Goal: Task Accomplishment & Management: Complete application form

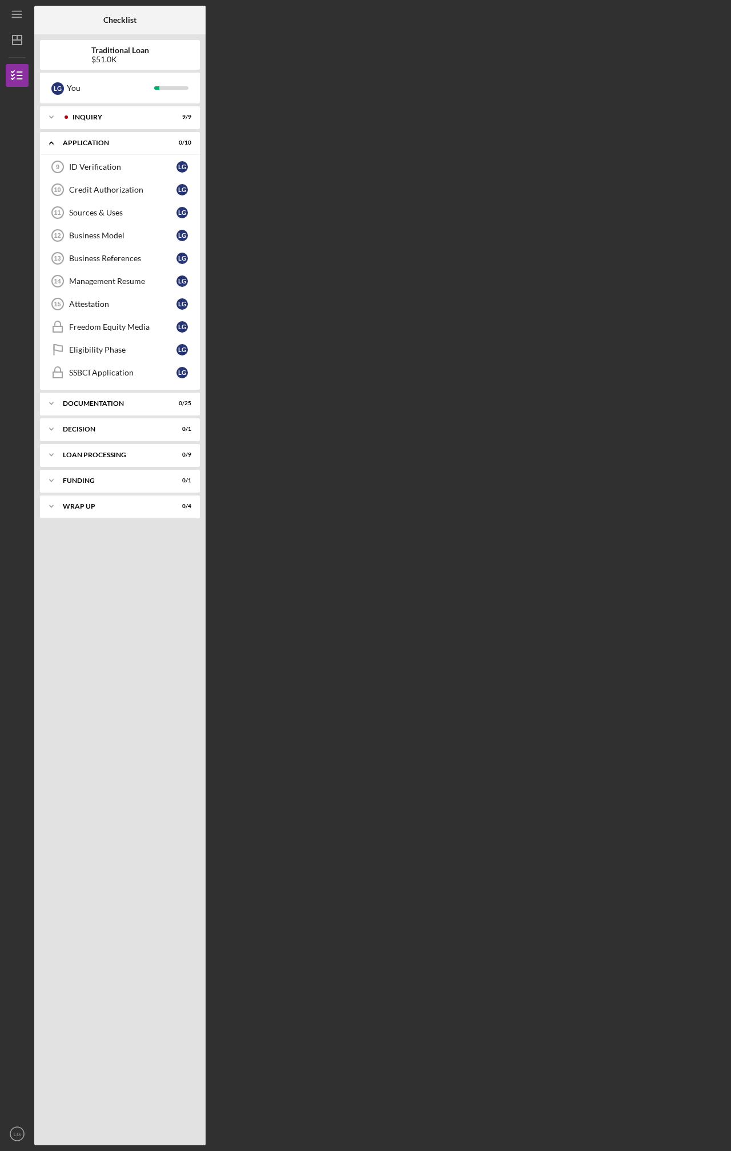
click at [318, 252] on div "Checklist Traditional Loan $51.0K L G You Icon/Expander Inquiry 9 / 9 Icon/Expa…" at bounding box center [379, 576] width 691 height 1140
click at [111, 165] on div "ID Verification" at bounding box center [122, 166] width 107 height 9
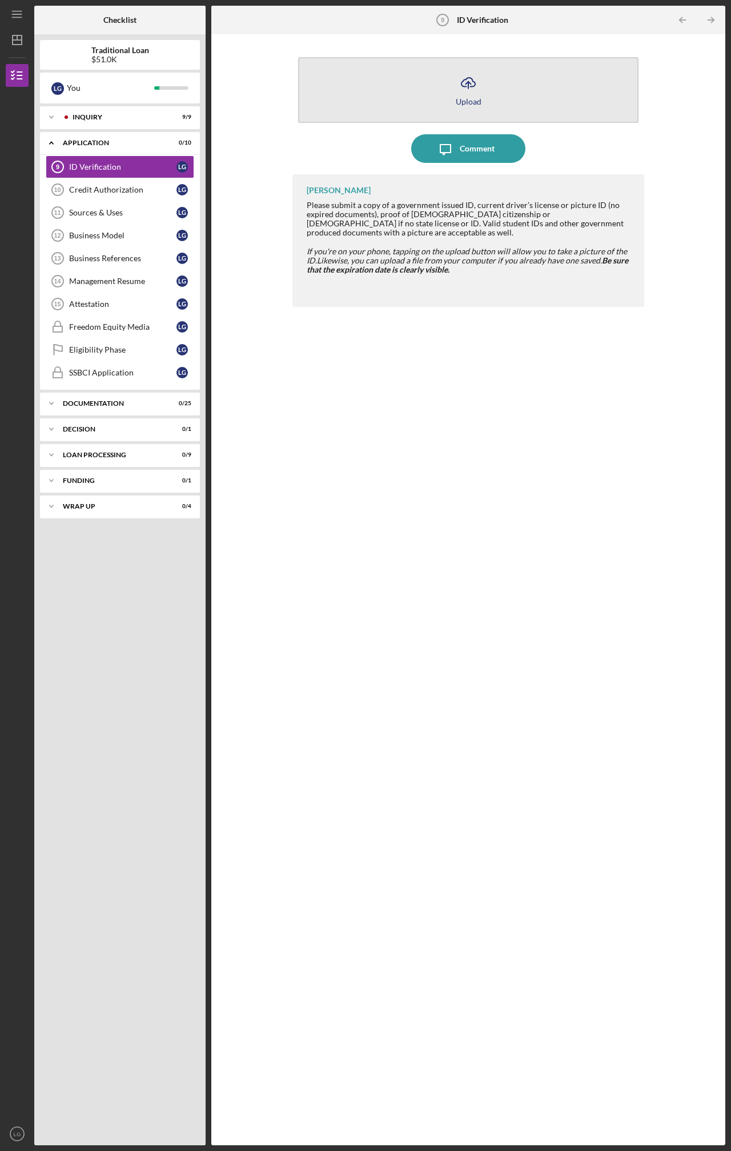
click at [467, 79] on icon "Icon/Upload" at bounding box center [468, 83] width 29 height 29
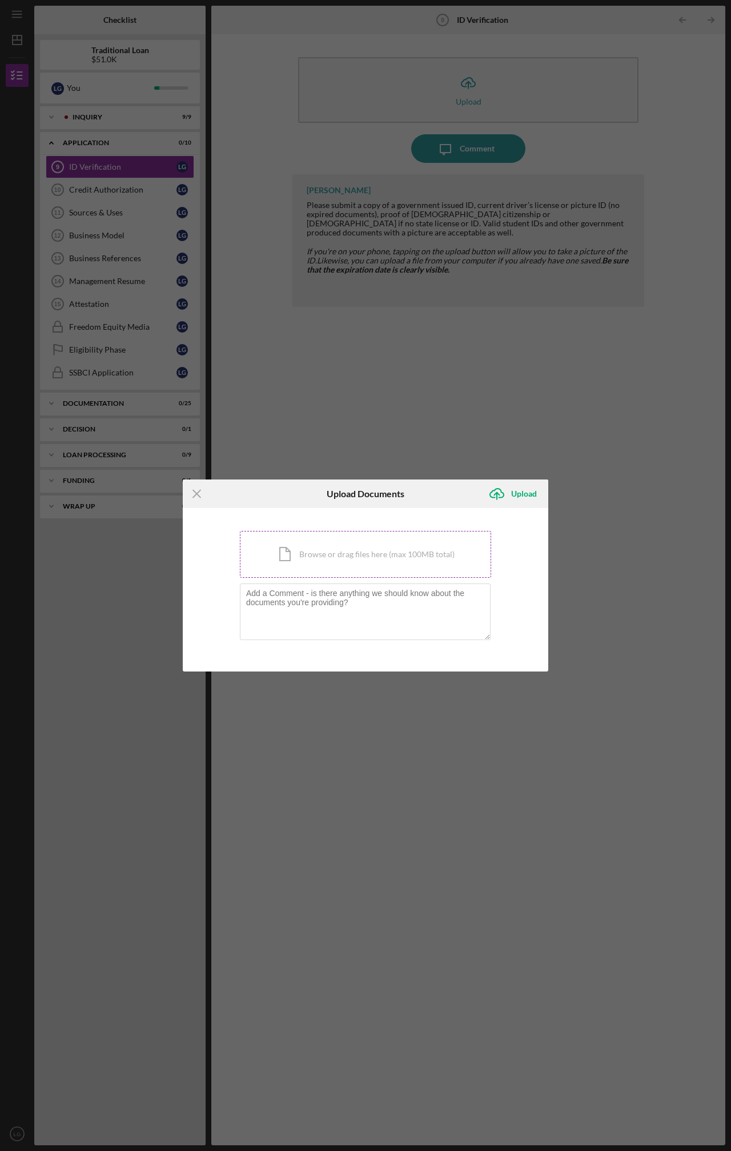
click at [381, 543] on div "Icon/Document Browse or drag files here (max 100MB total) Tap to choose files o…" at bounding box center [365, 554] width 251 height 47
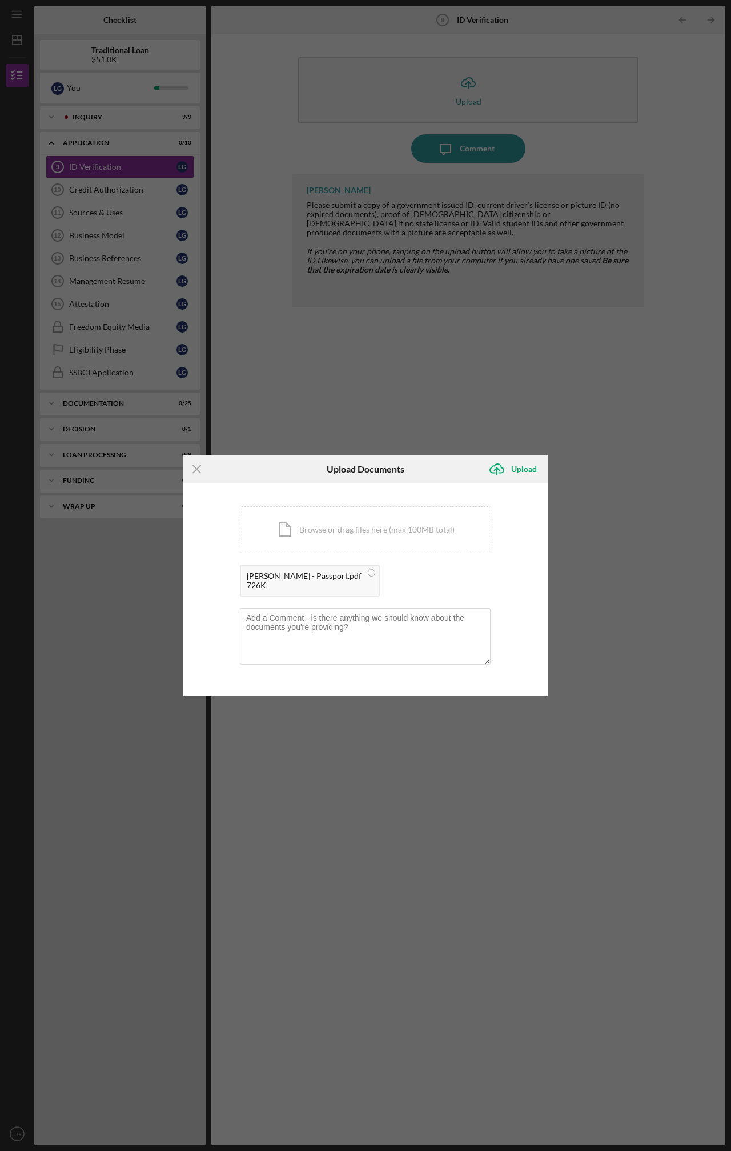
click at [516, 453] on div "Icon/Menu Close Upload Documents Icon/Upload Upload You're uploading documents …" at bounding box center [365, 575] width 731 height 1151
click at [517, 463] on div "Upload" at bounding box center [524, 469] width 26 height 23
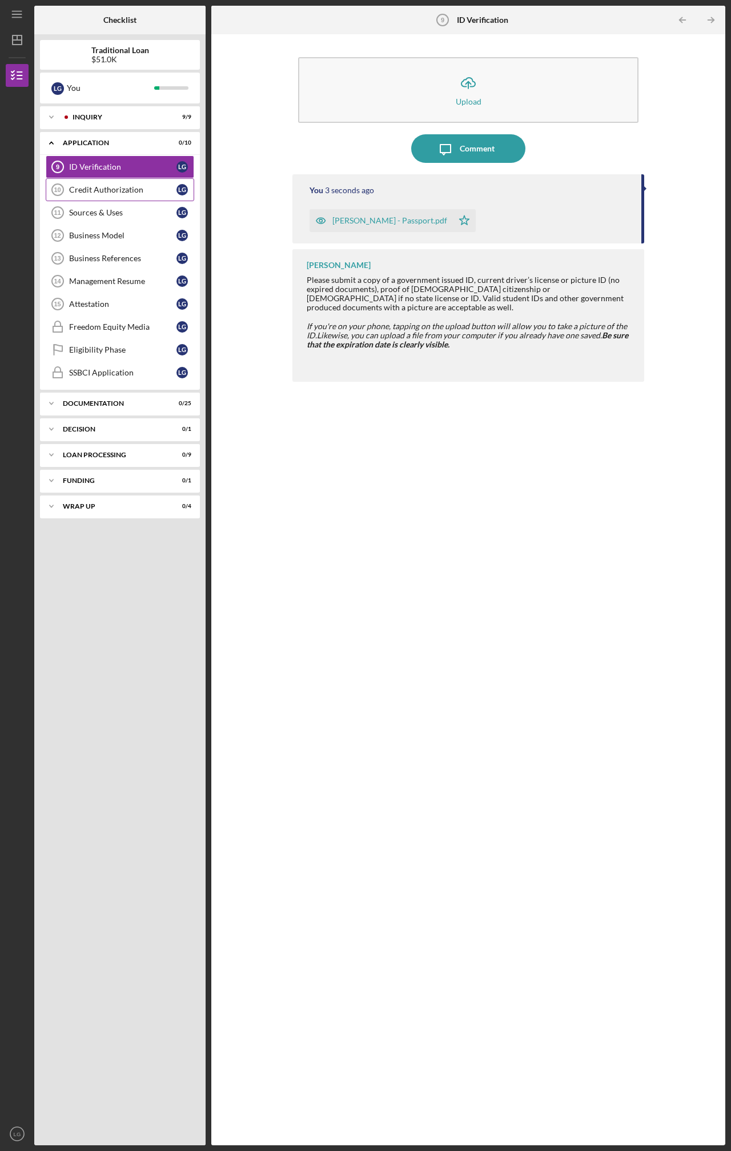
click at [116, 185] on link "Credit Authorization 10 Credit Authorization L G" at bounding box center [120, 189] width 149 height 23
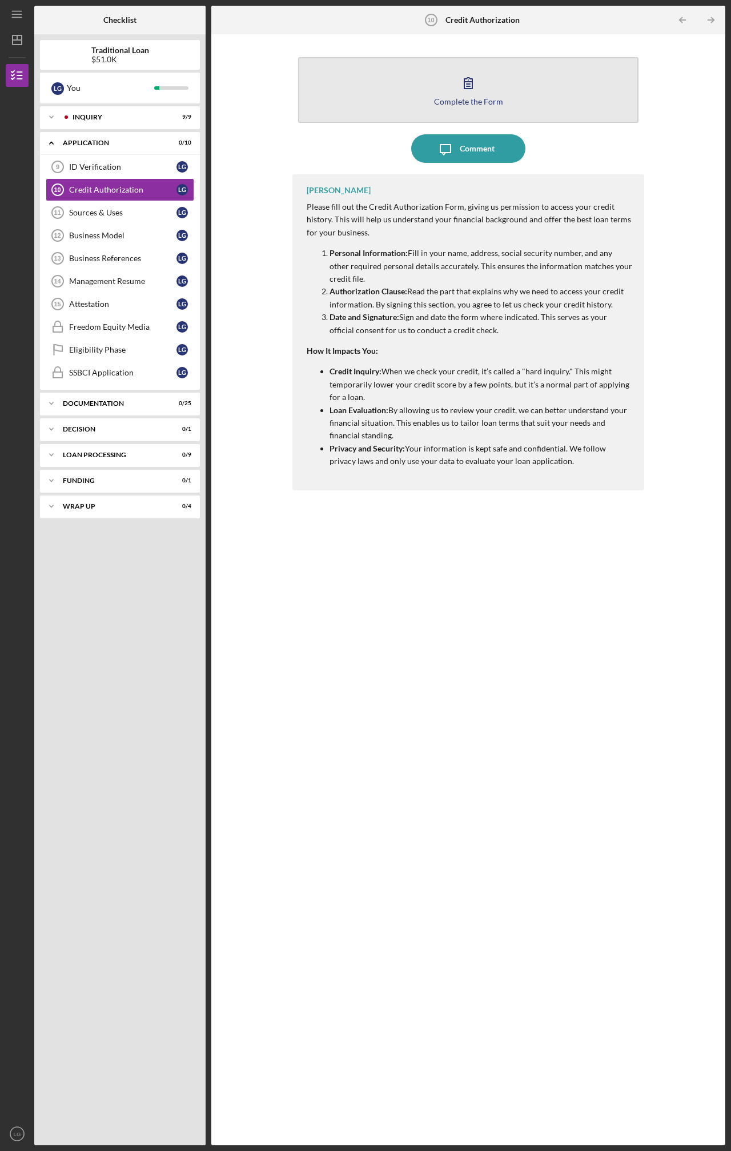
click at [477, 87] on icon "button" at bounding box center [468, 83] width 29 height 29
click at [468, 74] on icon "button" at bounding box center [468, 83] width 29 height 29
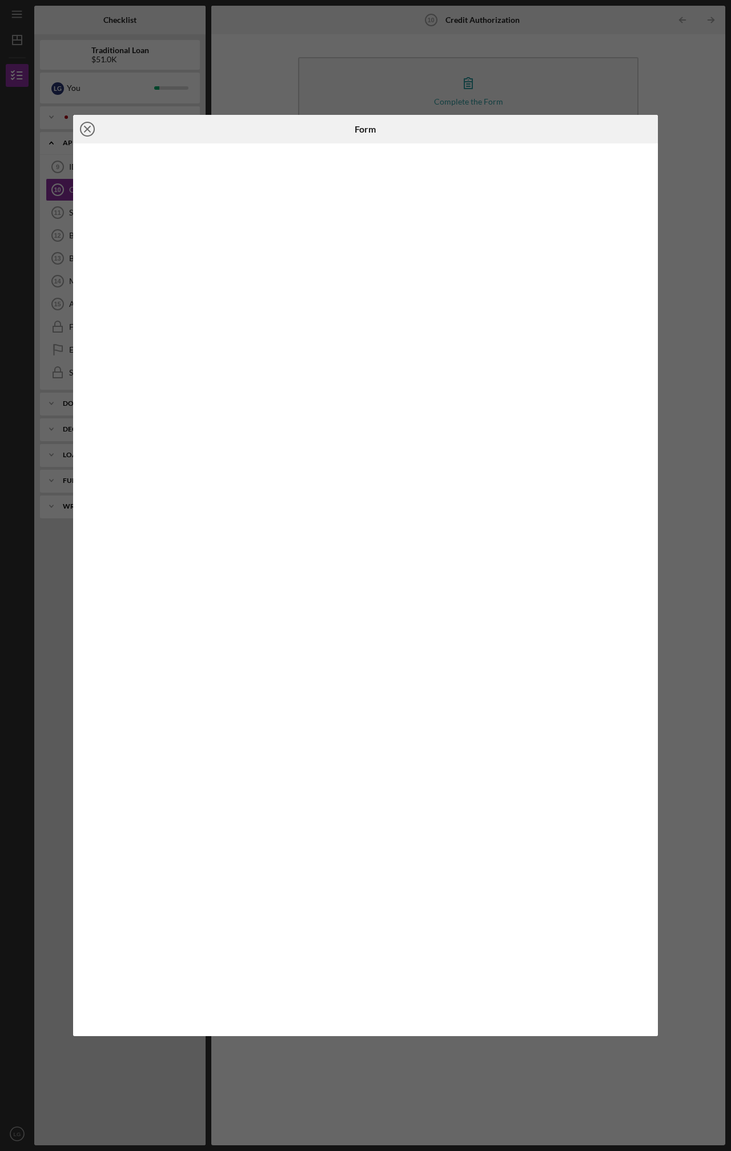
click at [82, 129] on icon "Icon/Close" at bounding box center [87, 129] width 29 height 29
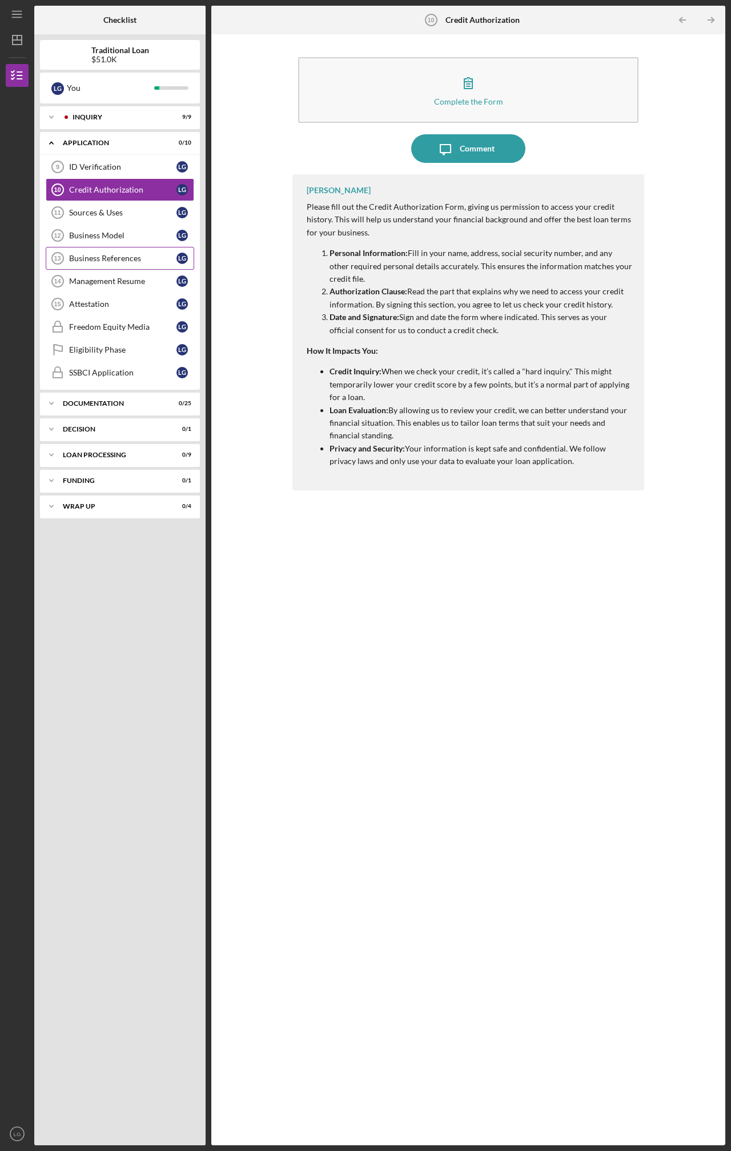
click at [94, 254] on div "Business References" at bounding box center [122, 258] width 107 height 9
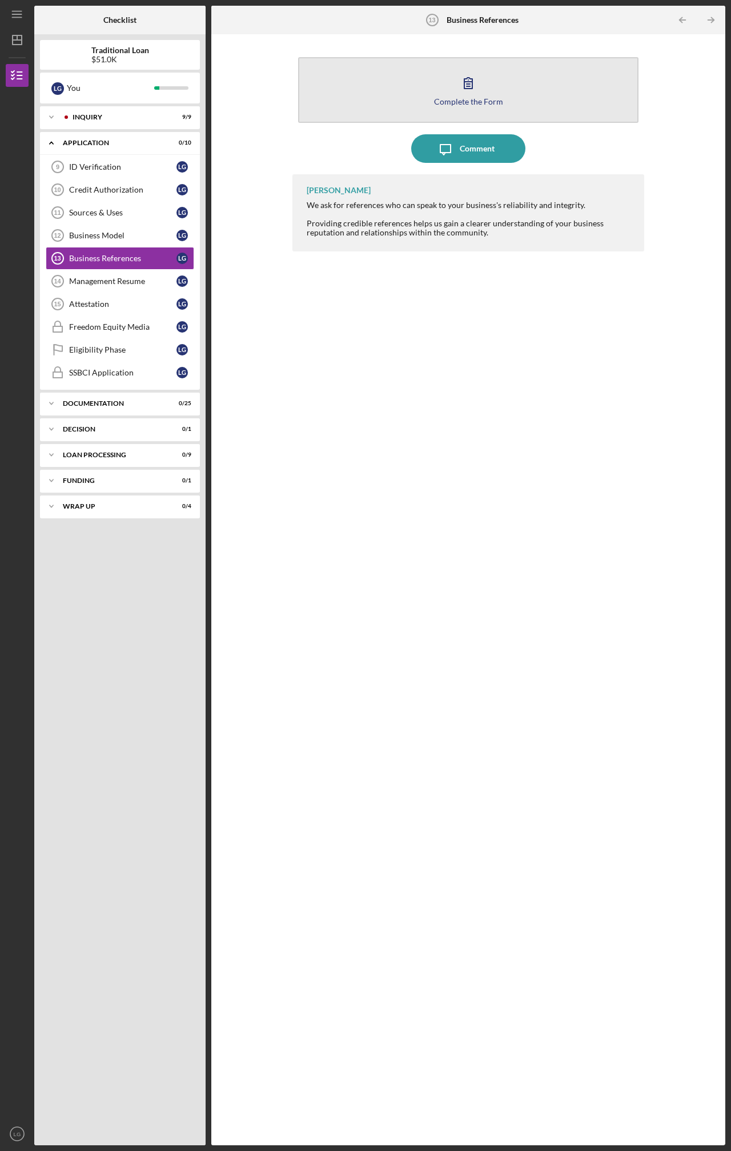
click at [399, 99] on button "Complete the Form Form" at bounding box center [468, 90] width 341 height 66
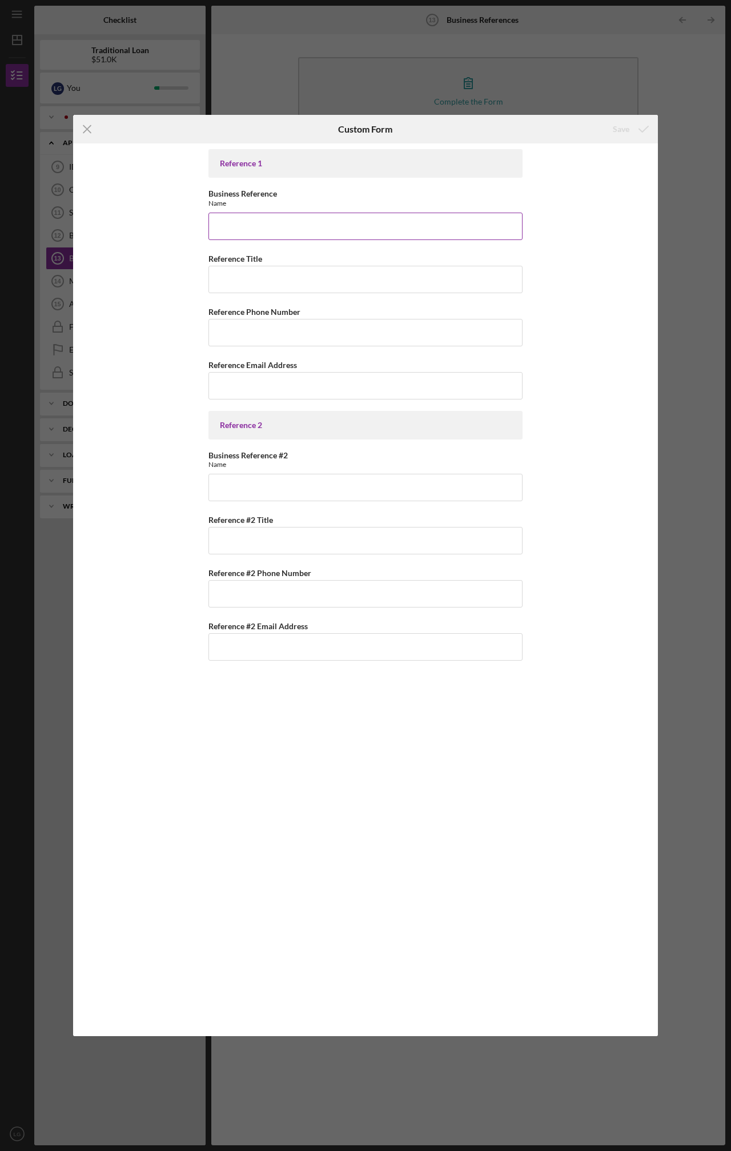
click at [268, 221] on input "Business Reference" at bounding box center [366, 226] width 314 height 27
type input "[PERSON_NAME]"
type input "Owner, [PERSON_NAME] Construction"
type input "[PHONE_NUMBER]"
click at [255, 386] on input "Reference Email Address" at bounding box center [366, 385] width 314 height 27
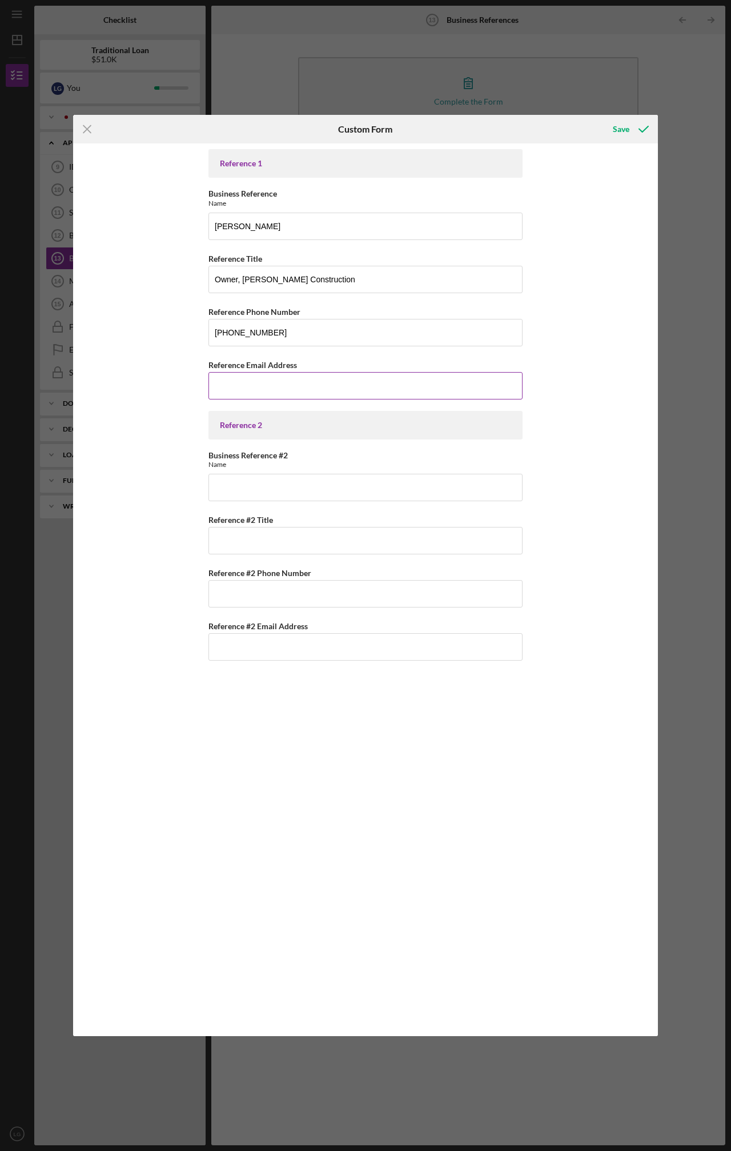
paste input "[EMAIL_ADDRESS][DOMAIN_NAME]"
type input "[EMAIL_ADDRESS][DOMAIN_NAME]"
click at [174, 396] on div "Reference 1 Business Reference Name [PERSON_NAME] Reference Title Owner, [PERSO…" at bounding box center [365, 589] width 585 height 892
click at [219, 479] on input "Business Reference #2" at bounding box center [366, 487] width 314 height 27
type input "[PERSON_NAME]"
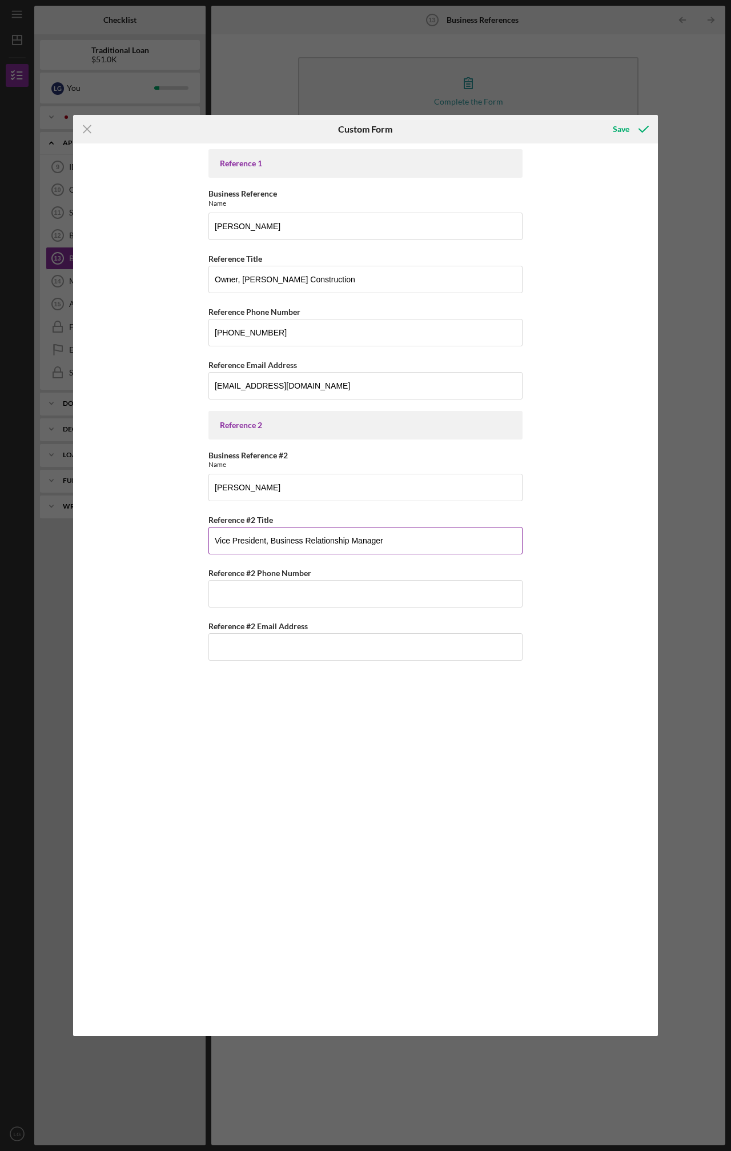
click at [272, 537] on input "Vice President, Business Relationship Manager" at bounding box center [366, 540] width 314 height 27
click at [432, 539] on input "Vice President, Senior Business Relationship Manager" at bounding box center [366, 540] width 314 height 27
type input "Vice President, Senior Business Relationship Manager, [PERSON_NAME] [PERSON_NAM…"
click at [261, 592] on input "Reference #2 Phone Number" at bounding box center [366, 593] width 314 height 27
paste input "[PHONE_NUMBER]"
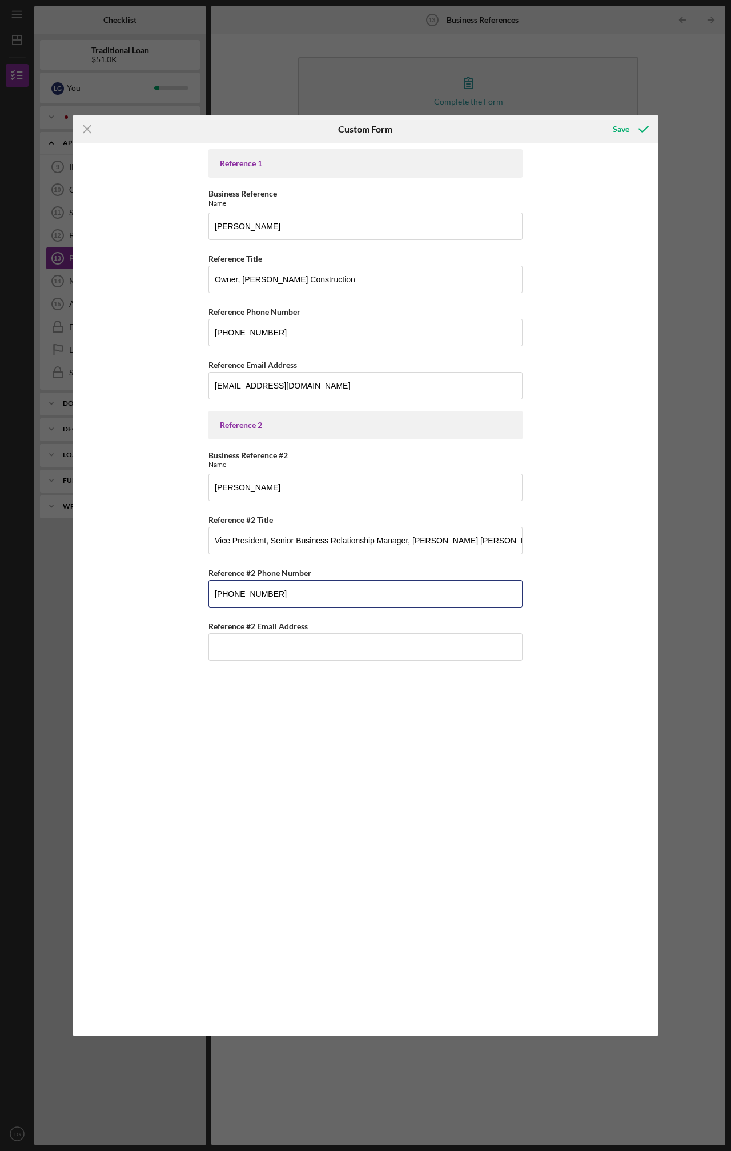
type input "[PHONE_NUMBER]"
click at [283, 642] on input "Reference #2 Email Address" at bounding box center [366, 646] width 314 height 27
paste input "[PERSON_NAME][EMAIL_ADDRESS][PERSON_NAME][PERSON_NAME][DOMAIN_NAME]"
type input "[PERSON_NAME][EMAIL_ADDRESS][PERSON_NAME][PERSON_NAME][DOMAIN_NAME]"
click at [139, 455] on div "Reference 1 Business Reference Name [PERSON_NAME] Reference Title Owner, [PERSO…" at bounding box center [365, 589] width 585 height 892
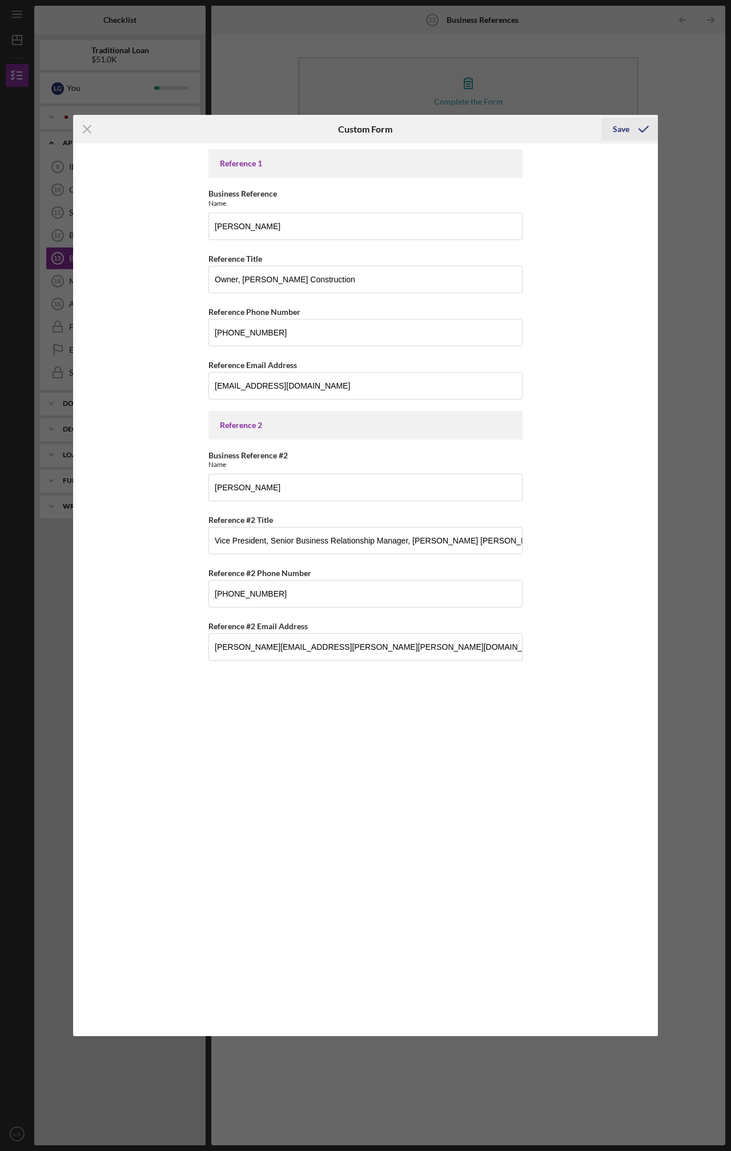
click at [625, 130] on div "Save" at bounding box center [621, 129] width 17 height 23
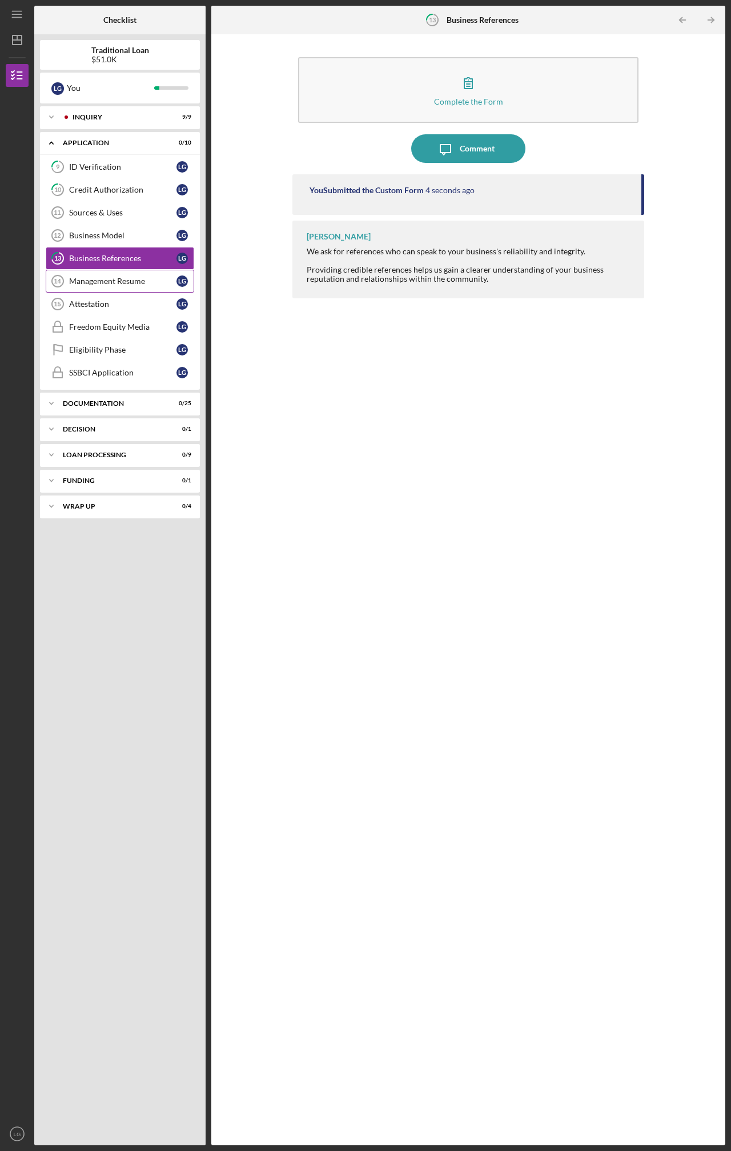
click at [116, 284] on div "Management Resume" at bounding box center [122, 281] width 107 height 9
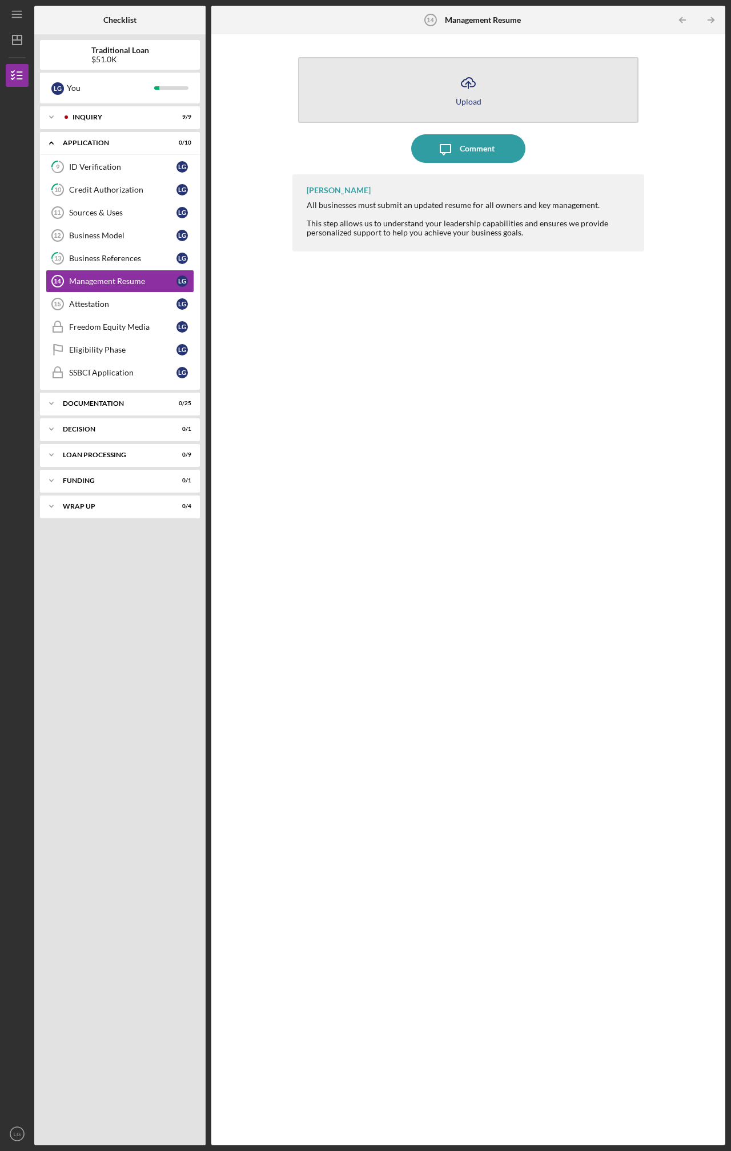
click at [456, 84] on icon "Icon/Upload" at bounding box center [468, 83] width 29 height 29
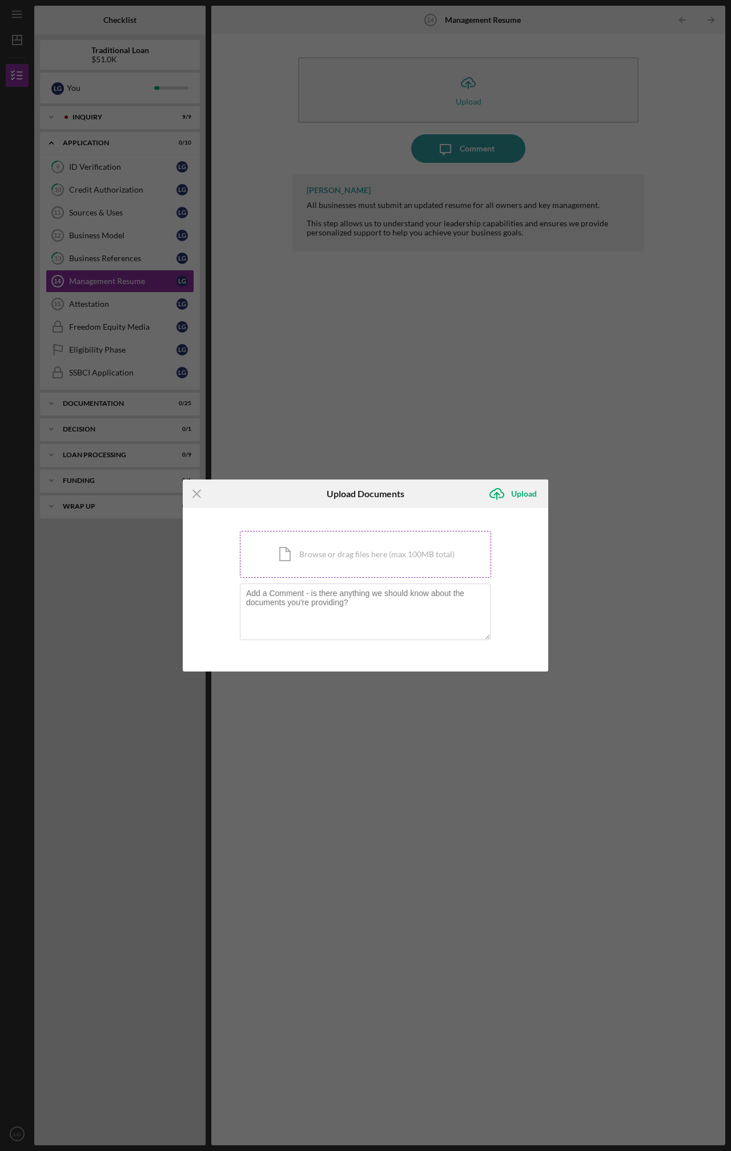
click at [378, 549] on div "Icon/Document Browse or drag files here (max 100MB total) Tap to choose files o…" at bounding box center [365, 554] width 251 height 47
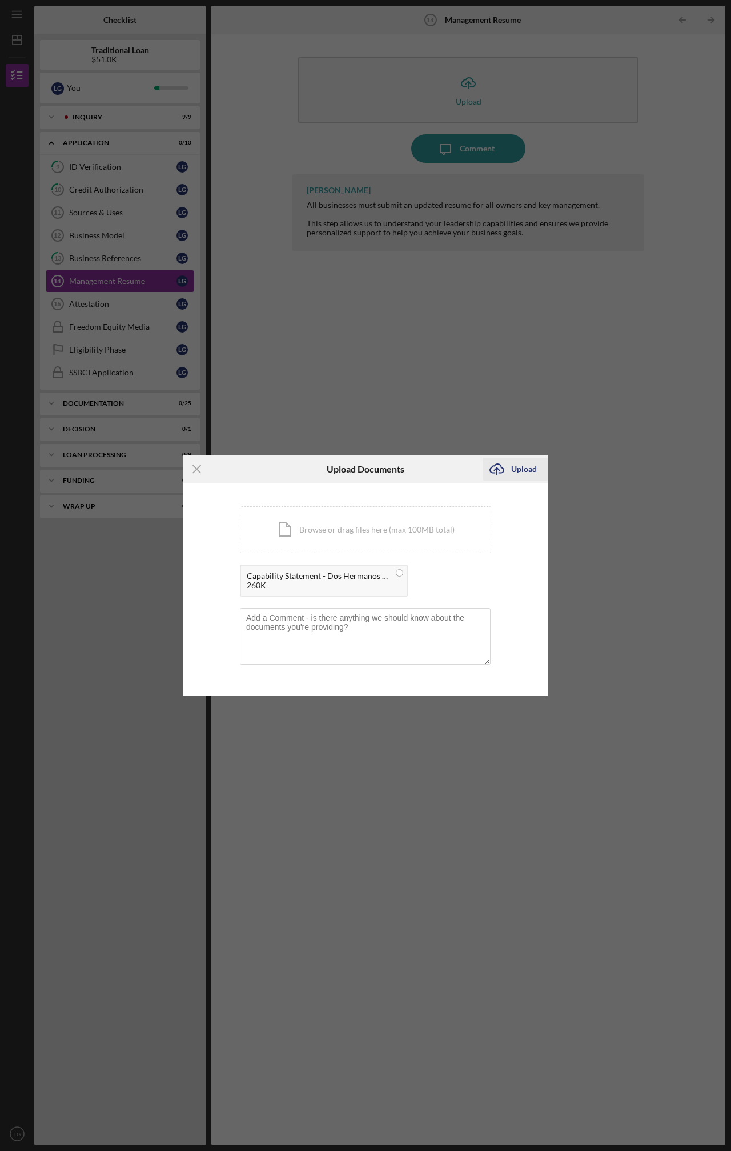
click at [529, 475] on div "Upload" at bounding box center [524, 469] width 26 height 23
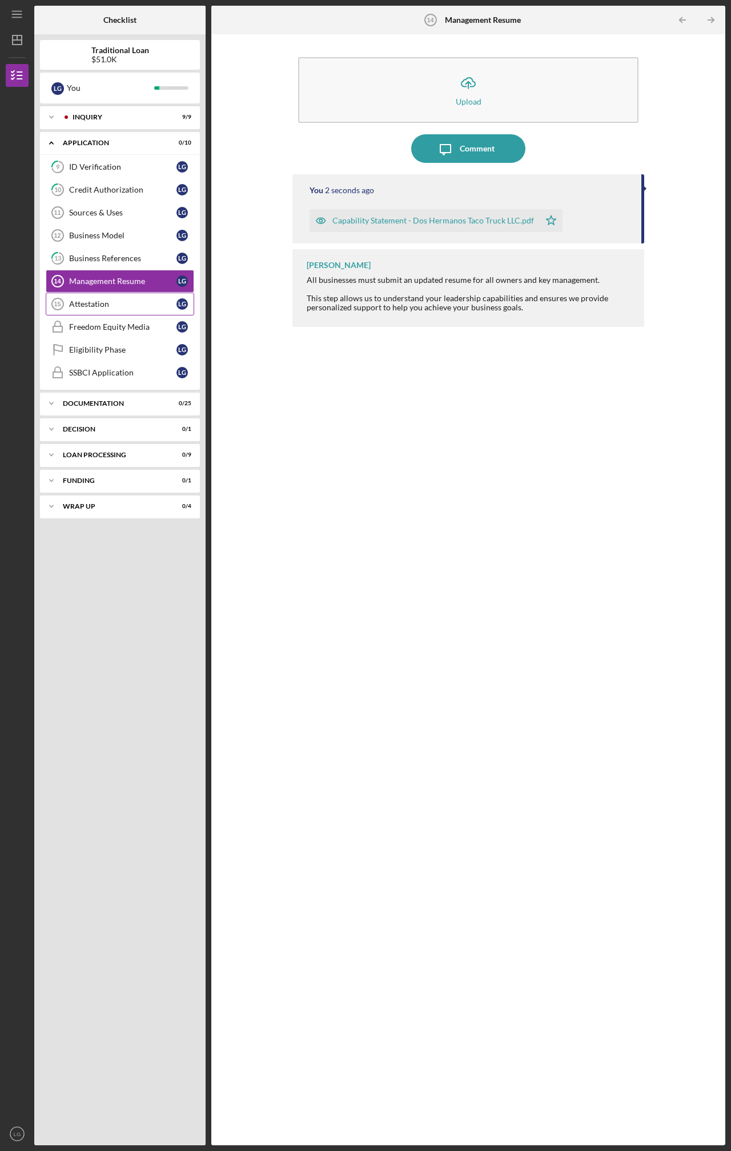
click at [114, 310] on link "Attestation 15 Attestation L G" at bounding box center [120, 304] width 149 height 23
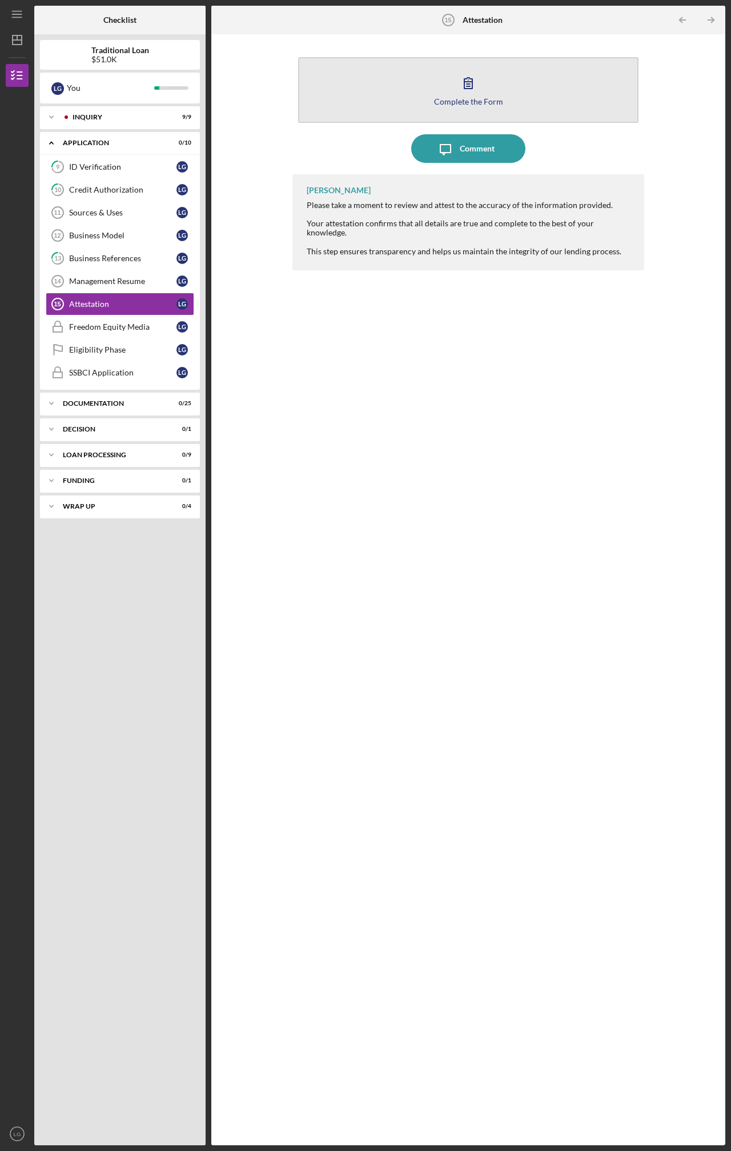
click at [476, 99] on div "Complete the Form" at bounding box center [468, 101] width 69 height 9
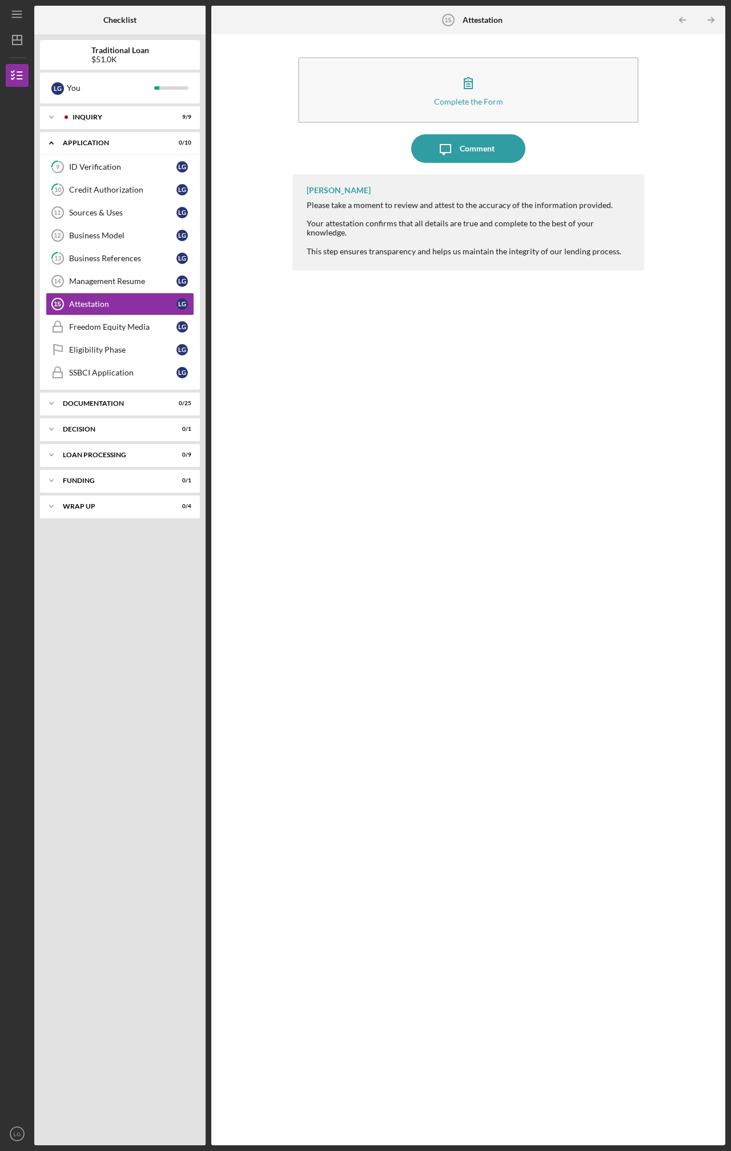
click at [358, 394] on div "[PERSON_NAME] Please take a moment to review and attest to the accuracy of the …" at bounding box center [469, 651] width 352 height 954
click at [131, 331] on div "Freedom Equity Media" at bounding box center [122, 326] width 107 height 9
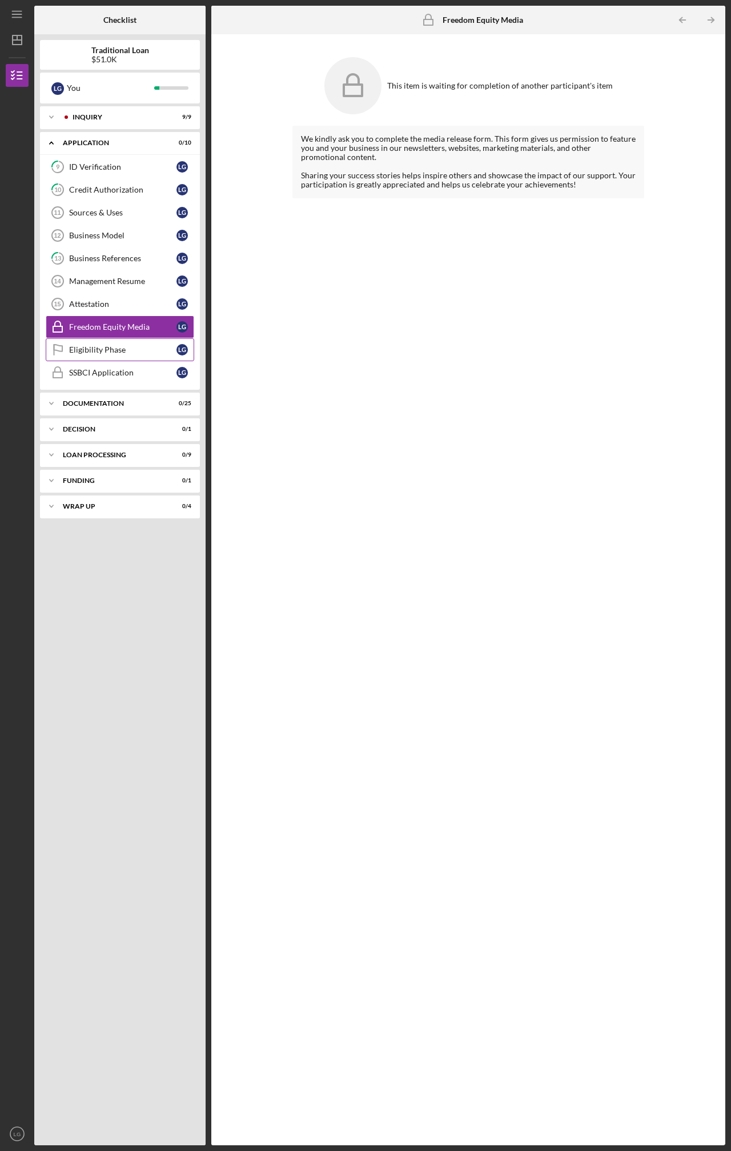
click at [121, 350] on div "Eligibility Phase" at bounding box center [122, 349] width 107 height 9
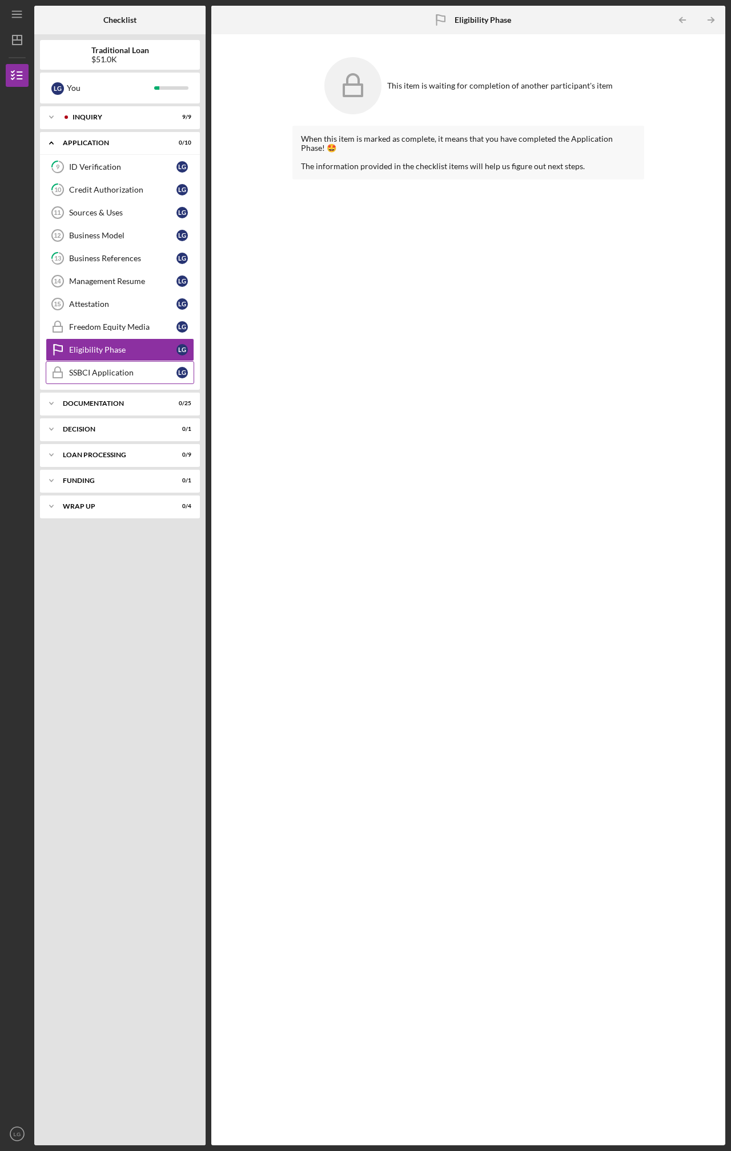
click at [117, 369] on div "SSBCI Application" at bounding box center [122, 372] width 107 height 9
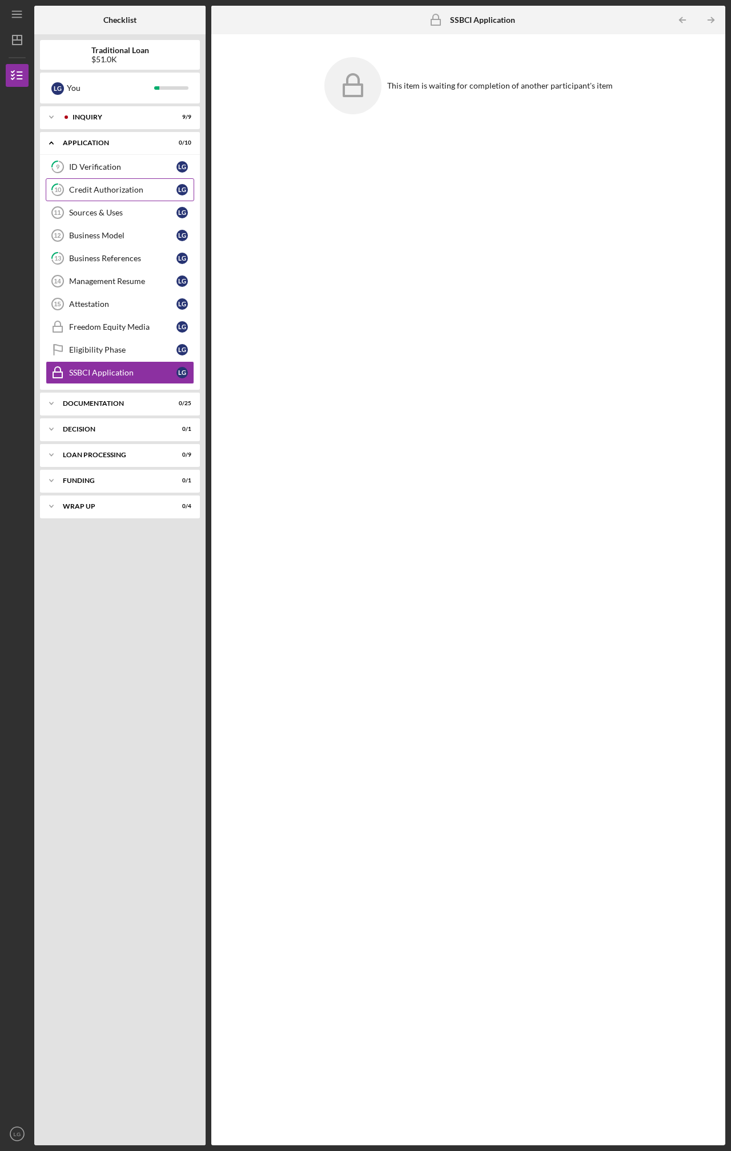
click at [102, 192] on div "Credit Authorization" at bounding box center [122, 189] width 107 height 9
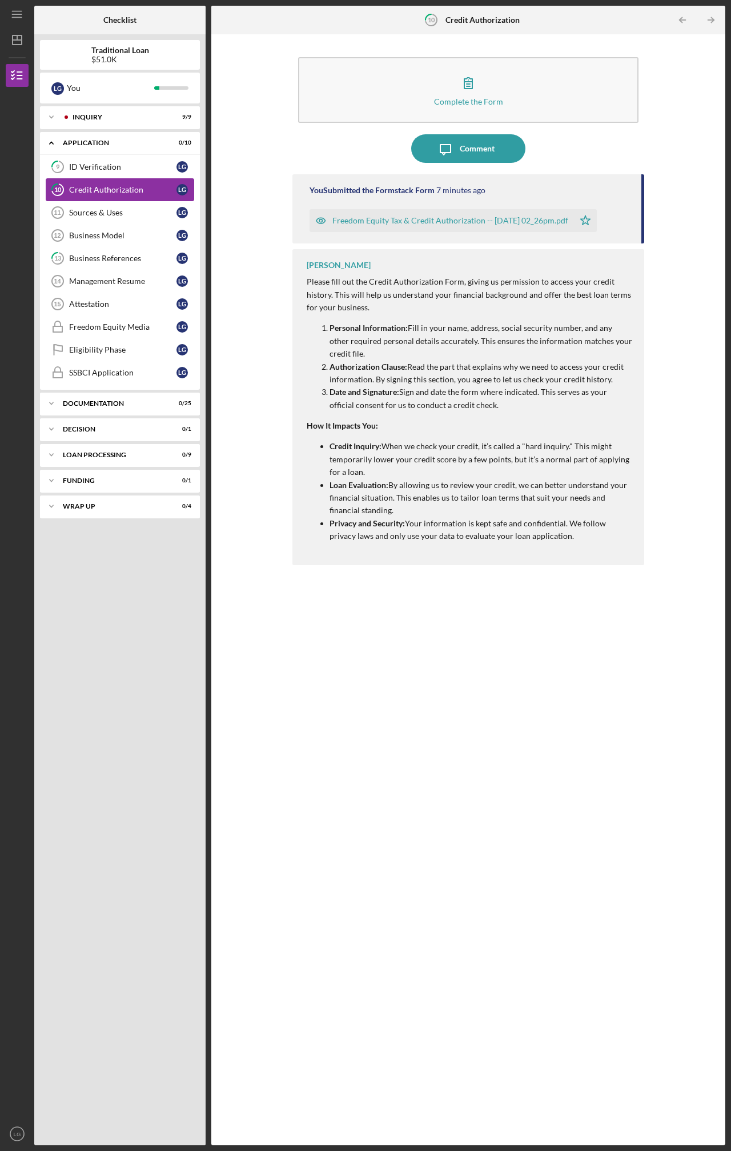
click at [103, 178] on link "10 Credit Authorization L G" at bounding box center [120, 189] width 149 height 23
click at [103, 165] on div "ID Verification" at bounding box center [122, 166] width 107 height 9
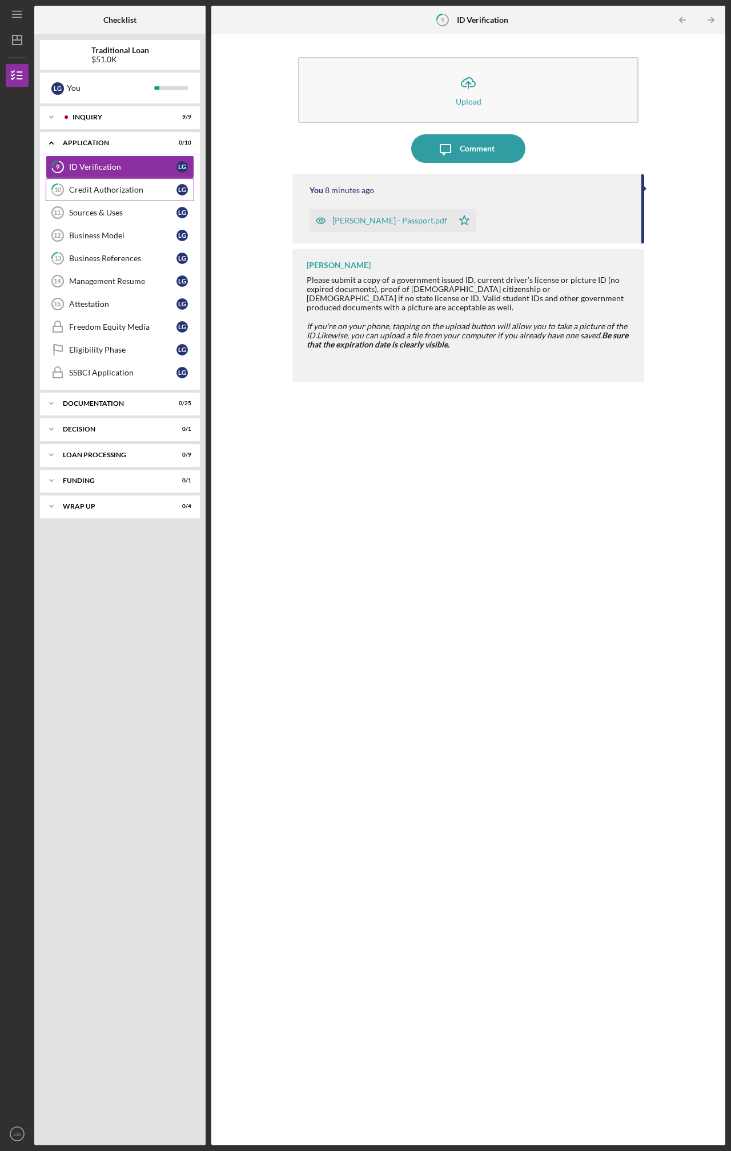
click at [97, 197] on link "10 Credit Authorization L G" at bounding box center [120, 189] width 149 height 23
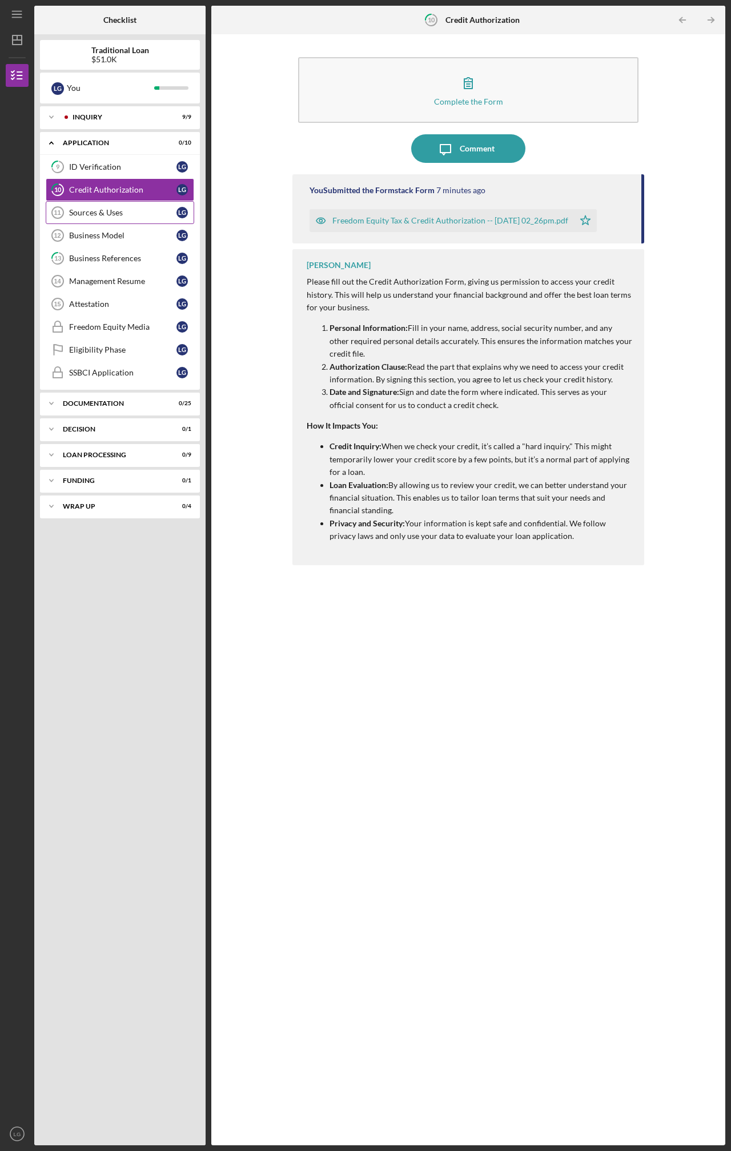
click at [94, 215] on div "Sources & Uses" at bounding box center [122, 212] width 107 height 9
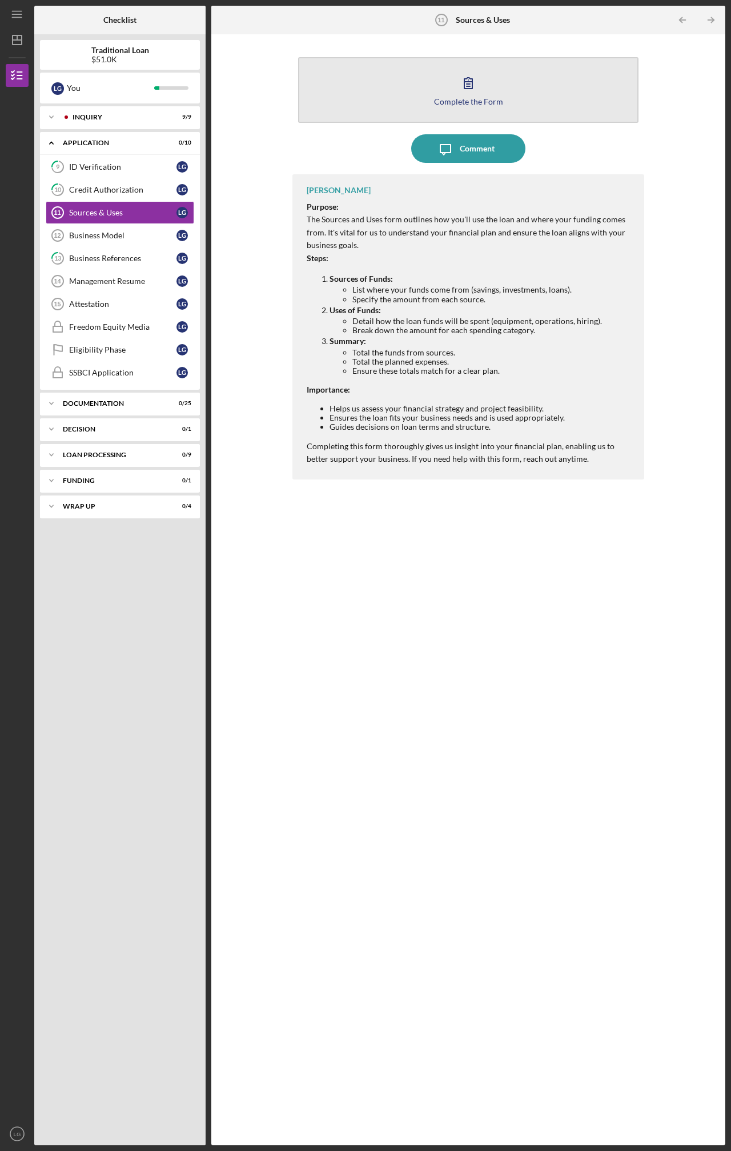
click at [441, 99] on div "Complete the Form" at bounding box center [468, 101] width 69 height 9
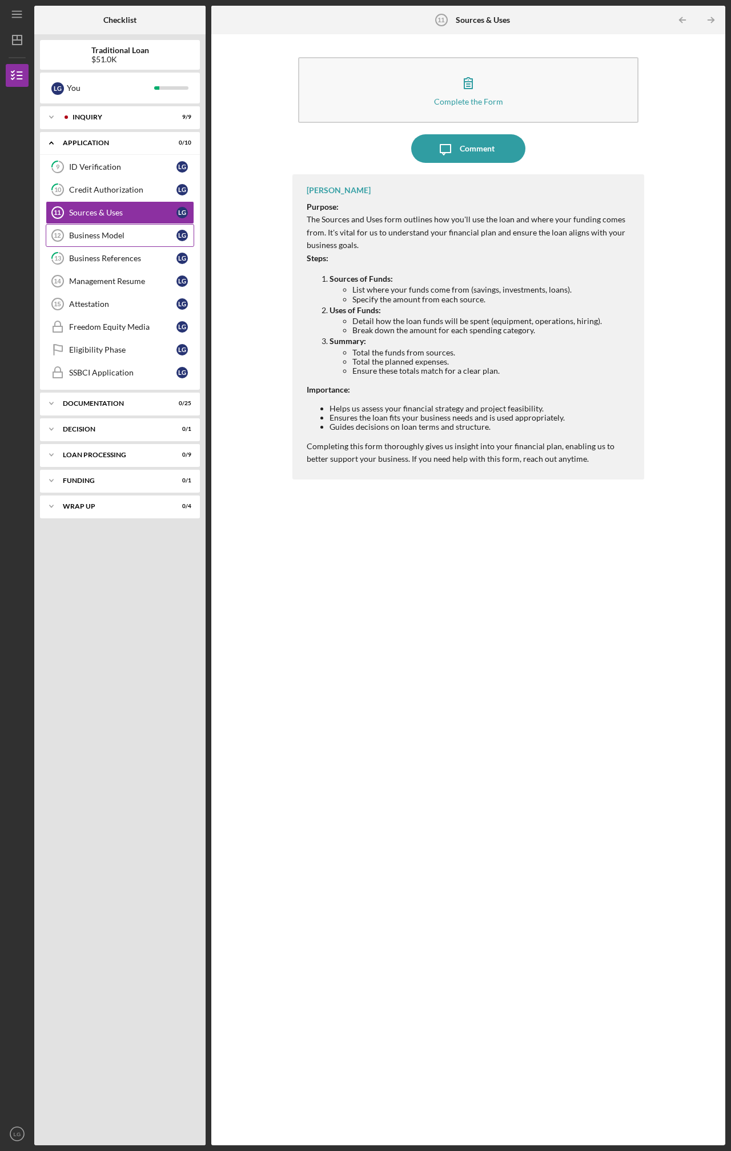
click at [120, 235] on div "Business Model" at bounding box center [122, 235] width 107 height 9
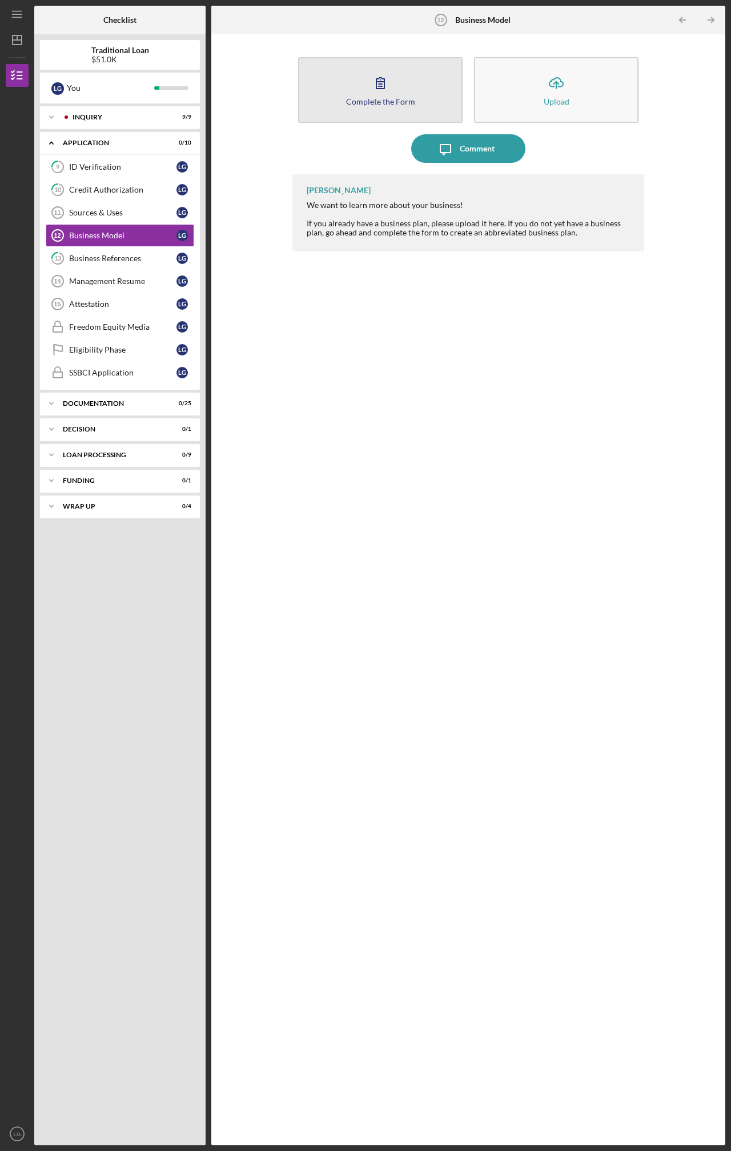
click at [391, 71] on icon "button" at bounding box center [380, 83] width 29 height 29
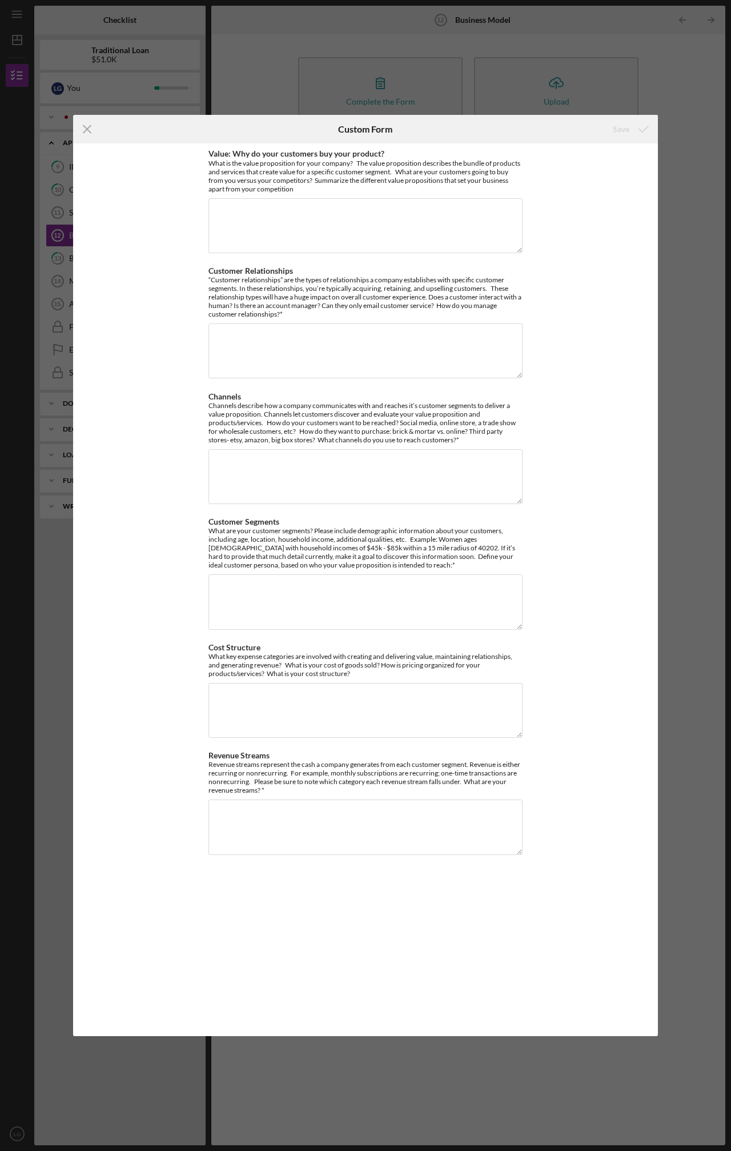
click at [249, 73] on div "Icon/Menu Close Custom Form Save Value: Why do your customers buy your product?…" at bounding box center [365, 575] width 731 height 1151
click at [89, 128] on icon "Icon/Menu Close" at bounding box center [87, 129] width 29 height 29
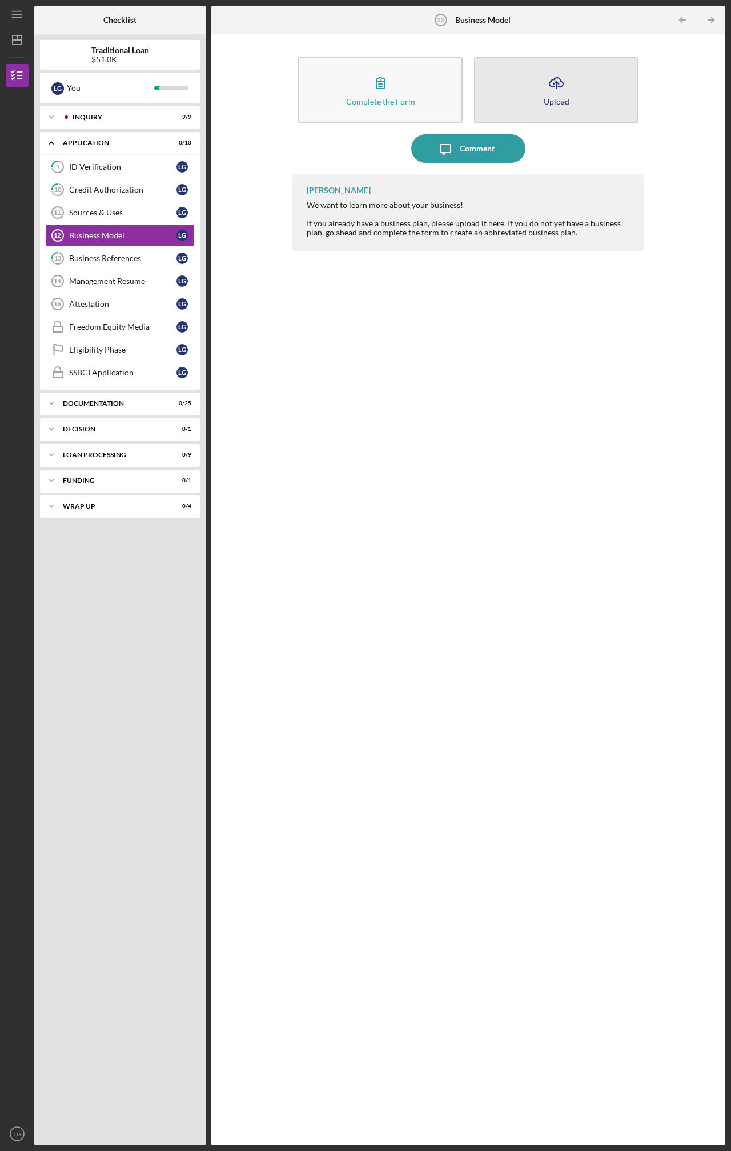
click at [522, 98] on button "Icon/Upload Upload" at bounding box center [556, 90] width 165 height 66
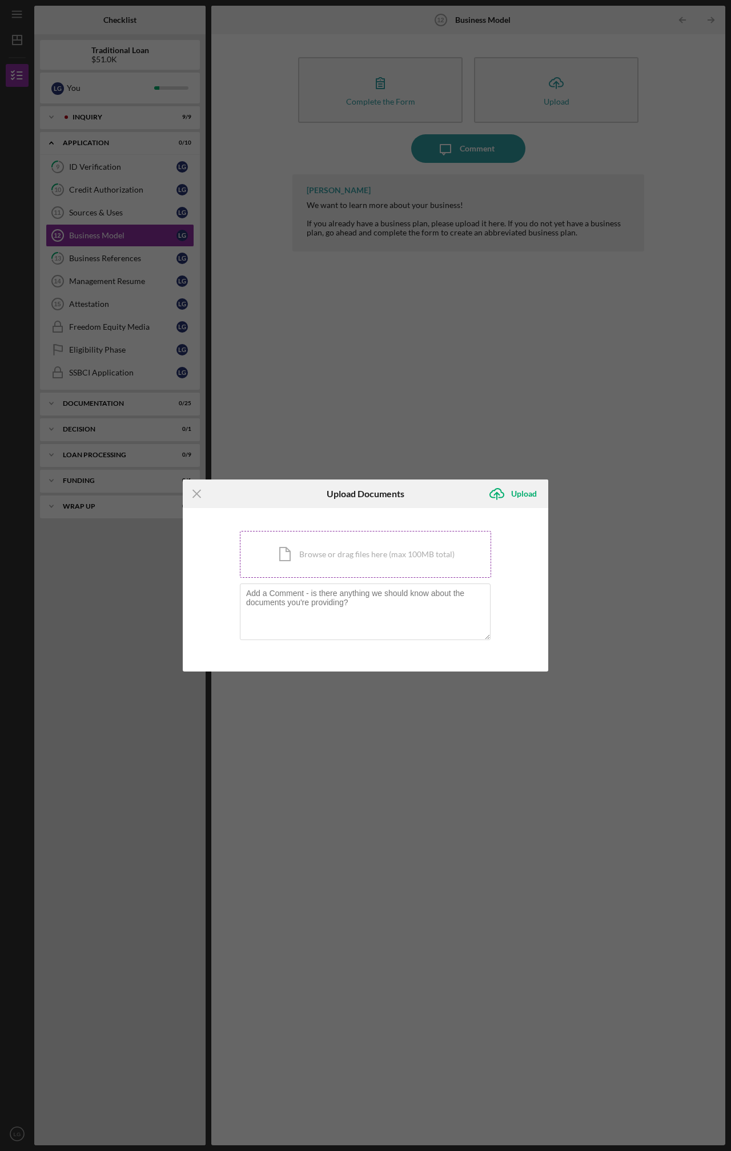
click at [335, 563] on div "Icon/Document Browse or drag files here (max 100MB total) Tap to choose files o…" at bounding box center [365, 554] width 251 height 47
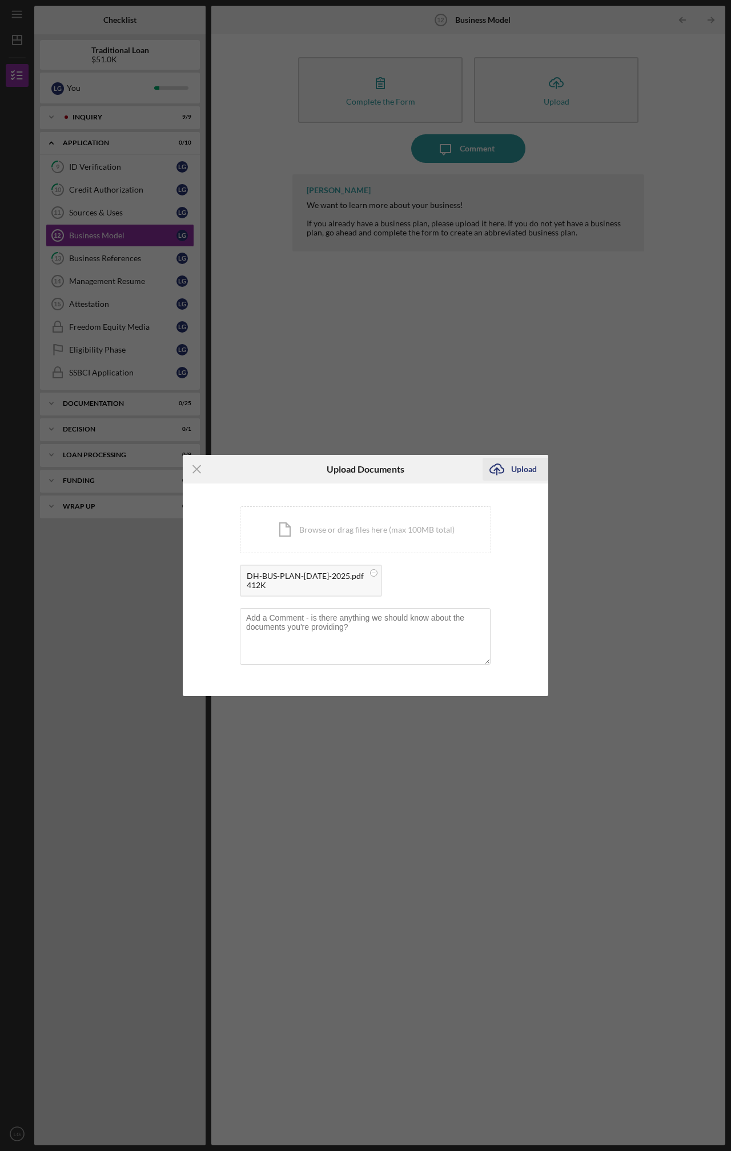
click at [516, 470] on div "Upload" at bounding box center [524, 469] width 26 height 23
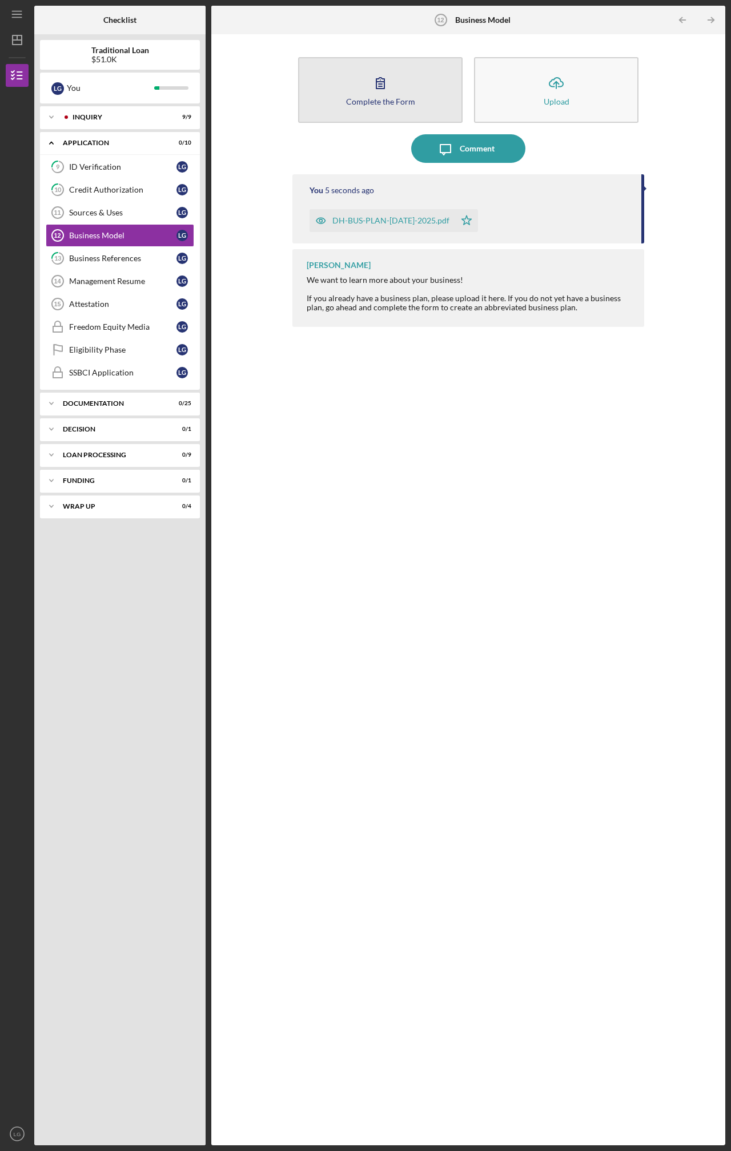
click at [361, 95] on button "Complete the Form Form" at bounding box center [380, 90] width 165 height 66
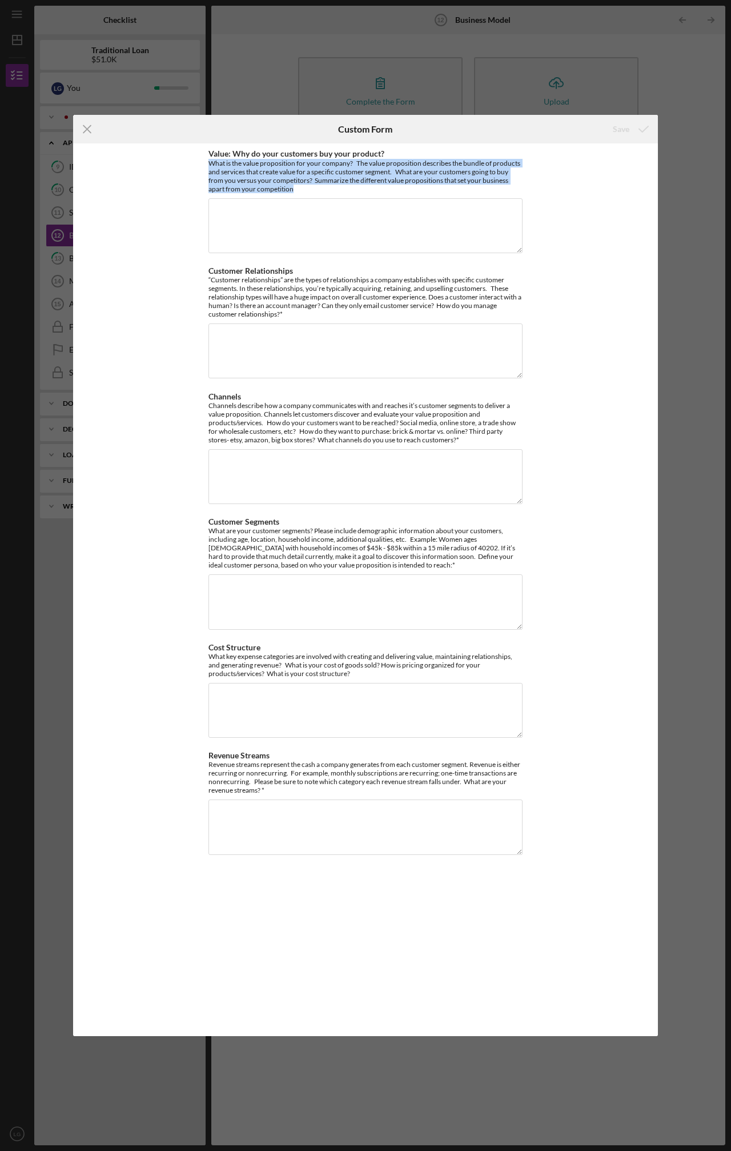
drag, startPoint x: 302, startPoint y: 186, endPoint x: 199, endPoint y: 165, distance: 104.6
click at [199, 165] on div "Value: Why do your customers buy your product? What is the value proposition fo…" at bounding box center [365, 589] width 585 height 892
copy div "What is the value proposition for your company? The value proposition describes…"
click at [291, 178] on div "What is the value proposition for your company? The value proposition describes…" at bounding box center [366, 176] width 314 height 34
click at [286, 189] on div "What is the value proposition for your company? The value proposition describes…" at bounding box center [366, 176] width 314 height 34
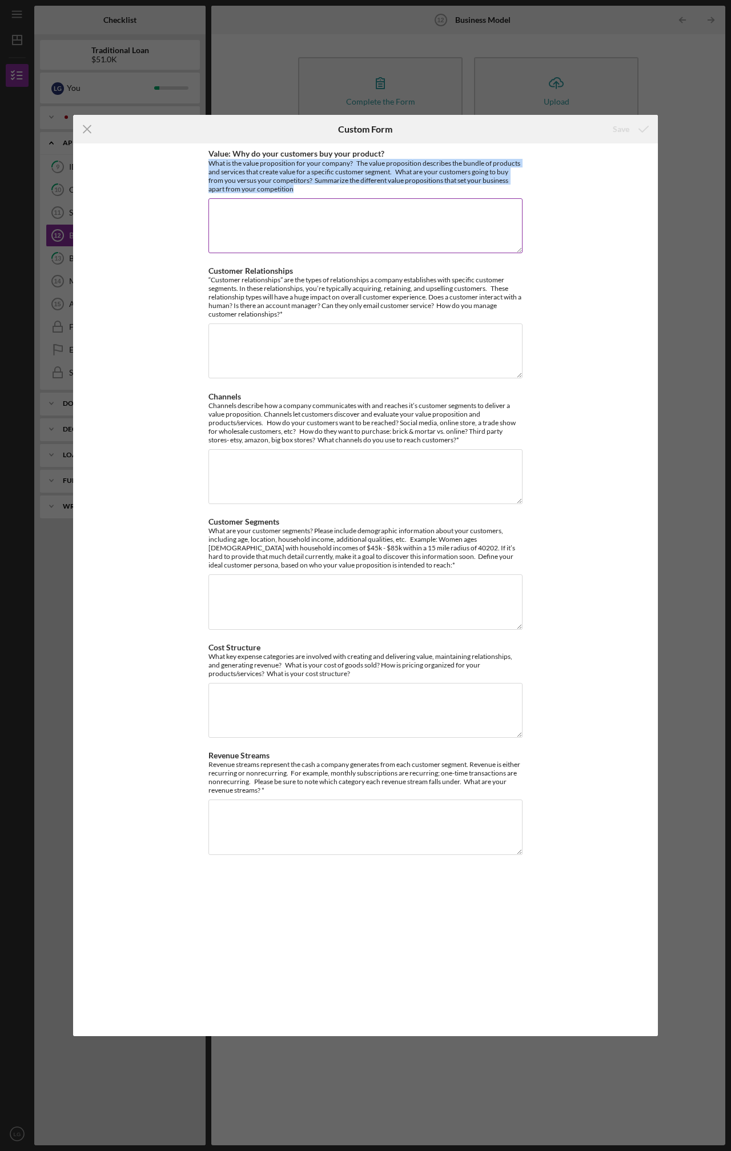
drag, startPoint x: 305, startPoint y: 189, endPoint x: 209, endPoint y: 165, distance: 99.1
click at [209, 165] on div "What is the value proposition for your company? The value proposition describes…" at bounding box center [366, 176] width 314 height 34
copy div "What is the value proposition for your company? The value proposition describes…"
click at [278, 207] on textarea "Value: Why do your customers buy your product?" at bounding box center [366, 225] width 314 height 55
paste textarea "Dos Hermanos offers a distinct value proposition that sets us apart from compet…"
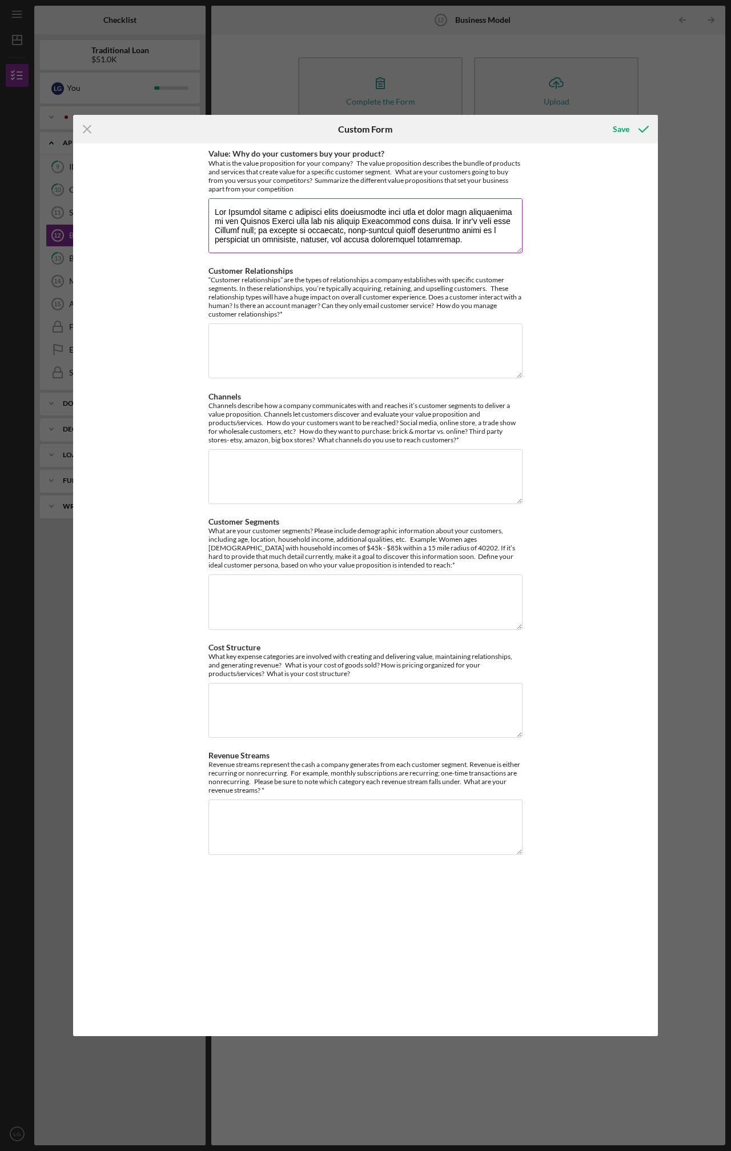
drag, startPoint x: 214, startPoint y: 221, endPoint x: 444, endPoint y: 218, distance: 229.8
click at [444, 218] on textarea "Value: Why do your customers buy your product?" at bounding box center [366, 225] width 314 height 55
type textarea "Dos Hermanos offers a distinct value proposition that sets us apart from compet…"
click at [340, 313] on div "“Customer relationships” are the types of relationships a company establishes w…" at bounding box center [366, 296] width 314 height 43
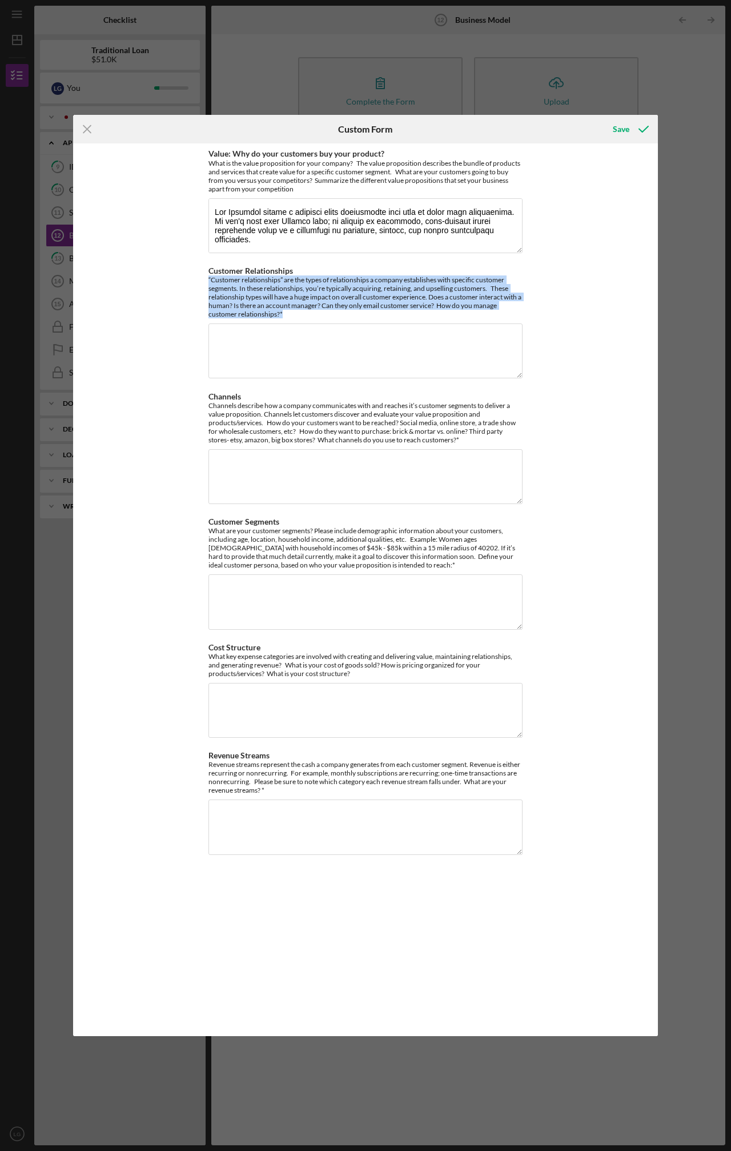
drag, startPoint x: 298, startPoint y: 314, endPoint x: 203, endPoint y: 283, distance: 99.4
click at [203, 283] on div "Value: Why do your customers buy your product? What is the value proposition fo…" at bounding box center [365, 589] width 585 height 892
copy div "“Customer relationships” are the types of relationships a company establishes w…"
click at [266, 335] on textarea "Customer Relationships" at bounding box center [366, 350] width 314 height 55
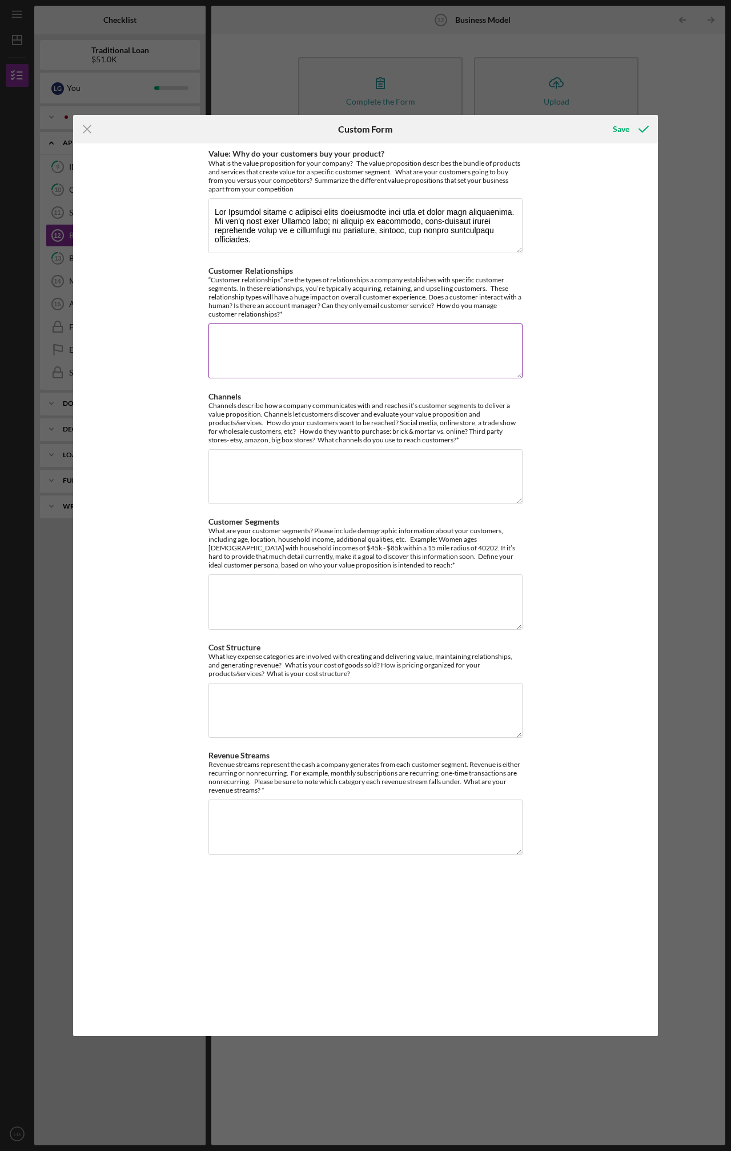
paste textarea "Our strategy is built on a human-centric approach that leverages both personal …"
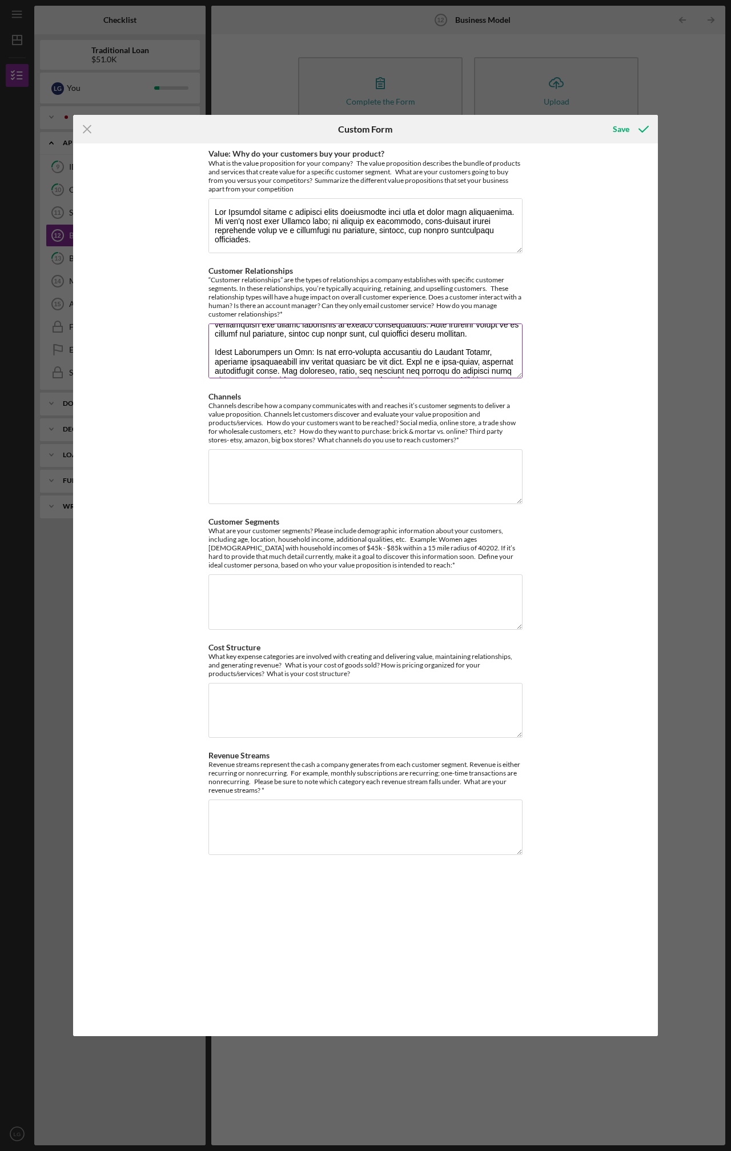
scroll to position [26, 0]
drag, startPoint x: 317, startPoint y: 346, endPoint x: 471, endPoint y: 347, distance: 154.9
click at [471, 347] on textarea "Customer Relationships" at bounding box center [366, 350] width 314 height 55
type textarea "Our strategy is built on a human-centric approach that leverages both personal …"
click at [302, 433] on div "Channels describe how a company communicates with and reaches it’s customer seg…" at bounding box center [366, 422] width 314 height 43
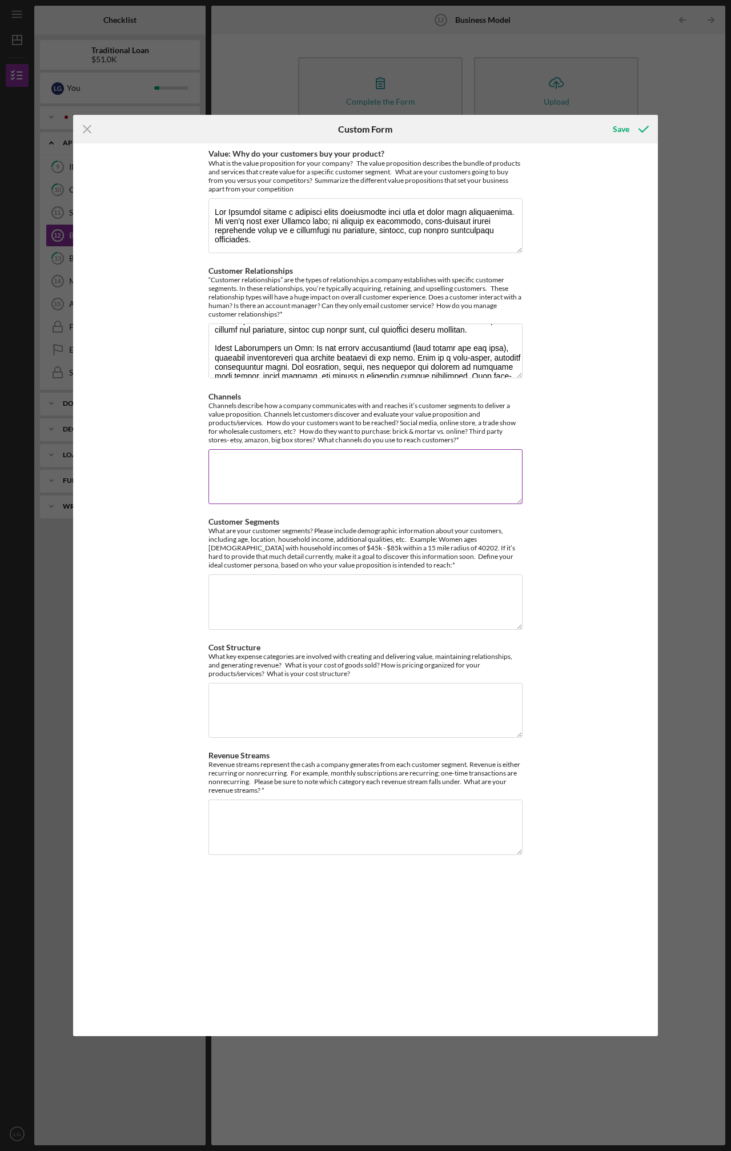
click at [407, 437] on div "Channels describe how a company communicates with and reaches it’s customer seg…" at bounding box center [366, 422] width 314 height 43
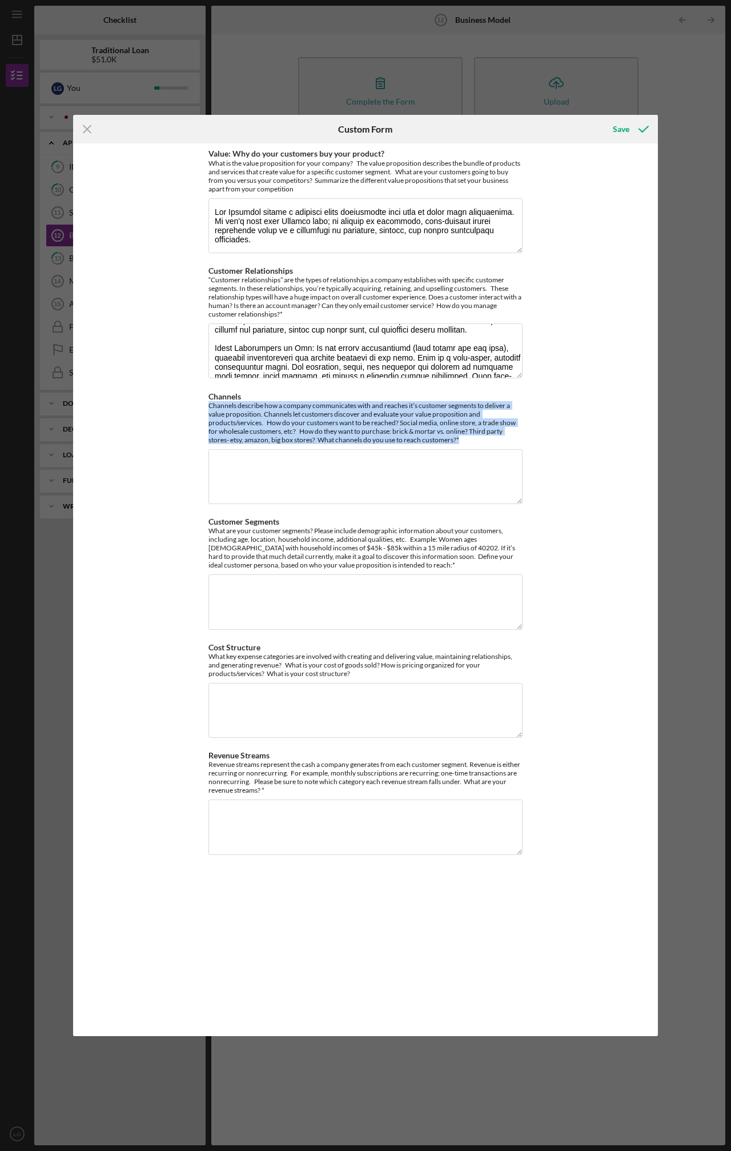
drag, startPoint x: 468, startPoint y: 439, endPoint x: 207, endPoint y: 408, distance: 262.4
click at [207, 408] on div "Value: Why do your customers buy your product? What is the value proposition fo…" at bounding box center [365, 589] width 585 height 892
copy div "Channels describe how a company communicates with and reaches it’s customer seg…"
click at [350, 405] on div "Channels describe how a company communicates with and reaches it’s customer seg…" at bounding box center [366, 422] width 314 height 43
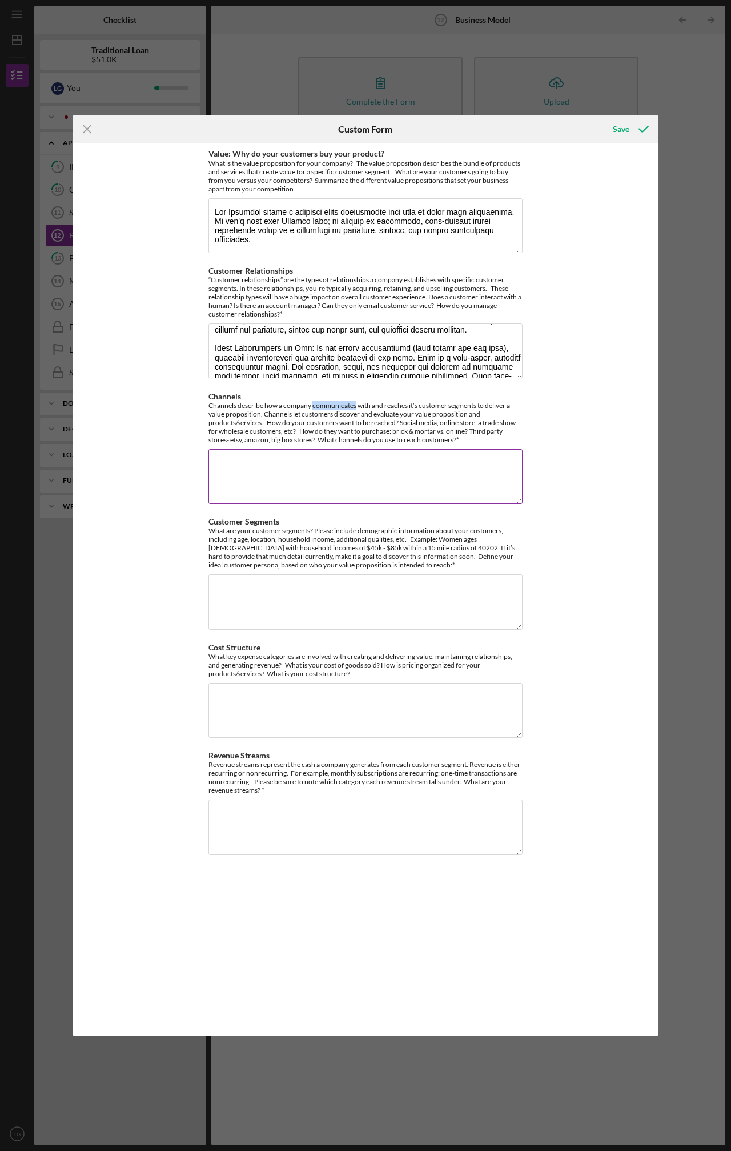
click at [350, 405] on div "Channels describe how a company communicates with and reaches it’s customer seg…" at bounding box center [366, 422] width 314 height 43
click at [316, 425] on div "Channels describe how a company communicates with and reaches it’s customer seg…" at bounding box center [366, 422] width 314 height 43
click at [278, 471] on textarea "Channels" at bounding box center [366, 476] width 314 height 55
paste textarea "Reaching Our Customers Our channels are designed to be where our customers alre…"
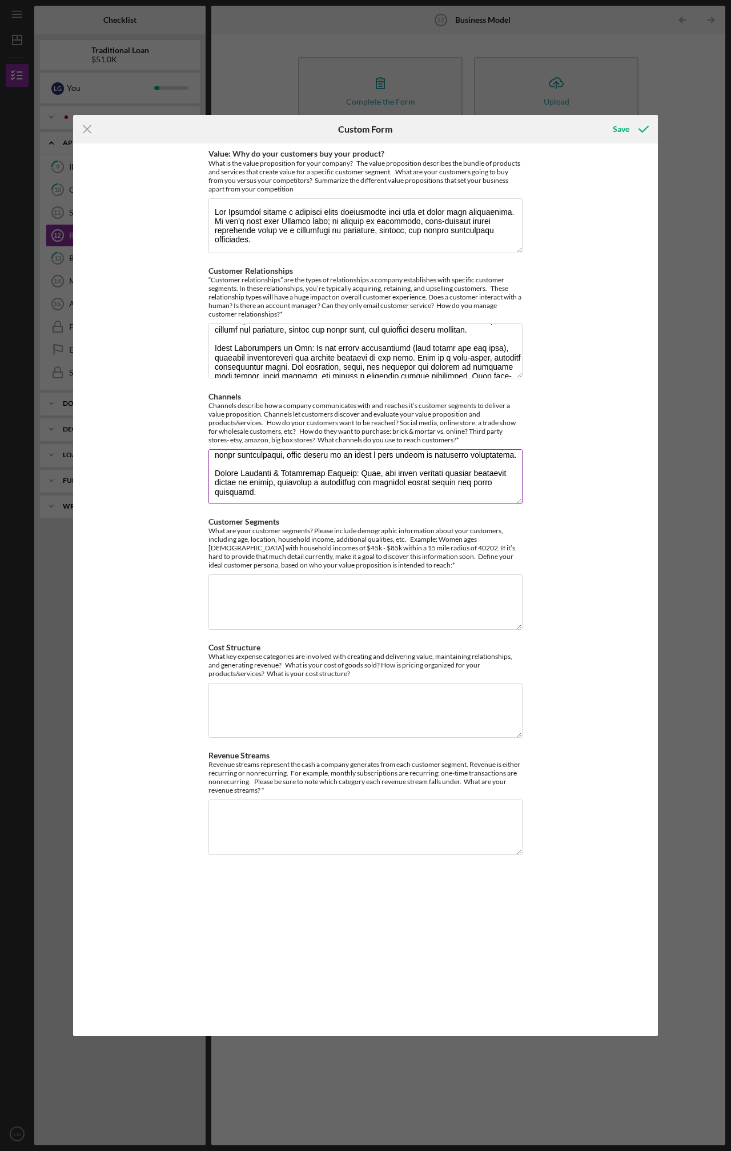
scroll to position [0, 0]
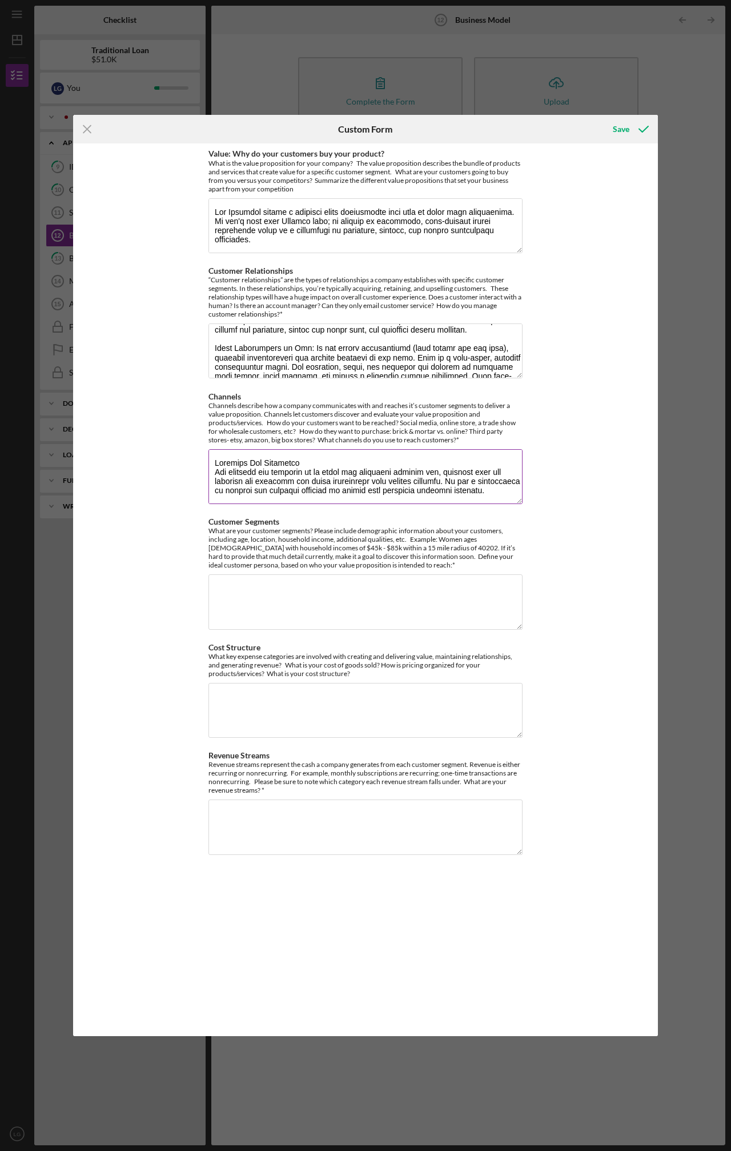
click at [352, 461] on textarea "Channels" at bounding box center [366, 476] width 314 height 55
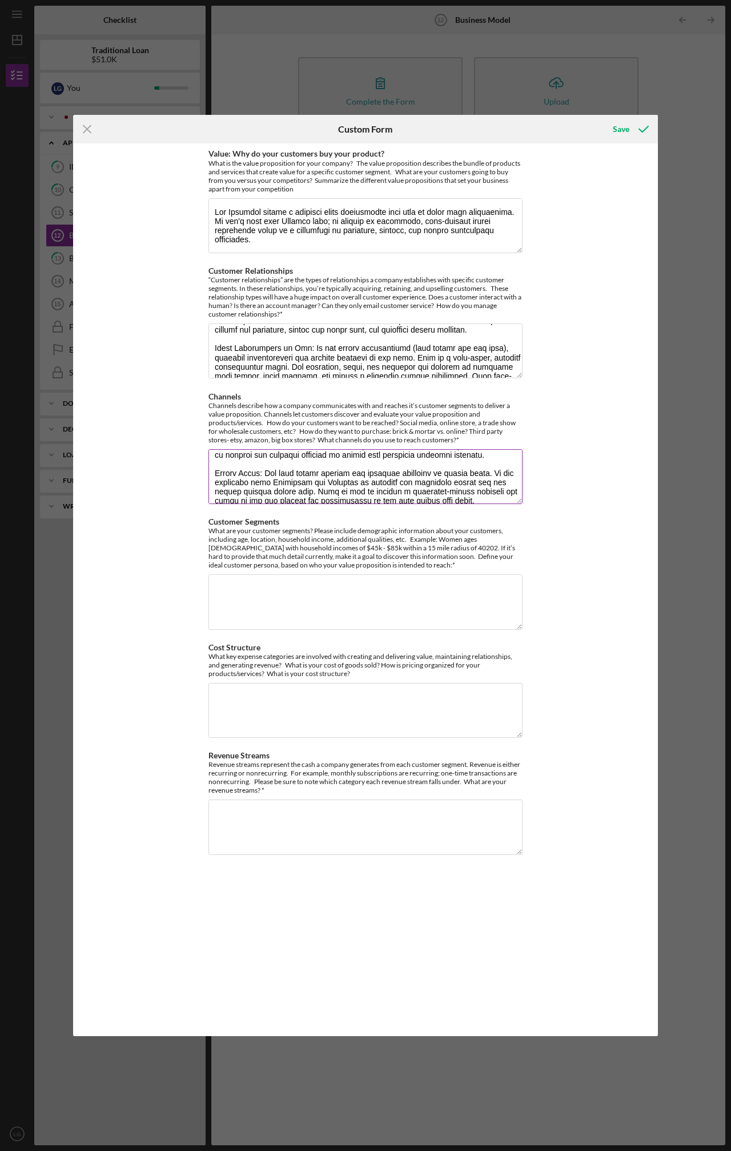
click at [280, 489] on textarea "Channels" at bounding box center [366, 476] width 314 height 55
click at [272, 466] on textarea "Channels" at bounding box center [366, 476] width 314 height 55
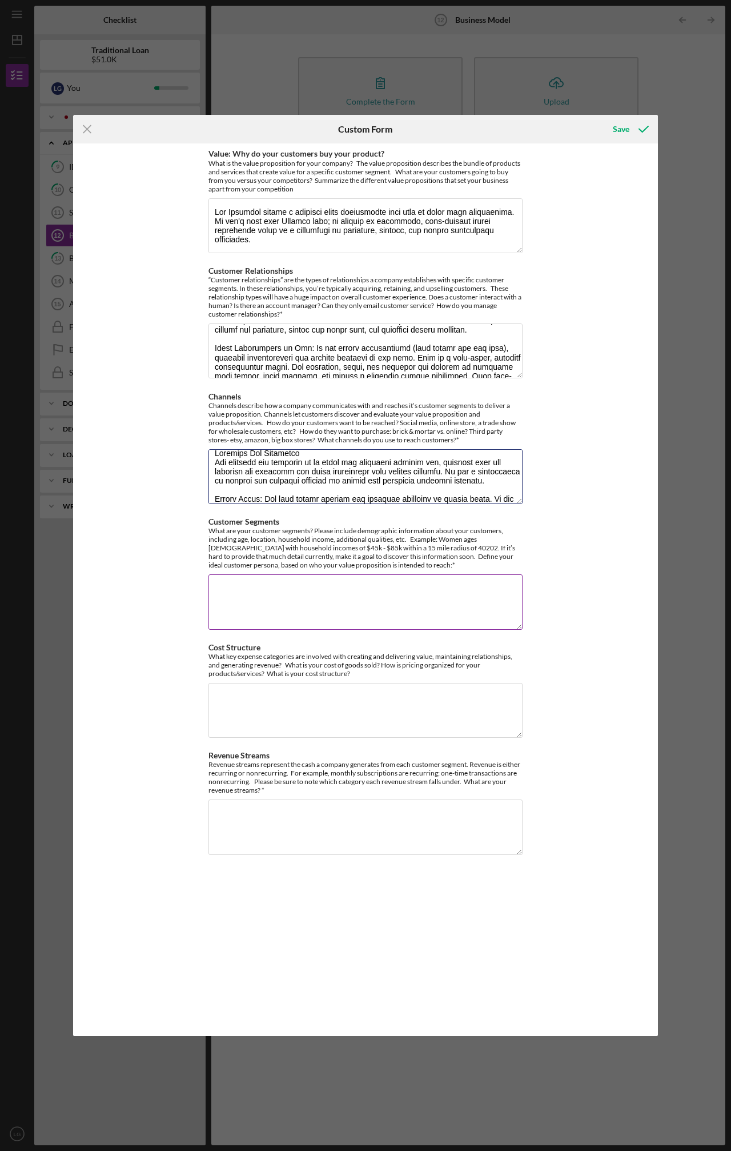
scroll to position [0, 0]
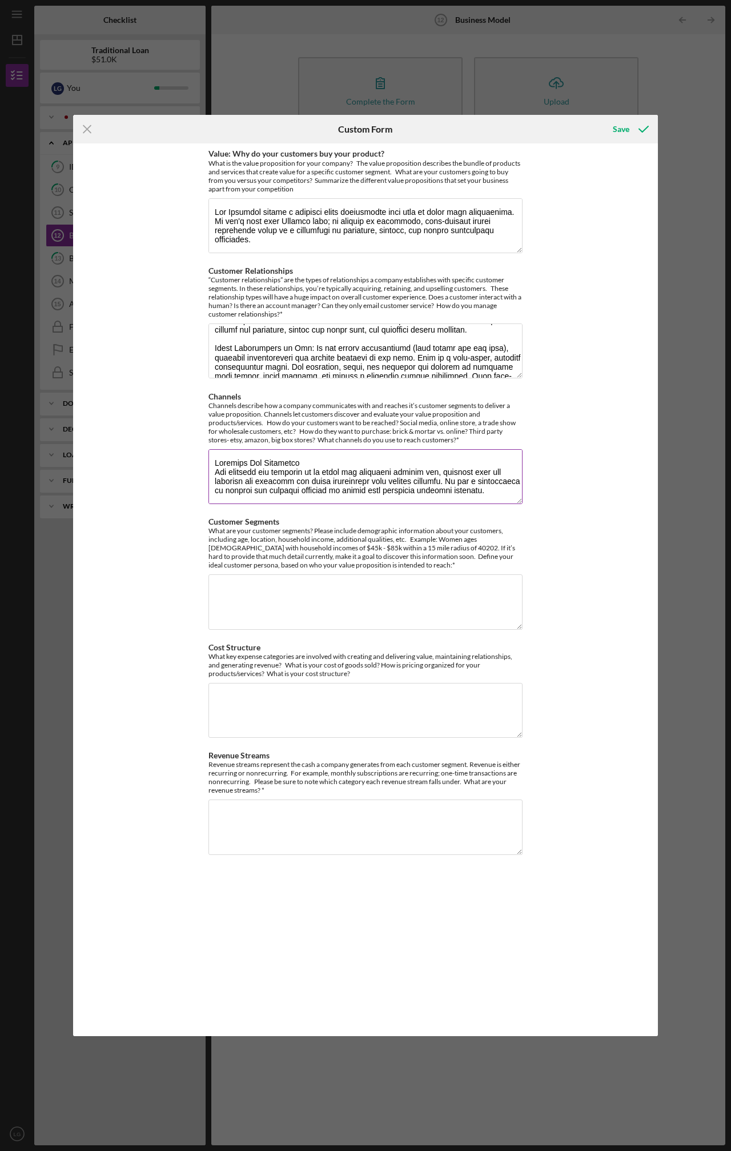
click at [330, 461] on textarea "Channels" at bounding box center [366, 476] width 314 height 55
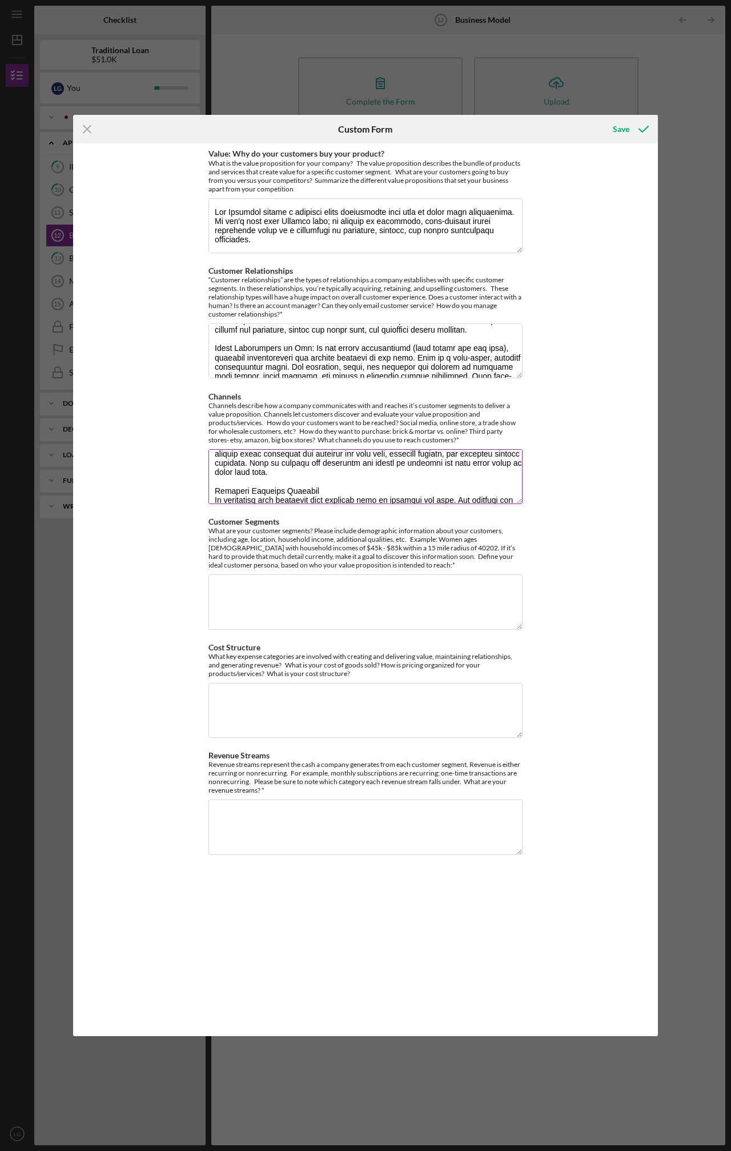
scroll to position [167, 0]
click at [337, 495] on textarea "Channels" at bounding box center [366, 476] width 314 height 55
click at [331, 489] on textarea "Channels" at bounding box center [366, 476] width 314 height 55
click at [344, 451] on textarea "Channels" at bounding box center [366, 476] width 314 height 55
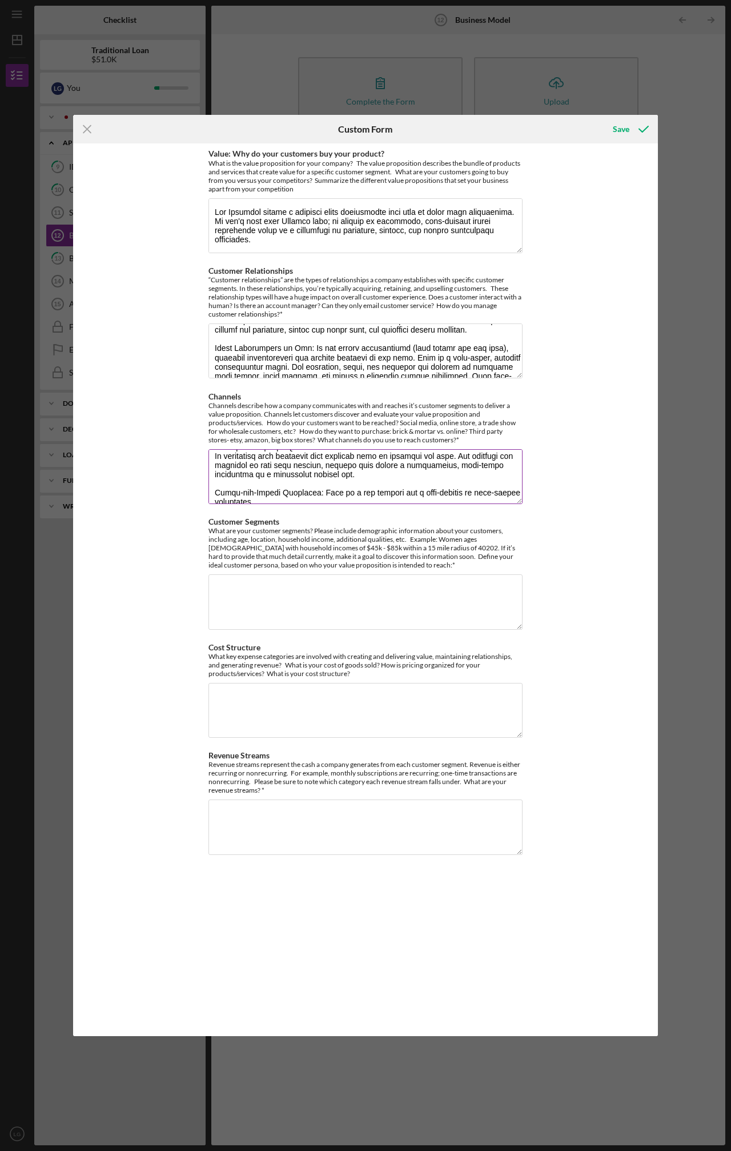
click at [328, 459] on textarea "Channels" at bounding box center [366, 476] width 314 height 55
click at [334, 474] on textarea "Channels" at bounding box center [366, 476] width 314 height 55
type textarea "Reaching Our Customers ----------------------- Our channels are designed to be …"
click at [341, 566] on div "What are your customer segments? Please include demographic information about y…" at bounding box center [366, 547] width 314 height 43
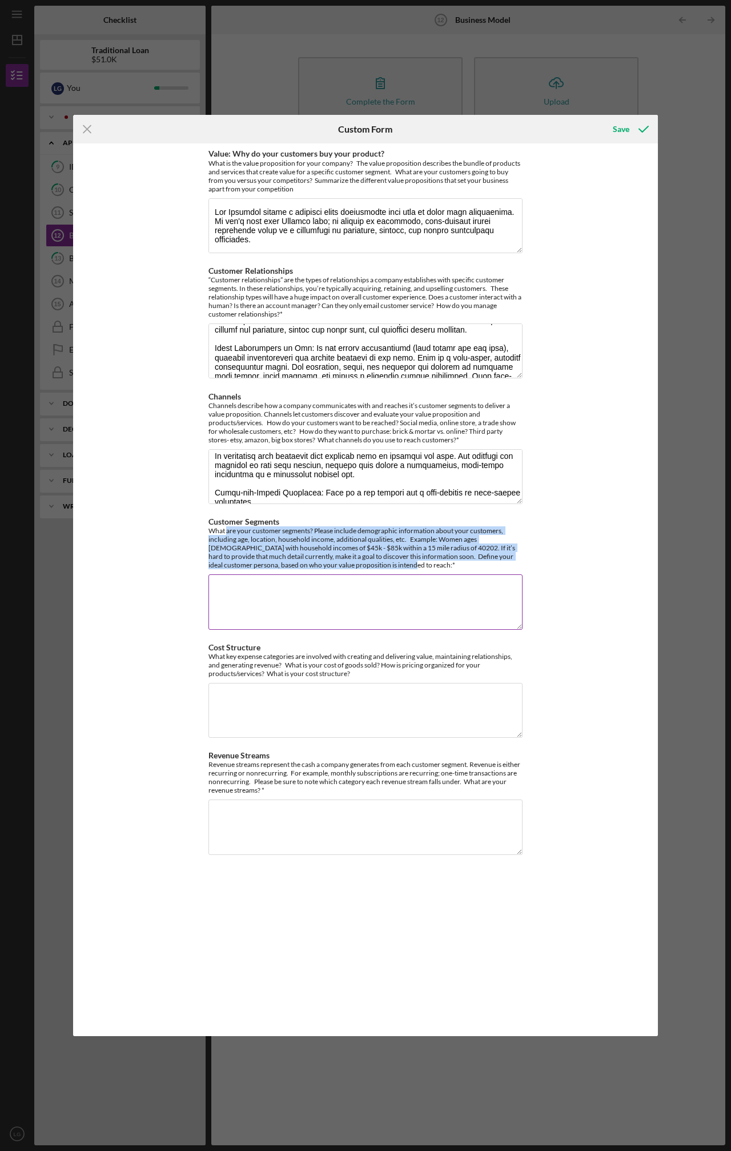
drag, startPoint x: 368, startPoint y: 564, endPoint x: 226, endPoint y: 529, distance: 146.1
click at [226, 529] on div "What are your customer segments? Please include demographic information about y…" at bounding box center [366, 547] width 314 height 43
click at [618, 124] on div "Save" at bounding box center [621, 129] width 17 height 23
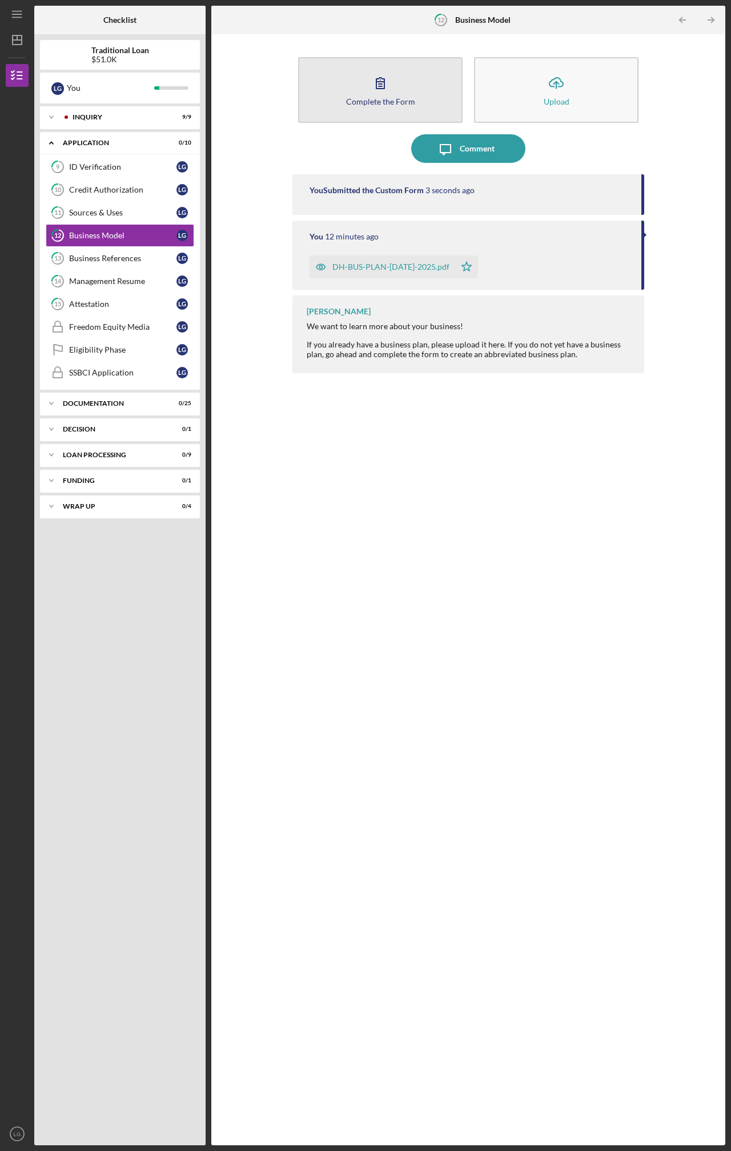
click at [406, 79] on button "Complete the Form Form" at bounding box center [380, 90] width 165 height 66
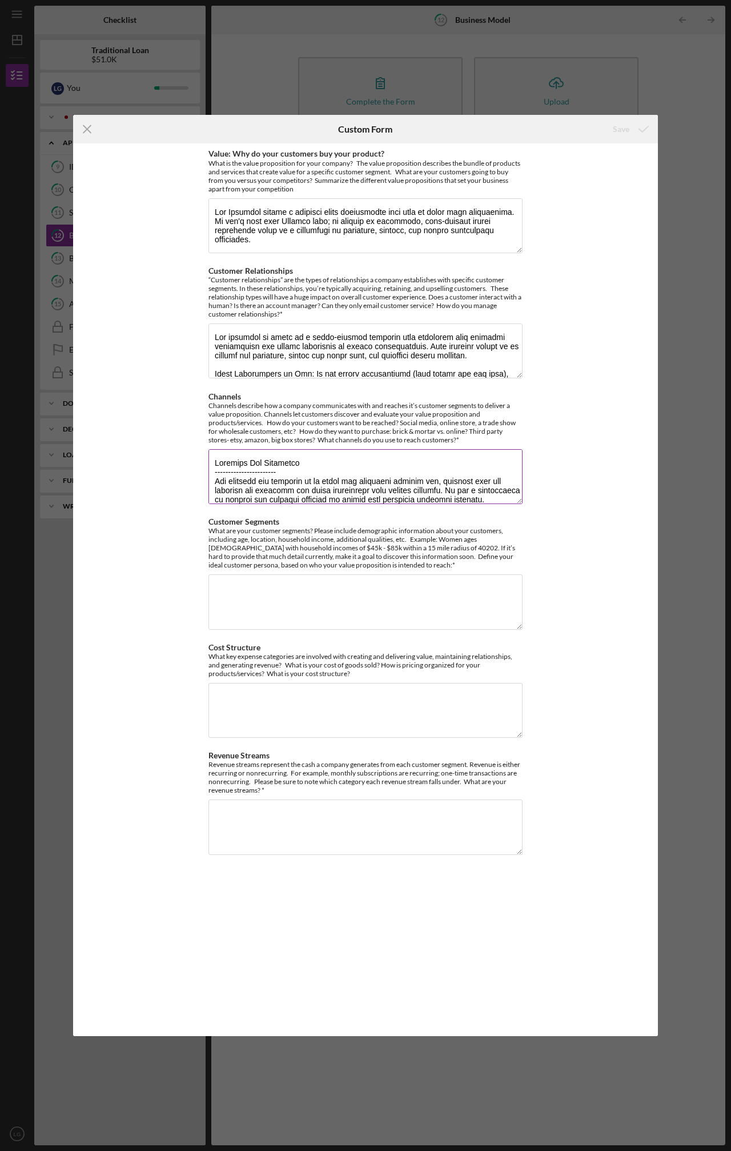
click at [308, 497] on textarea "Channels" at bounding box center [366, 476] width 314 height 55
click at [334, 560] on div "What are your customer segments? Please include demographic information about y…" at bounding box center [366, 547] width 314 height 43
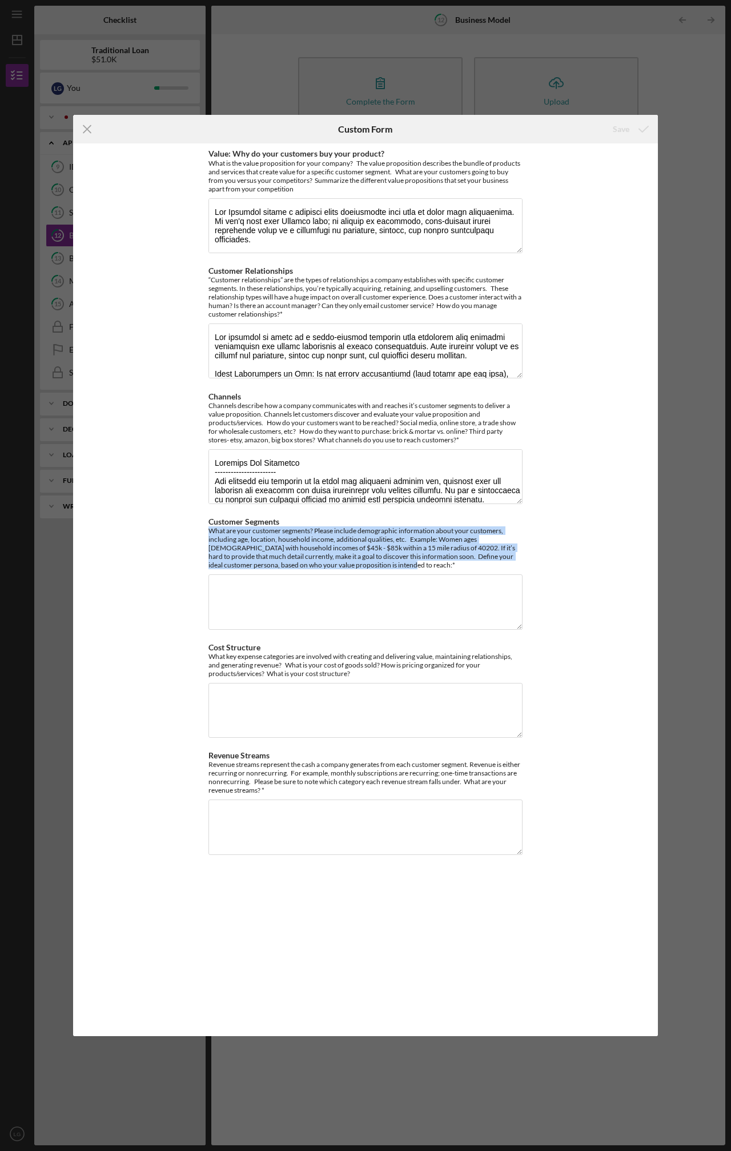
drag, startPoint x: 366, startPoint y: 563, endPoint x: 198, endPoint y: 533, distance: 170.8
click at [198, 533] on div "Value: Why do your customers buy your product? What is the value proposition fo…" at bounding box center [365, 589] width 585 height 892
copy div "What are your customer segments? Please include demographic information about y…"
click at [329, 542] on div "What are your customer segments? Please include demographic information about y…" at bounding box center [366, 547] width 314 height 43
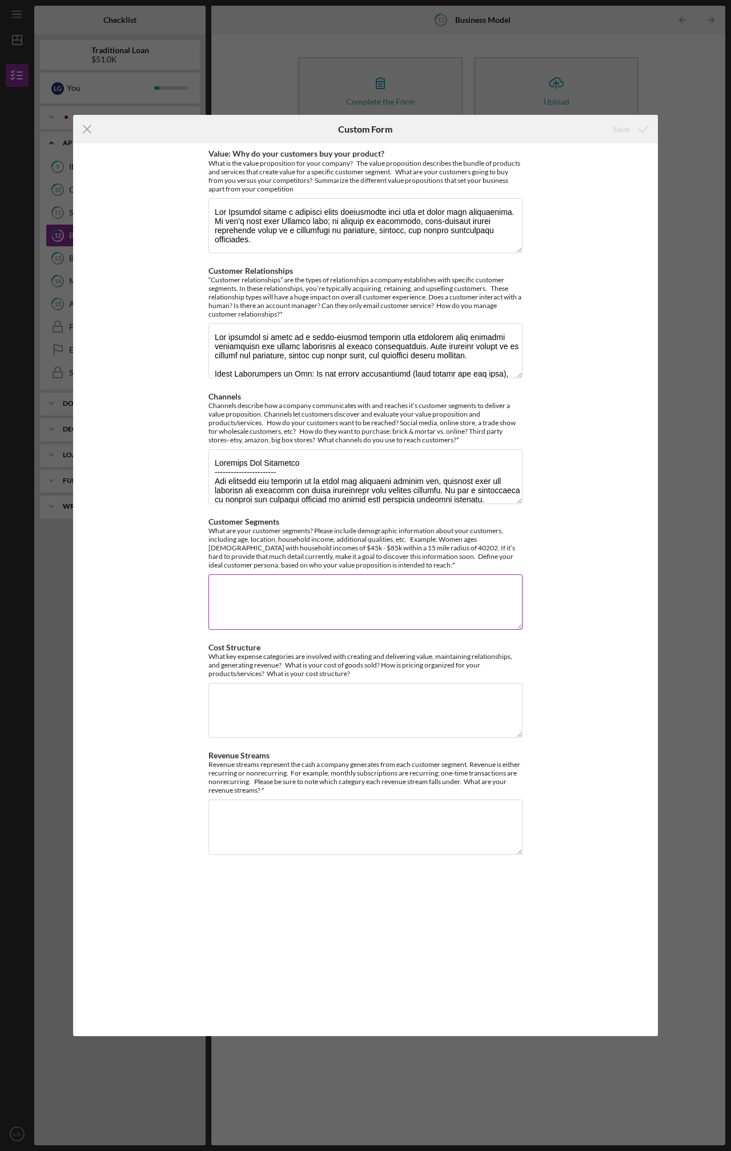
click at [293, 595] on textarea "Customer Segments" at bounding box center [366, 601] width 314 height 55
paste textarea "Our Core Customer Segments Your business reaches several distinct customer segm…"
drag, startPoint x: 275, startPoint y: 611, endPoint x: 176, endPoint y: 596, distance: 100.6
click at [176, 596] on div "Value: Why do your customers buy your product? What is the value proposition fo…" at bounding box center [365, 589] width 585 height 892
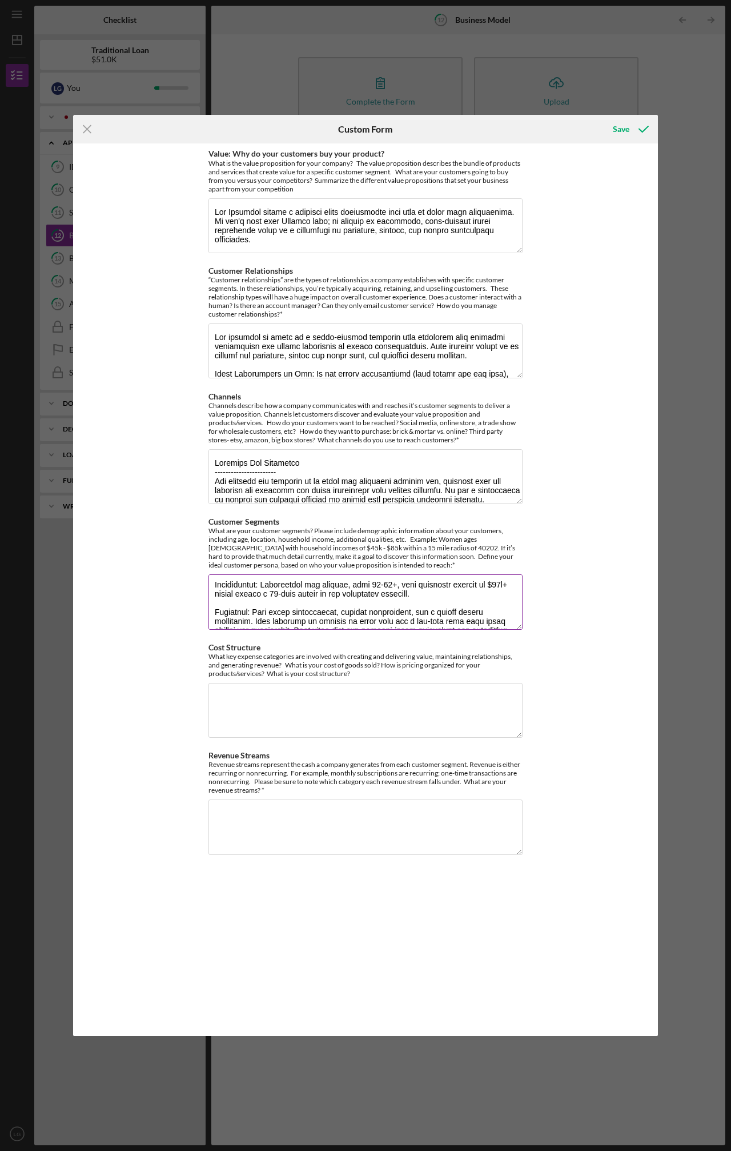
drag, startPoint x: 229, startPoint y: 619, endPoint x: 222, endPoint y: 619, distance: 7.4
click at [222, 619] on textarea "Customer Segments" at bounding box center [366, 601] width 314 height 55
click at [241, 603] on textarea "Customer Segments" at bounding box center [366, 601] width 314 height 55
click at [225, 585] on textarea "Customer Segments" at bounding box center [366, 601] width 314 height 55
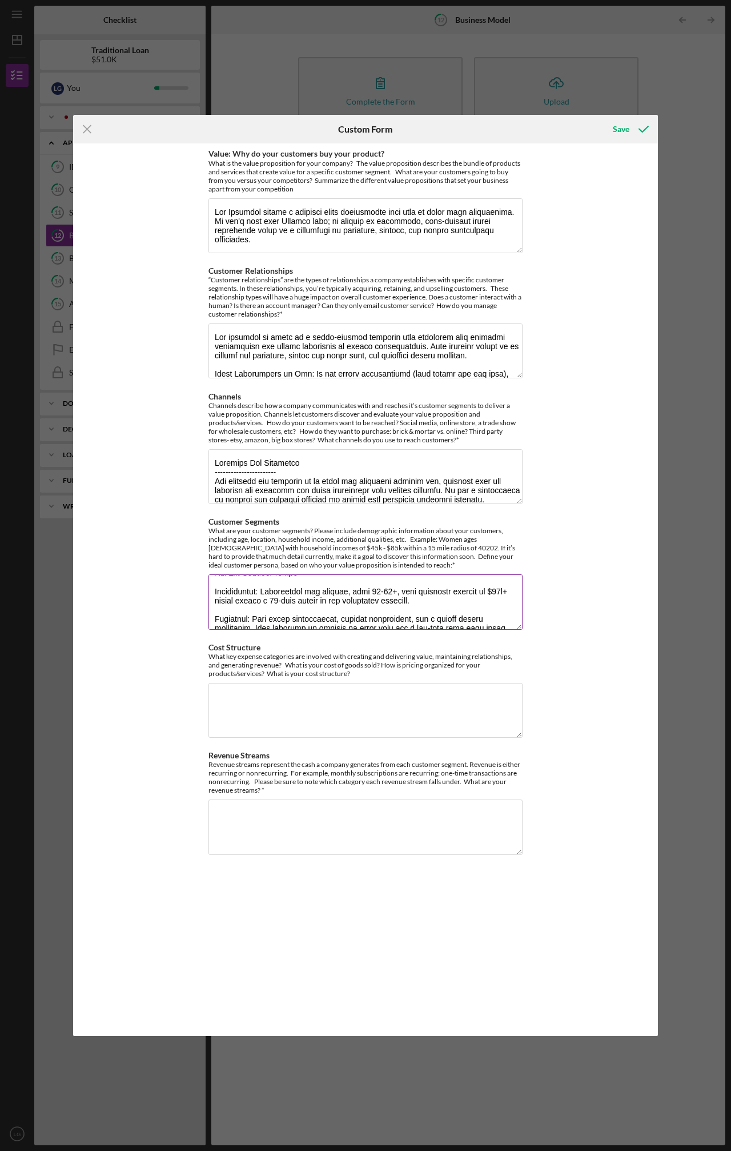
scroll to position [42, 0]
click at [239, 593] on textarea "Customer Segments" at bounding box center [366, 601] width 314 height 55
drag, startPoint x: 229, startPoint y: 602, endPoint x: 221, endPoint y: 602, distance: 7.4
click at [221, 602] on textarea "Customer Segments" at bounding box center [366, 601] width 314 height 55
click at [389, 621] on textarea "Customer Segments" at bounding box center [366, 601] width 314 height 55
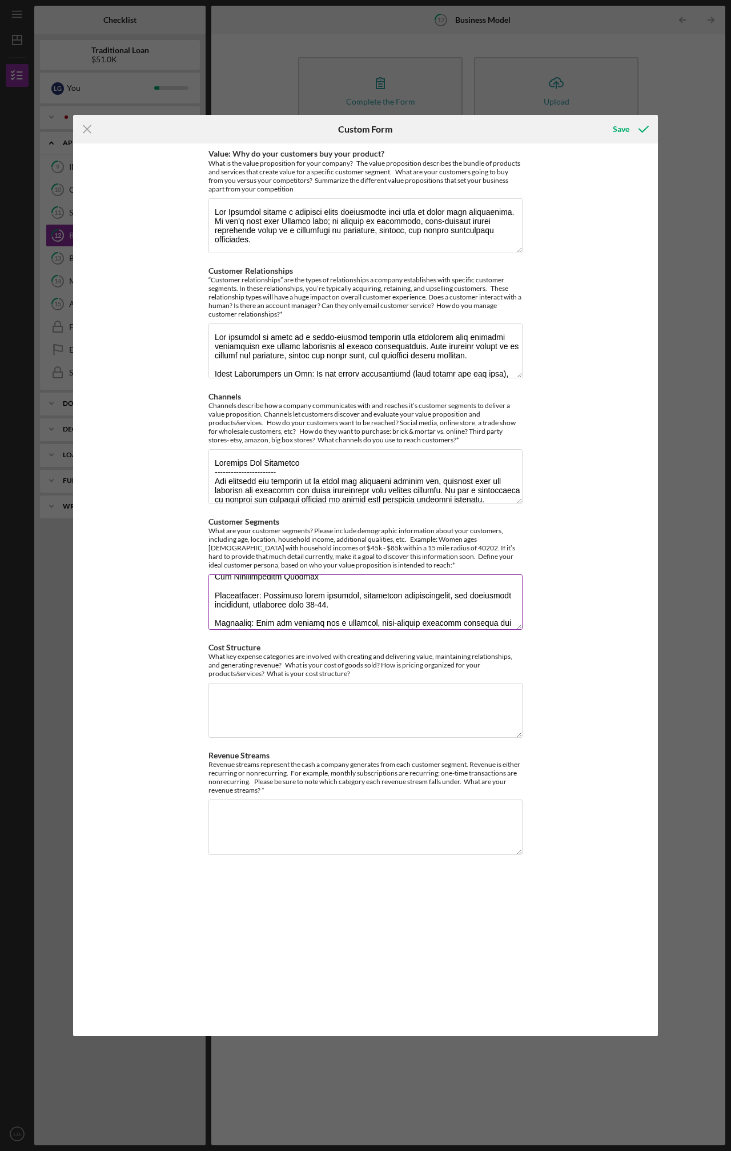
scroll to position [225, 0]
click at [315, 604] on textarea "Customer Segments" at bounding box center [366, 601] width 314 height 55
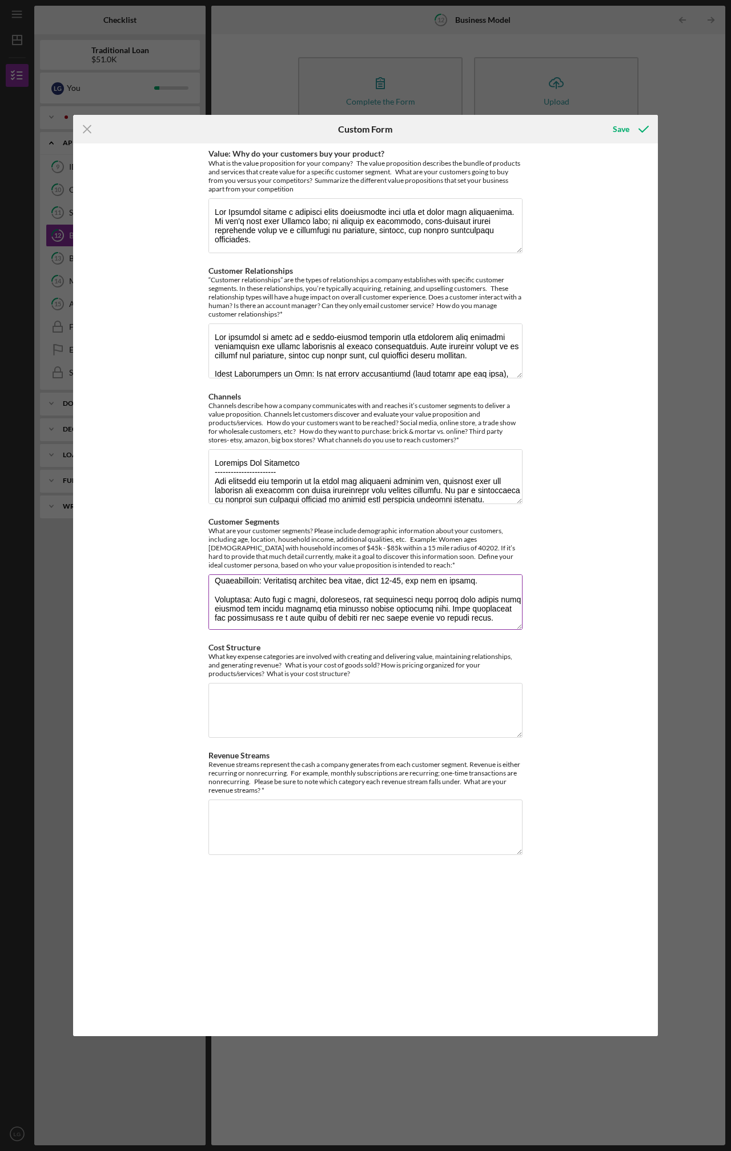
scroll to position [331, 0]
click at [326, 590] on textarea "Customer Segments" at bounding box center [366, 601] width 314 height 55
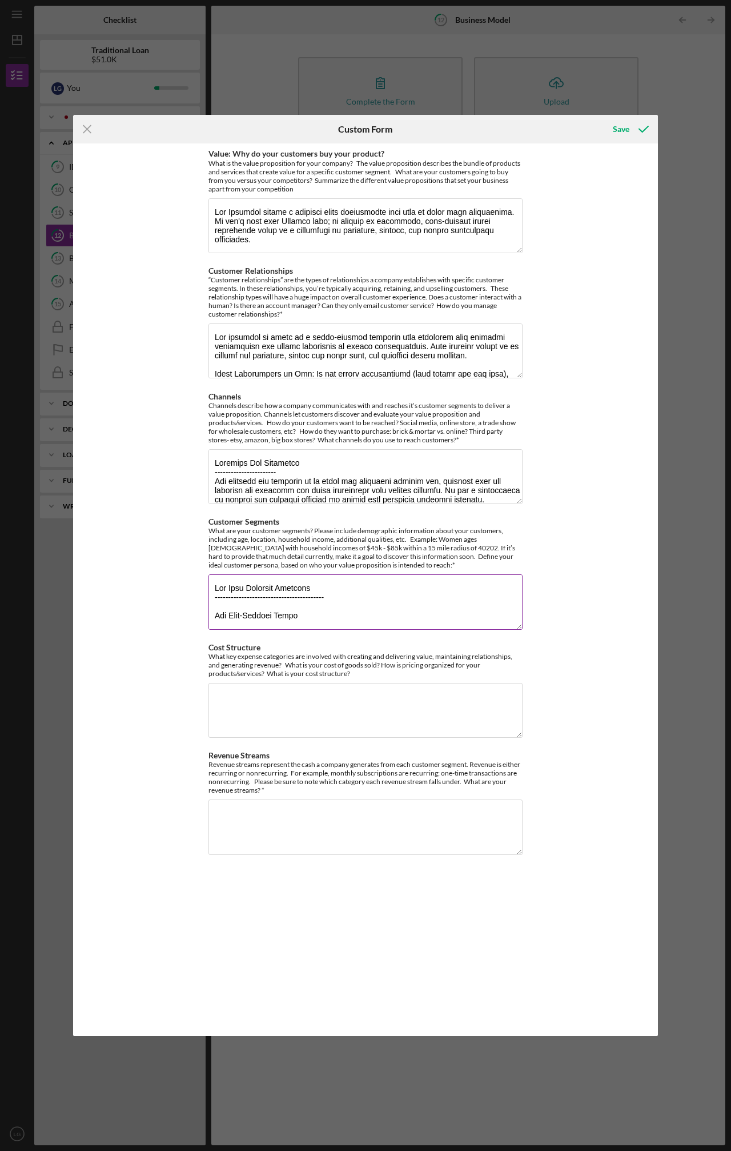
click at [298, 540] on div "What are your customer segments? Please include demographic information about y…" at bounding box center [366, 547] width 314 height 43
click at [327, 469] on textarea "Channels" at bounding box center [366, 476] width 314 height 55
click at [228, 617] on textarea "Customer Segments" at bounding box center [366, 601] width 314 height 55
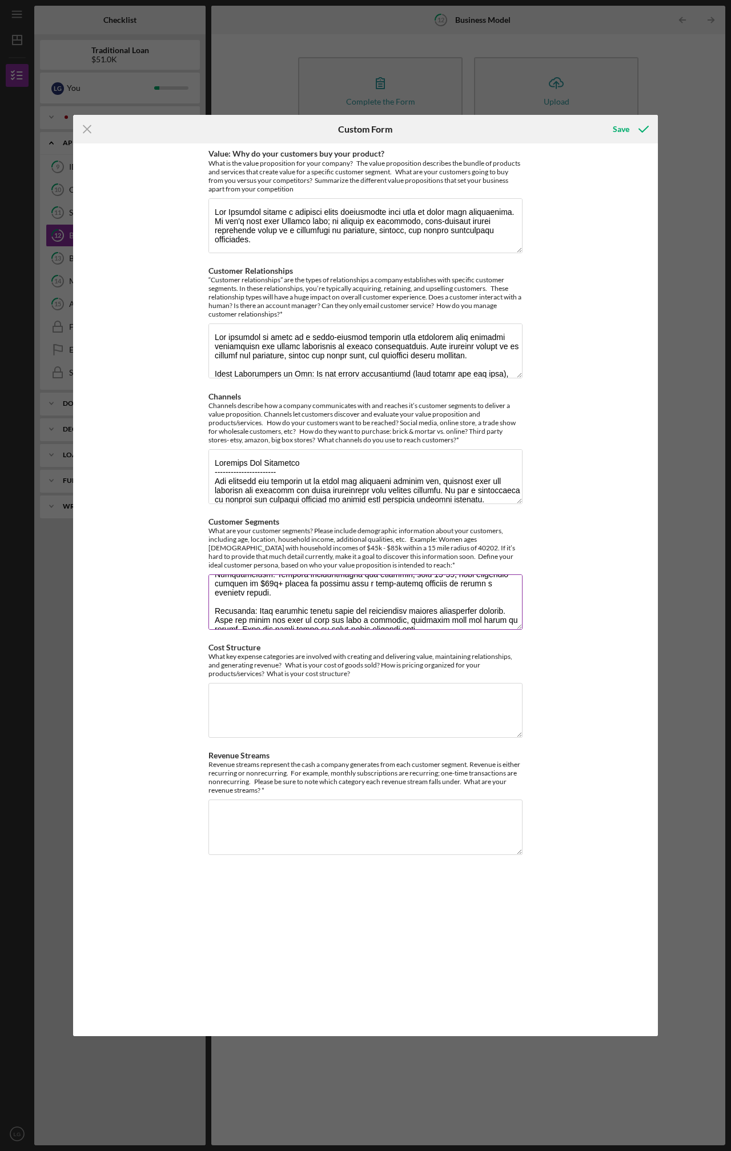
scroll to position [150, 0]
drag, startPoint x: 268, startPoint y: 586, endPoint x: 261, endPoint y: 586, distance: 6.9
click at [261, 586] on textarea "Customer Segments" at bounding box center [366, 601] width 314 height 55
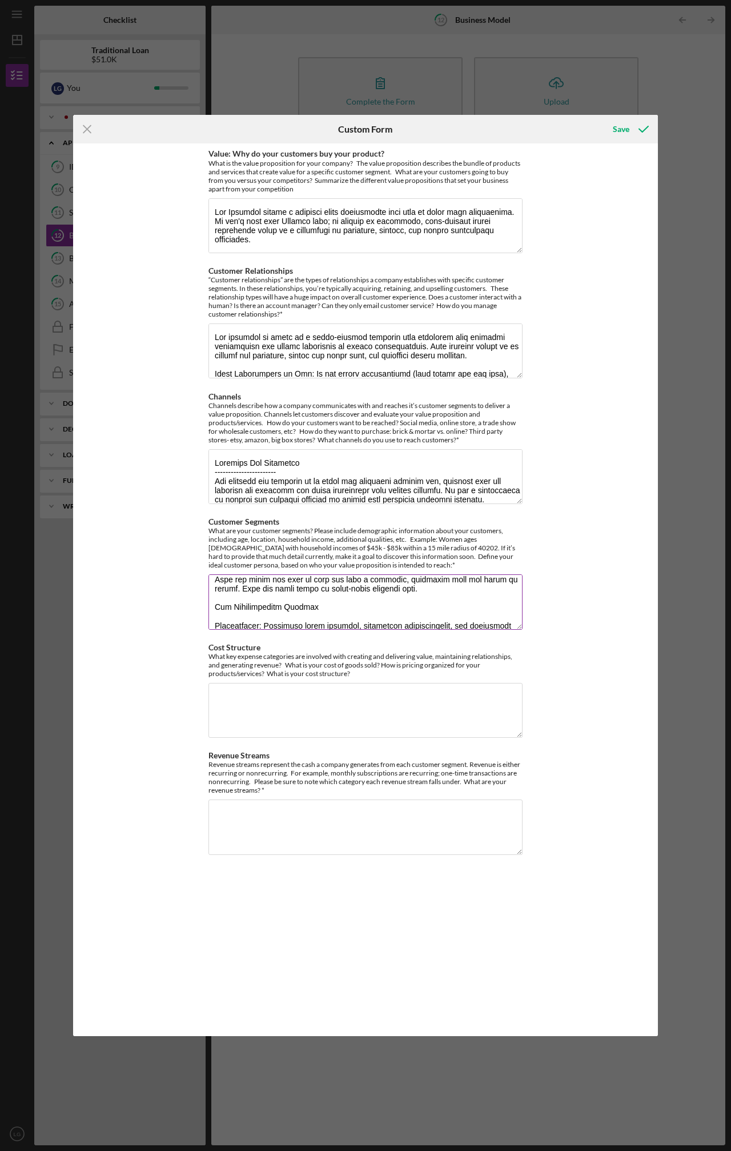
scroll to position [193, 0]
click at [216, 609] on textarea "Customer Segments" at bounding box center [366, 601] width 314 height 55
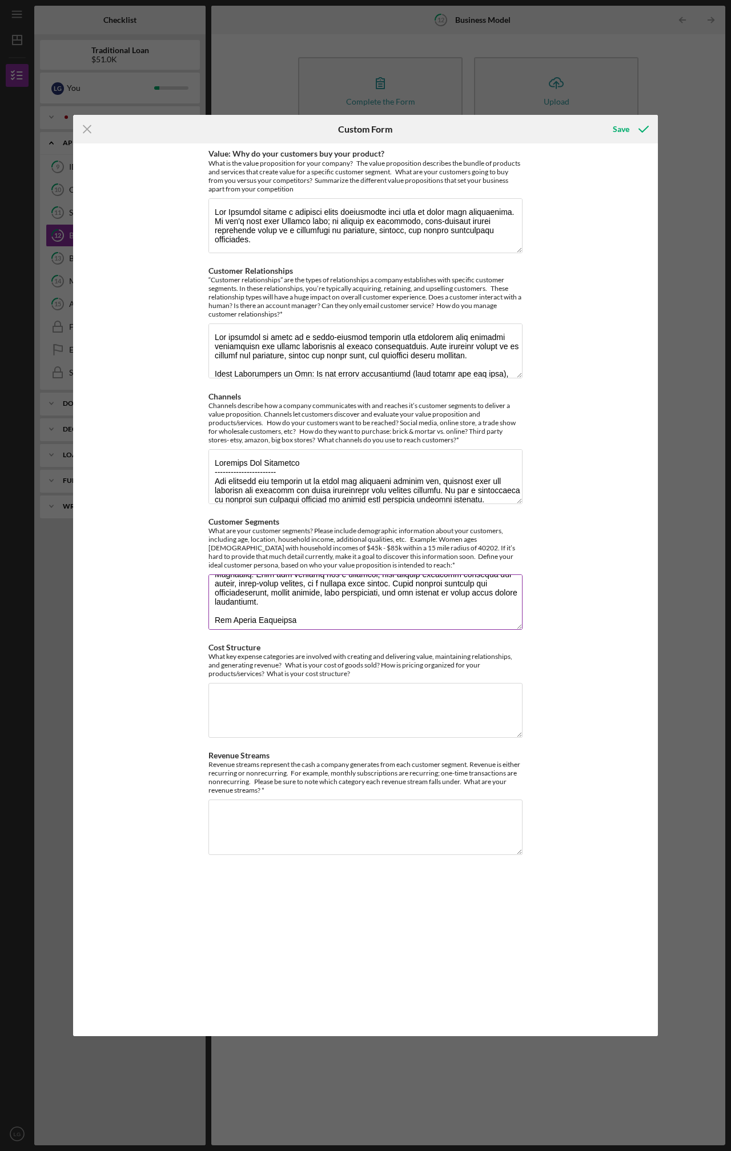
scroll to position [291, 0]
click at [261, 585] on textarea "Customer Segments" at bounding box center [366, 601] width 314 height 55
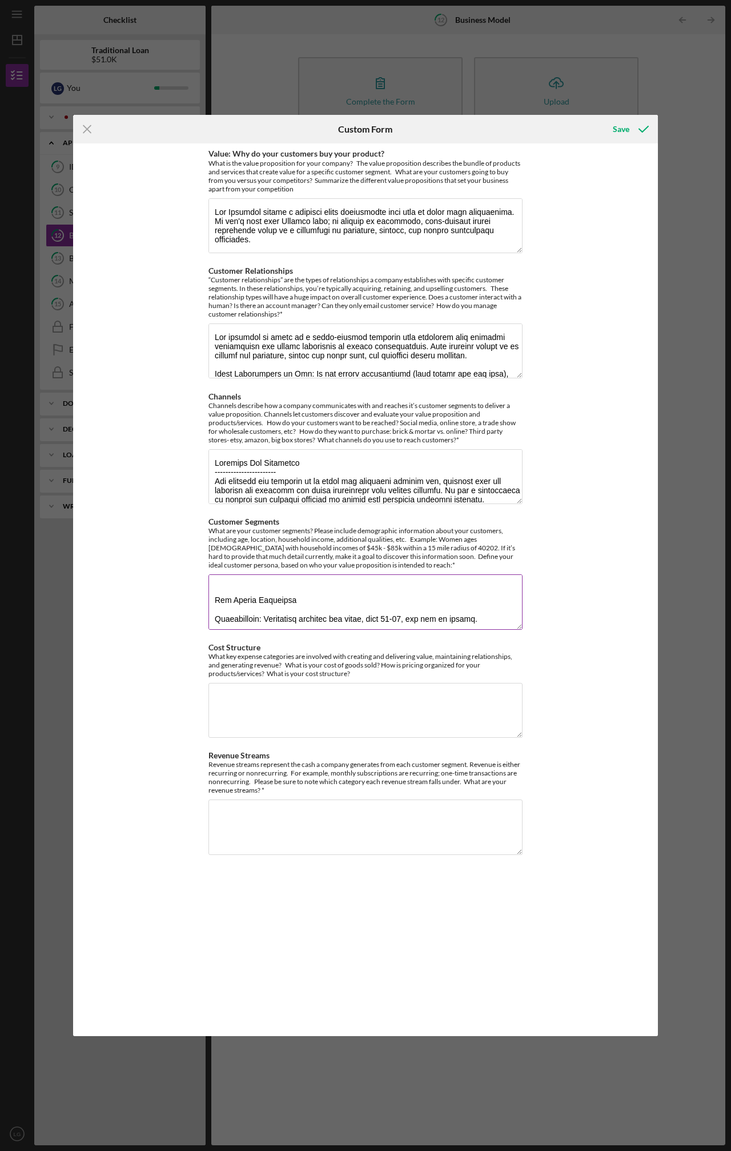
paste textarea "The Special Events & Large Crowds Customer Demographics: Individuals and famili…"
click at [499, 620] on textarea "Customer Segments" at bounding box center [366, 601] width 314 height 55
click at [494, 617] on textarea "Customer Segments" at bounding box center [366, 601] width 314 height 55
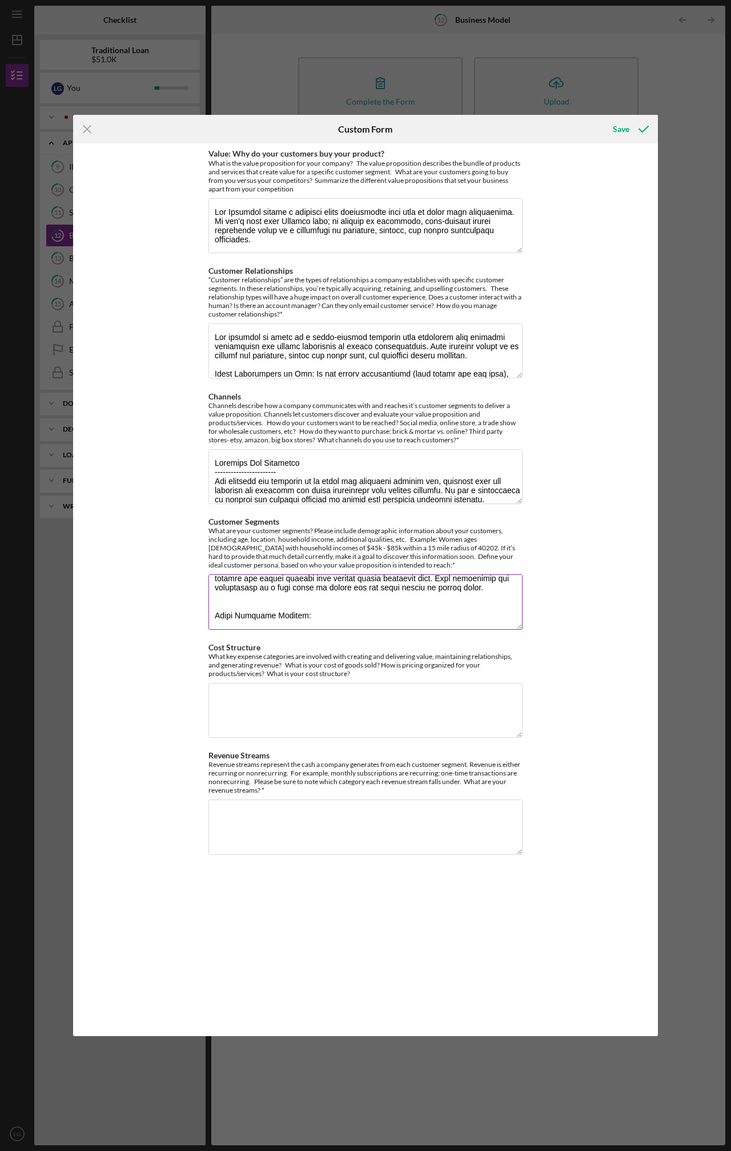
paste textarea "Name: [PERSON_NAME] Age: [DEMOGRAPHIC_DATA] Occupation: Teacher's Assistant Hou…"
drag, startPoint x: 299, startPoint y: 607, endPoint x: 243, endPoint y: 606, distance: 56.6
click at [243, 606] on textarea "Customer Segments" at bounding box center [366, 601] width 314 height 55
click at [314, 610] on textarea "Customer Segments" at bounding box center [366, 601] width 314 height 55
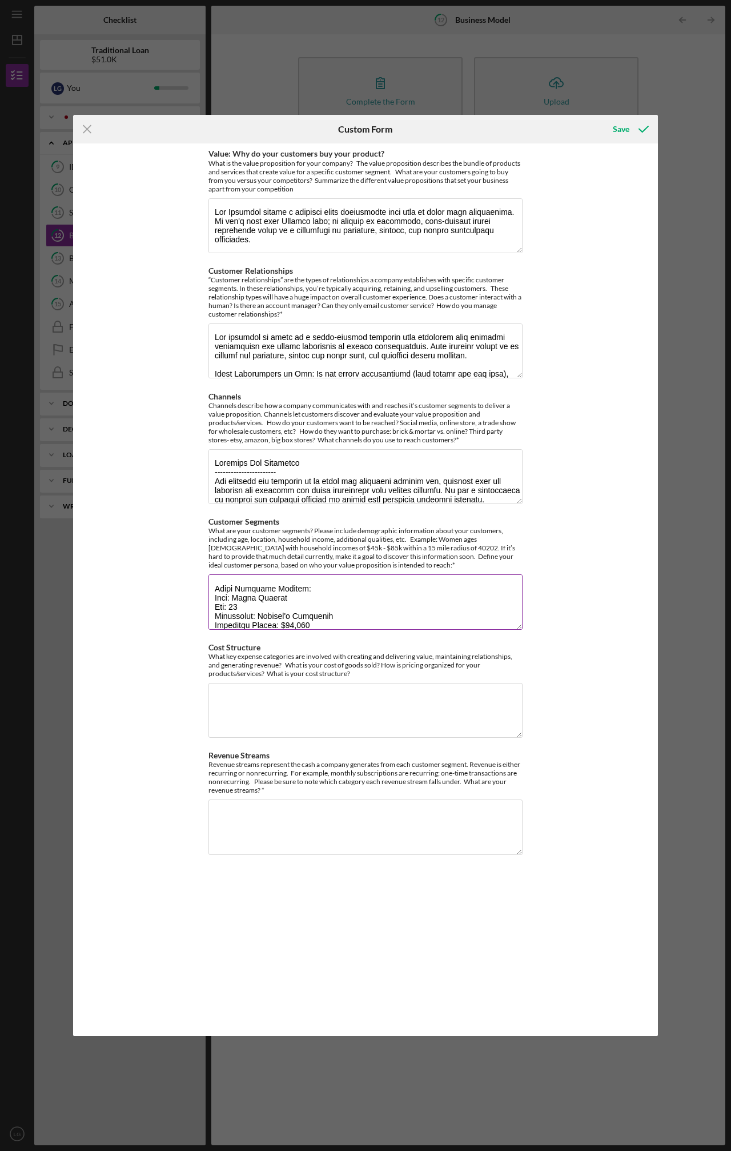
drag, startPoint x: 313, startPoint y: 607, endPoint x: 242, endPoint y: 607, distance: 70.9
click at [242, 607] on textarea "Customer Segments" at bounding box center [366, 601] width 314 height 55
click at [285, 604] on textarea "Customer Segments" at bounding box center [366, 601] width 314 height 55
click at [288, 600] on textarea "Customer Segments" at bounding box center [366, 601] width 314 height 55
drag, startPoint x: 286, startPoint y: 605, endPoint x: 262, endPoint y: 606, distance: 24.0
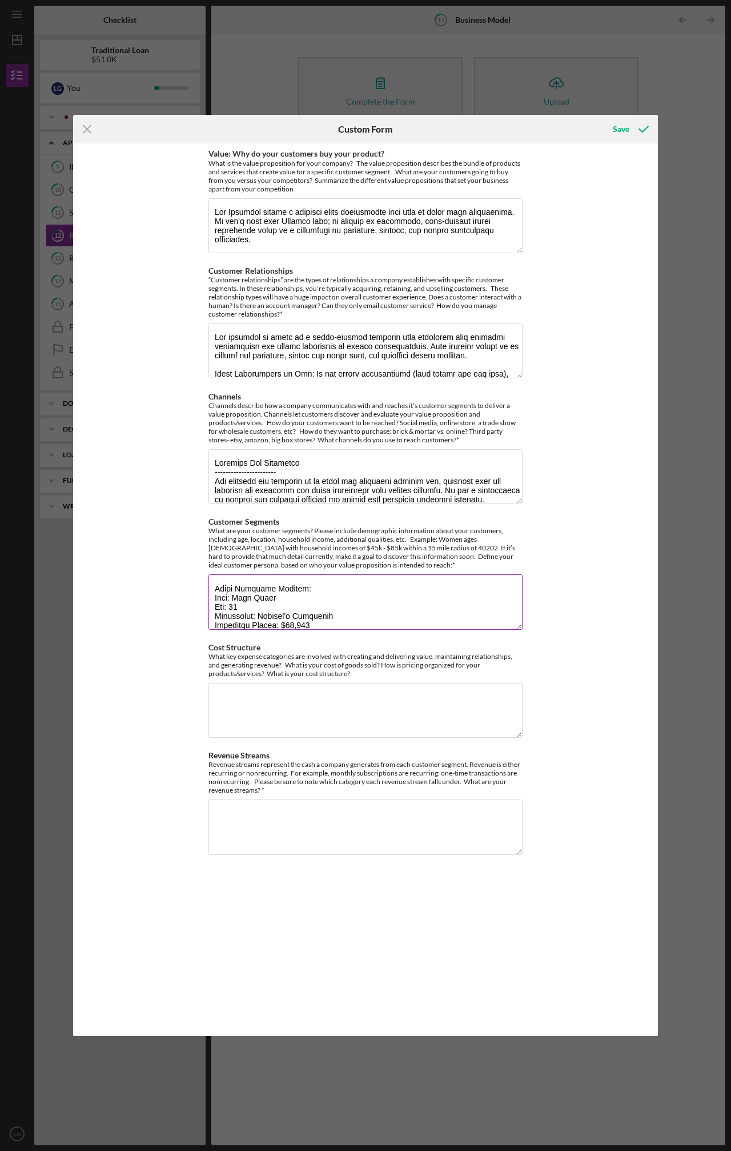
click at [262, 606] on textarea "Customer Segments" at bounding box center [366, 601] width 314 height 55
drag, startPoint x: 339, startPoint y: 612, endPoint x: 261, endPoint y: 607, distance: 79.0
click at [261, 607] on textarea "Customer Segments" at bounding box center [366, 601] width 314 height 55
click at [353, 611] on textarea "Customer Segments" at bounding box center [366, 601] width 314 height 55
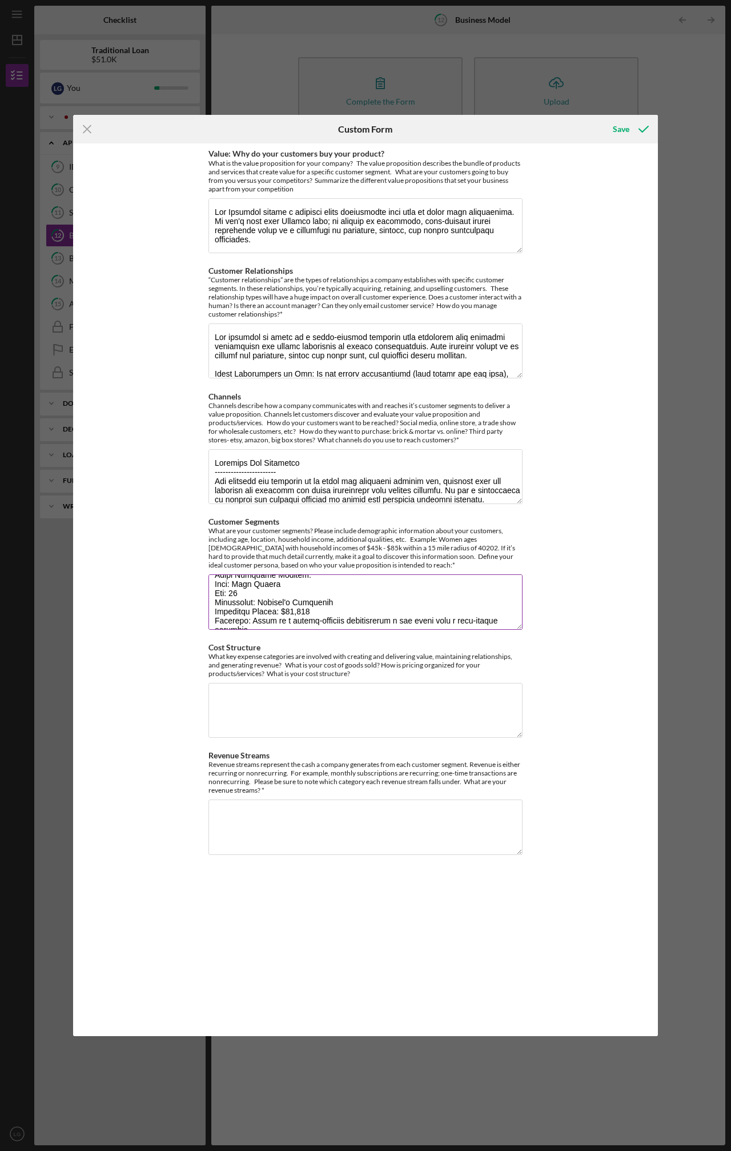
drag, startPoint x: 356, startPoint y: 614, endPoint x: 261, endPoint y: 609, distance: 95.5
click at [261, 609] on textarea "Customer Segments" at bounding box center [366, 601] width 314 height 55
drag, startPoint x: 298, startPoint y: 620, endPoint x: 291, endPoint y: 620, distance: 6.9
click at [291, 620] on textarea "Customer Segments" at bounding box center [366, 601] width 314 height 55
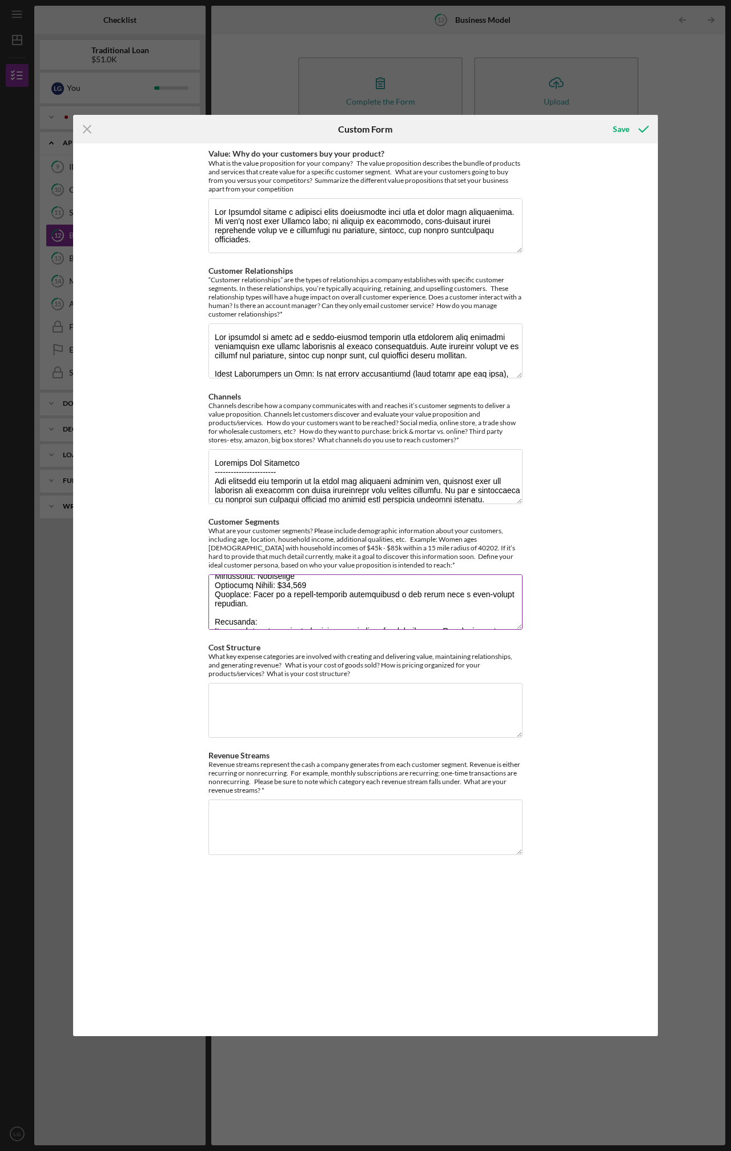
click at [305, 599] on textarea "Customer Segments" at bounding box center [366, 601] width 314 height 55
drag, startPoint x: 298, startPoint y: 595, endPoint x: 291, endPoint y: 595, distance: 6.9
click at [291, 595] on textarea "Customer Segments" at bounding box center [366, 601] width 314 height 55
click at [285, 609] on textarea "Customer Segments" at bounding box center [366, 601] width 314 height 55
drag, startPoint x: 299, startPoint y: 593, endPoint x: 291, endPoint y: 593, distance: 8.0
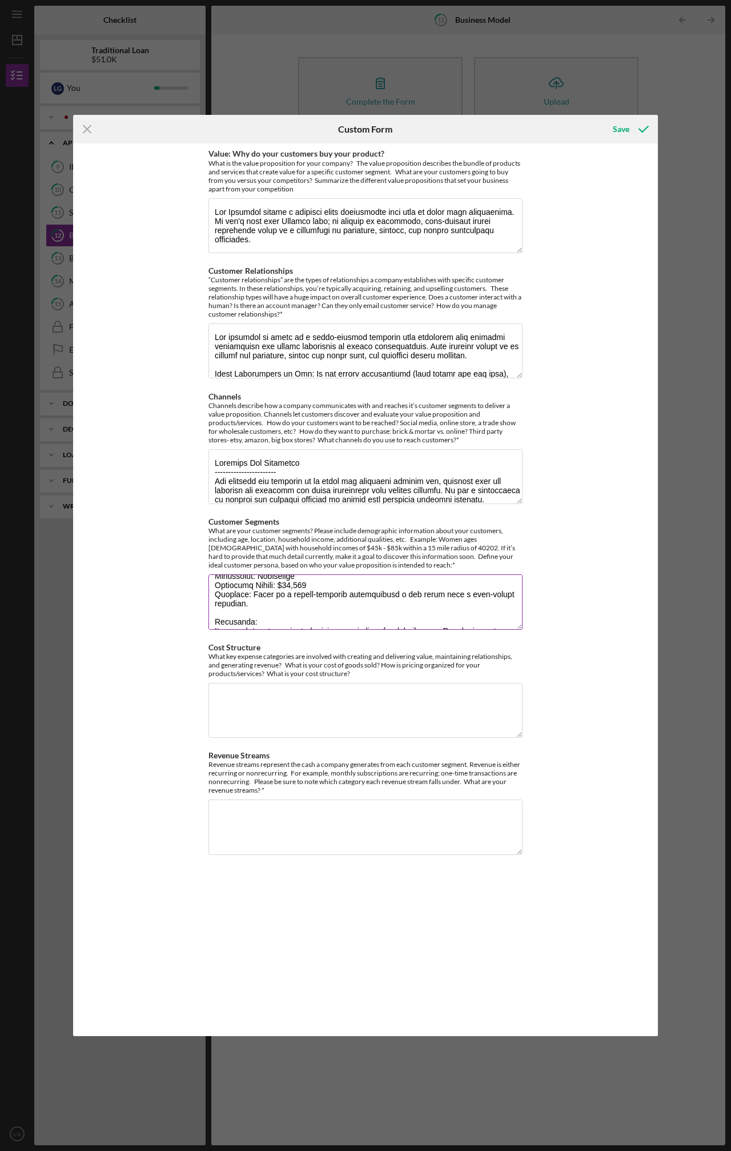
click at [291, 593] on textarea "Customer Segments" at bounding box center [366, 601] width 314 height 55
click at [315, 609] on textarea "Customer Segments" at bounding box center [366, 601] width 314 height 55
drag, startPoint x: 320, startPoint y: 603, endPoint x: 259, endPoint y: 602, distance: 60.6
click at [259, 602] on textarea "Customer Segments" at bounding box center [366, 601] width 314 height 55
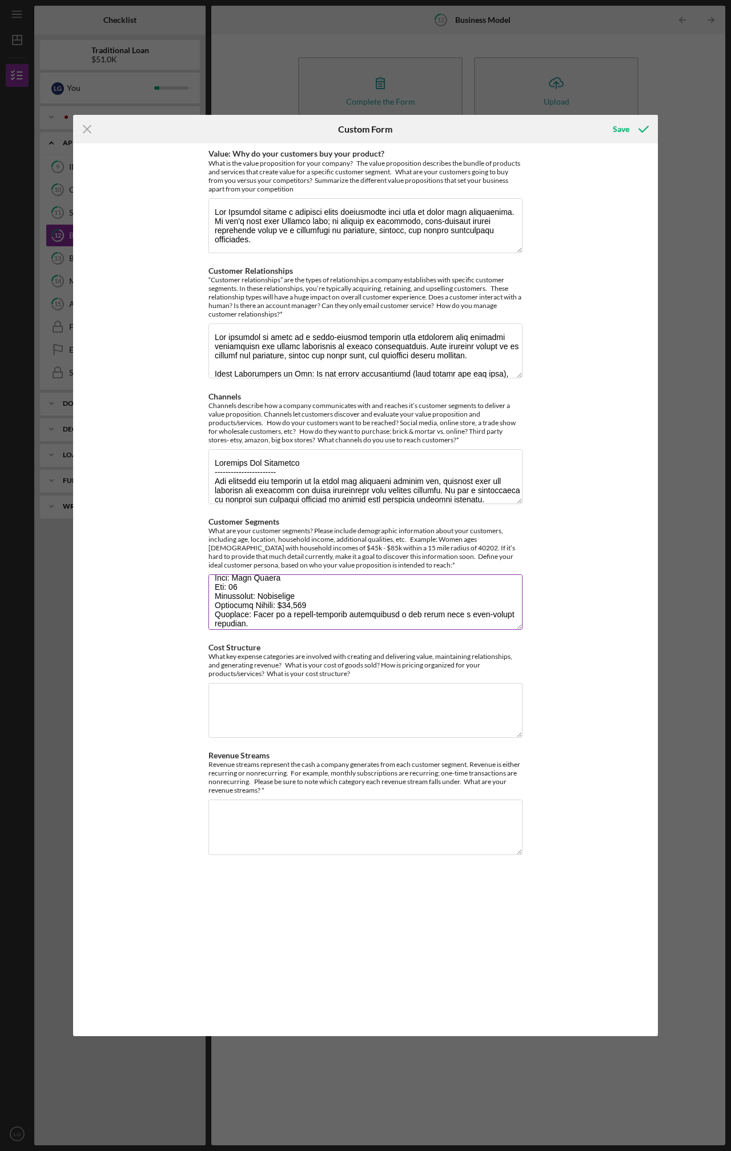
click at [327, 608] on textarea "Customer Segments" at bounding box center [366, 601] width 314 height 55
drag, startPoint x: 299, startPoint y: 614, endPoint x: 291, endPoint y: 614, distance: 8.6
click at [291, 614] on textarea "Customer Segments" at bounding box center [366, 601] width 314 height 55
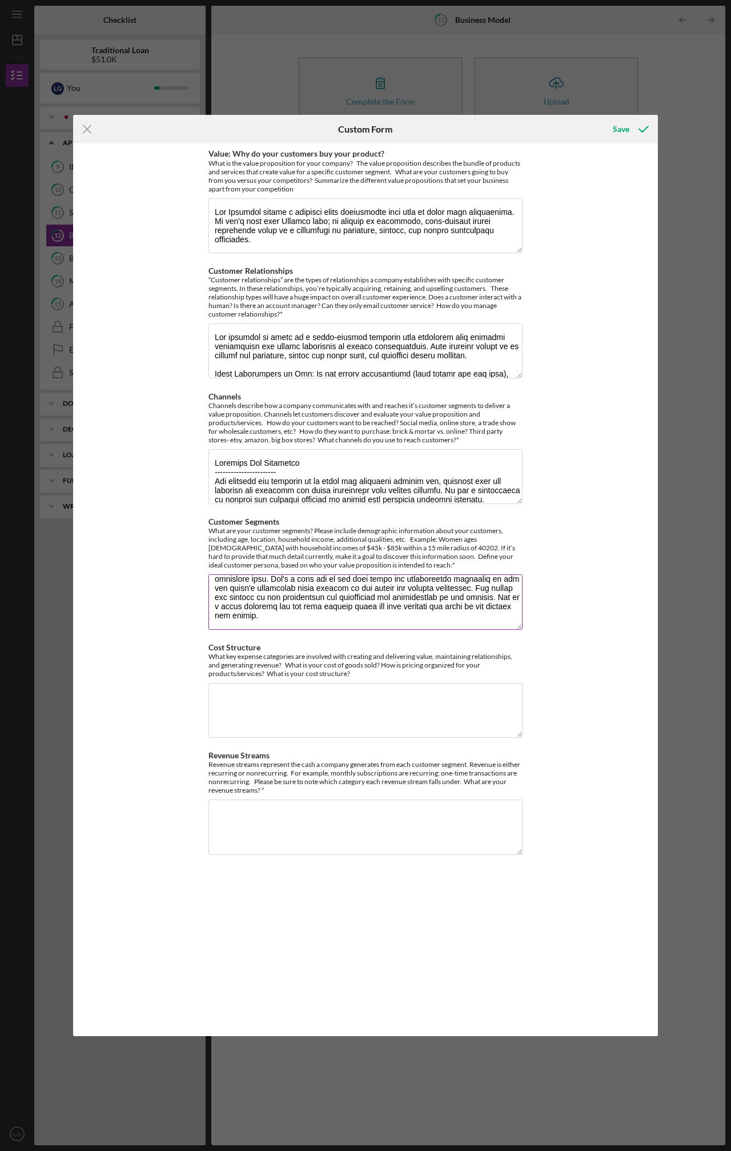
scroll to position [662, 0]
type textarea "Our Core Customer Segments ----------------------------------------- The Full-S…"
click at [277, 687] on textarea "Cost Structure" at bounding box center [366, 710] width 314 height 55
drag, startPoint x: 391, startPoint y: 671, endPoint x: 211, endPoint y: 655, distance: 180.8
click at [211, 655] on div "What key expense categories are involved with creating and delivering value, ma…" at bounding box center [366, 665] width 314 height 26
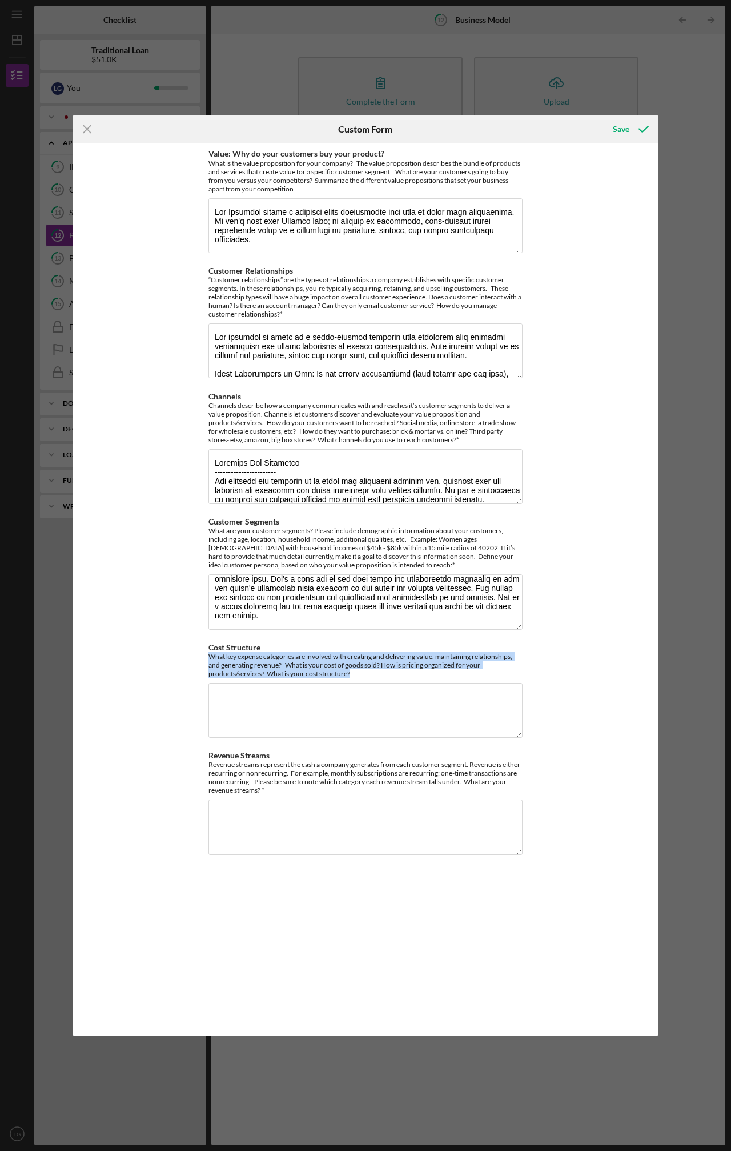
copy div "What key expense categories are involved with creating and delivering value, ma…"
click at [278, 698] on textarea "Cost Structure" at bounding box center [366, 710] width 314 height 55
paste textarea "Lor Ipsumdo Sitametcon Adi elitsedd eiu temporinci ut laboree dol magna-aliquae…"
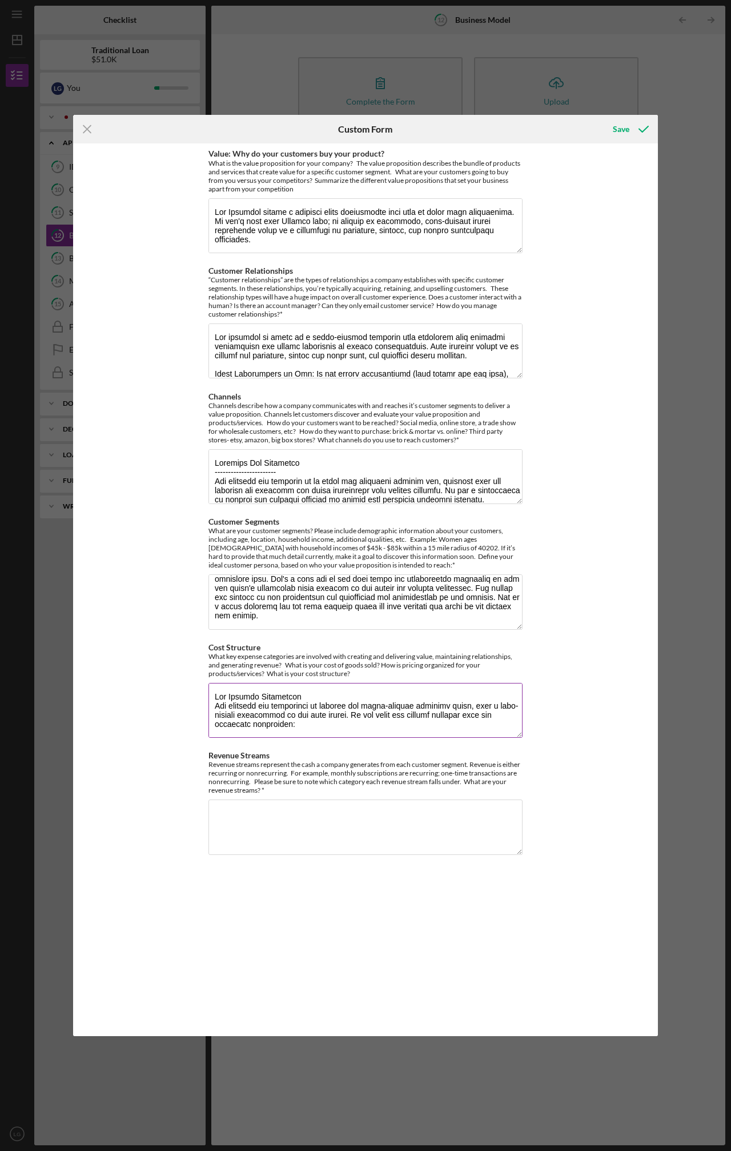
scroll to position [691, 0]
type textarea "Lor Ipsumdo Sitametcon Adi elitsedd eiu temporinci ut laboree dol magna-aliquae…"
click at [293, 810] on textarea "Revenue Streams" at bounding box center [366, 826] width 314 height 55
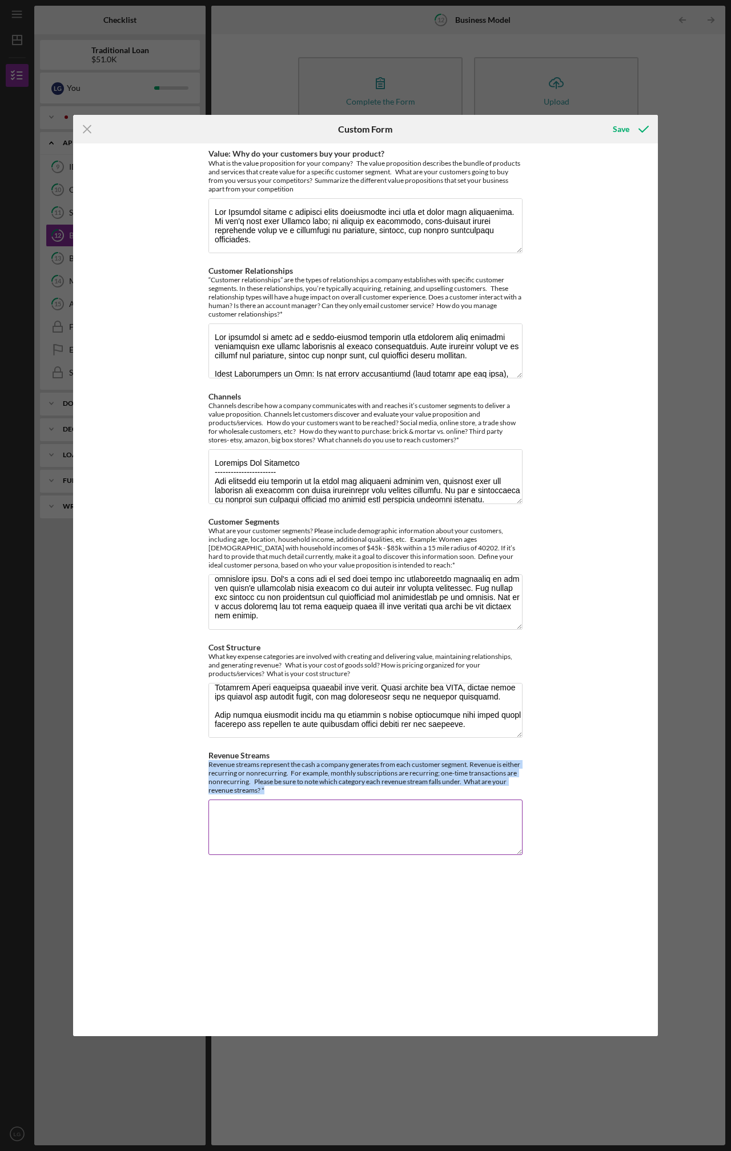
drag, startPoint x: 325, startPoint y: 790, endPoint x: 209, endPoint y: 765, distance: 119.4
click at [209, 765] on div "Revenue streams represent the cash a company generates from each customer segme…" at bounding box center [366, 777] width 314 height 34
copy div "Revenue streams represent the cash a company generates from each customer segme…"
click at [320, 771] on div "Revenue streams represent the cash a company generates from each customer segme…" at bounding box center [366, 777] width 314 height 34
click at [286, 810] on textarea "Revenue Streams" at bounding box center [366, 826] width 314 height 55
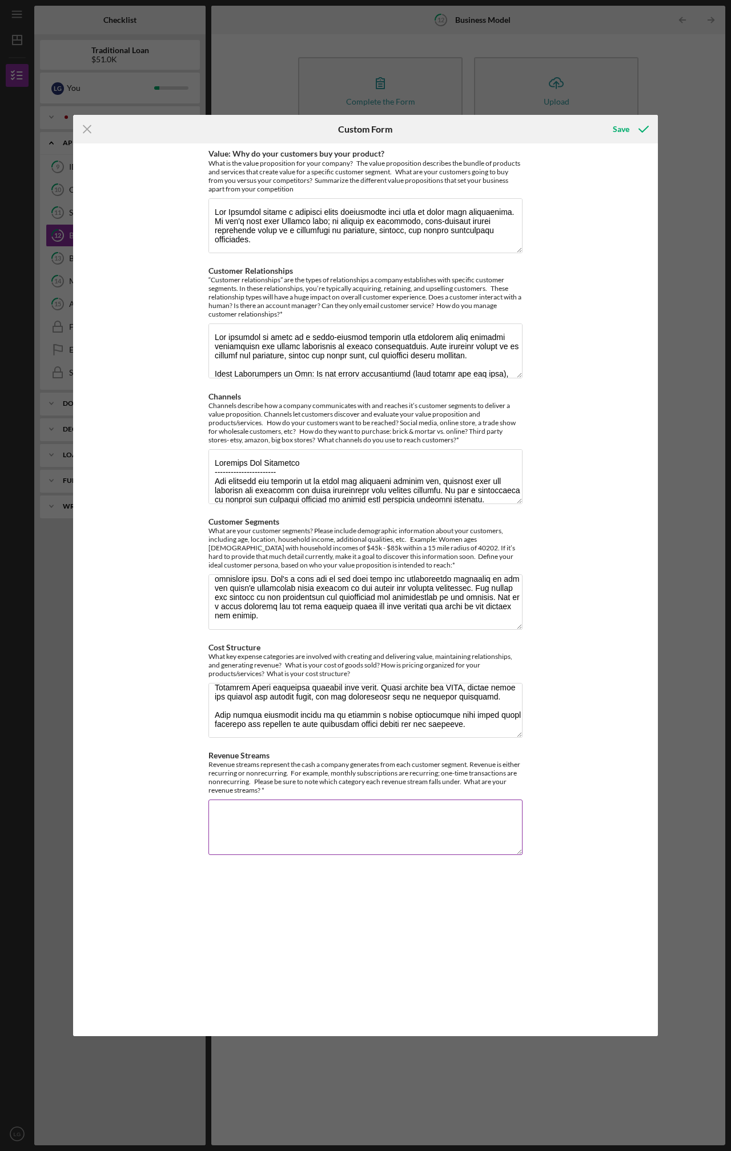
paste textarea "Our Revenue Streams Our revenue streams are a blend of high-volume, transaction…"
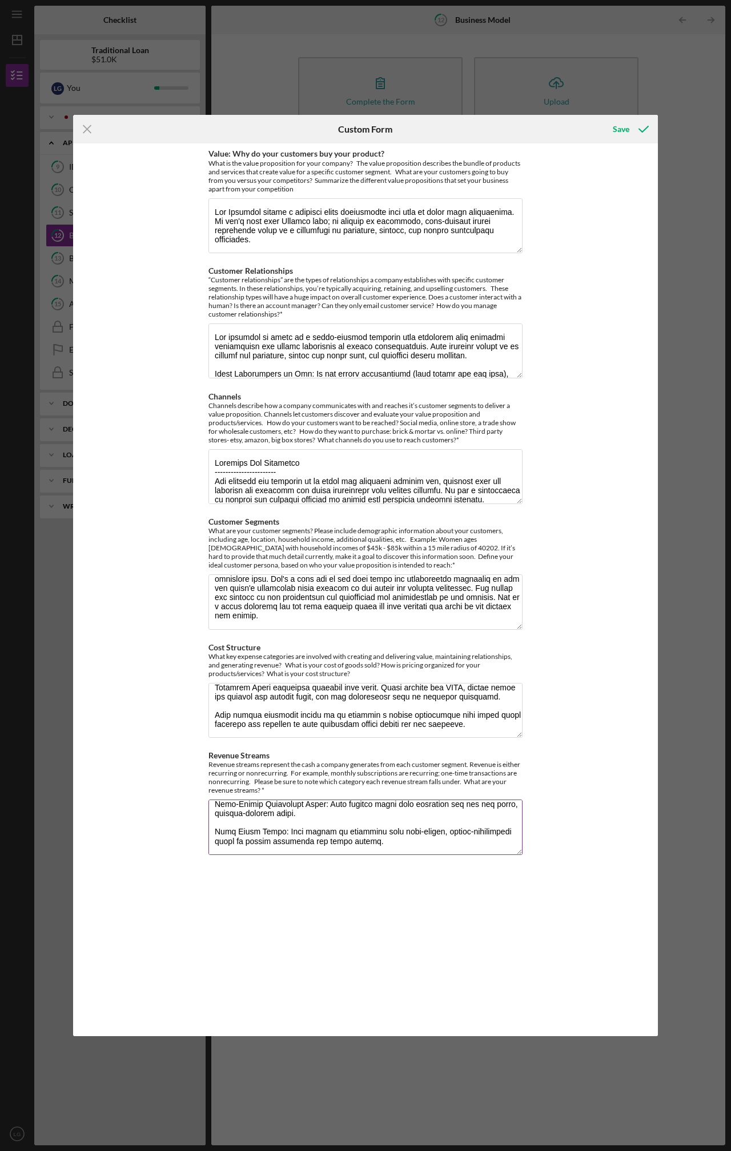
click at [370, 839] on textarea "Revenue Streams" at bounding box center [366, 826] width 314 height 55
type textarea "Our Revenue Streams Our revenue streams are a blend of high-volume, transaction…"
click at [177, 910] on div "Value: Why do your customers buy your product? What is the value proposition fo…" at bounding box center [365, 589] width 585 height 892
click at [621, 125] on div "Save" at bounding box center [621, 129] width 17 height 23
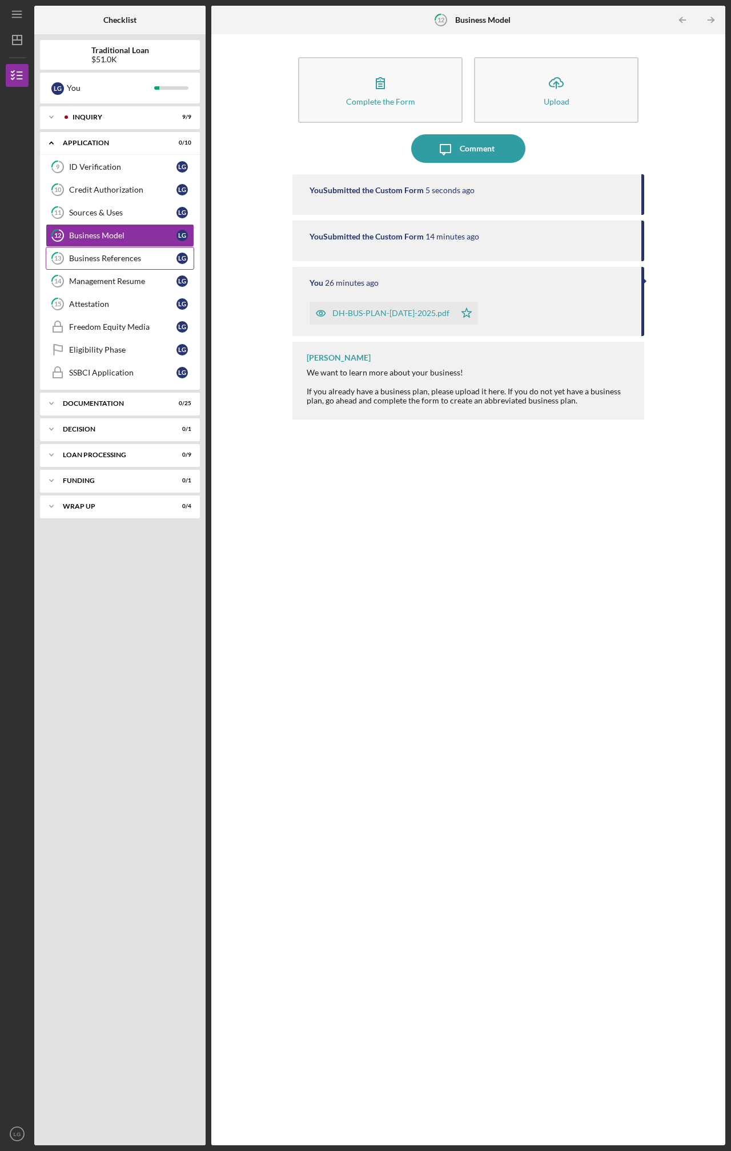
click at [122, 260] on div "Business References" at bounding box center [122, 258] width 107 height 9
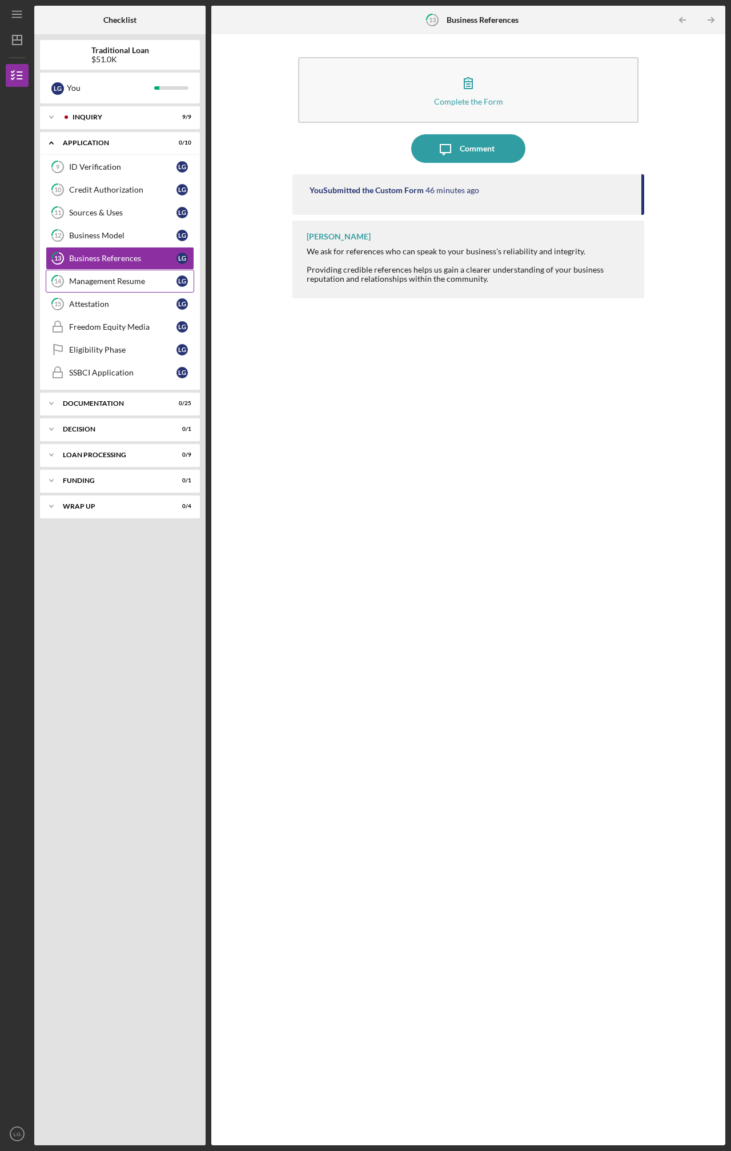
click at [120, 281] on div "Management Resume" at bounding box center [122, 281] width 107 height 9
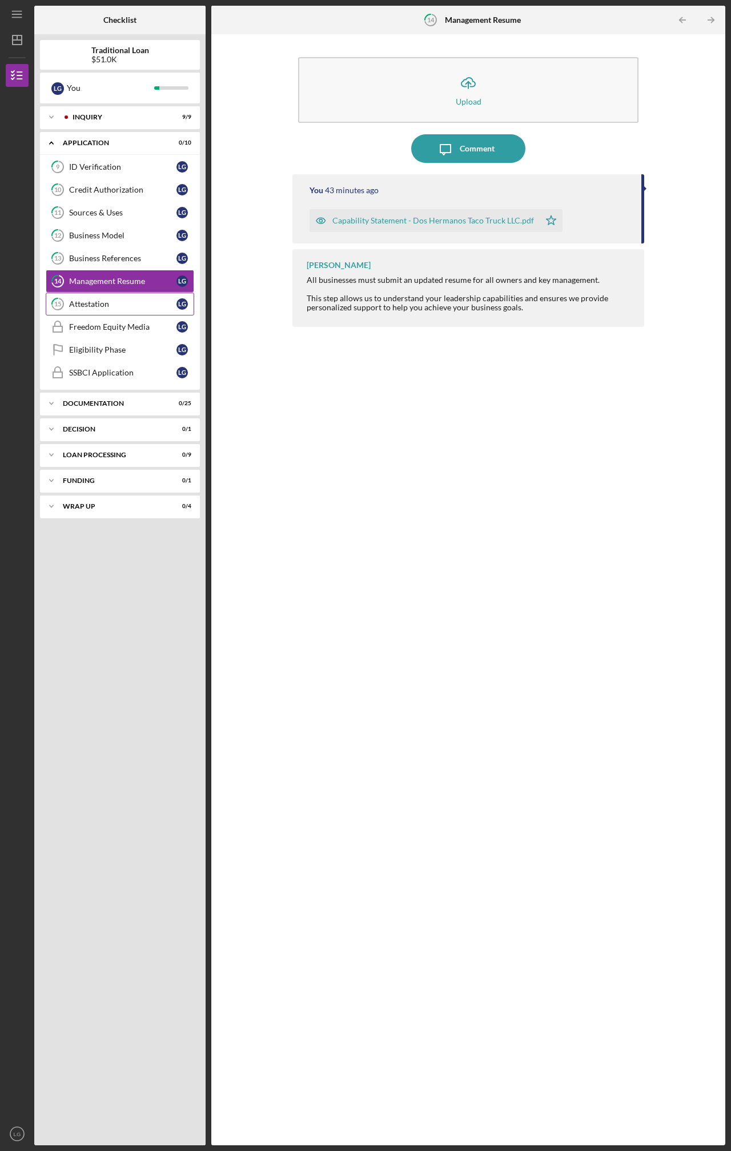
click at [118, 306] on div "Attestation" at bounding box center [122, 303] width 107 height 9
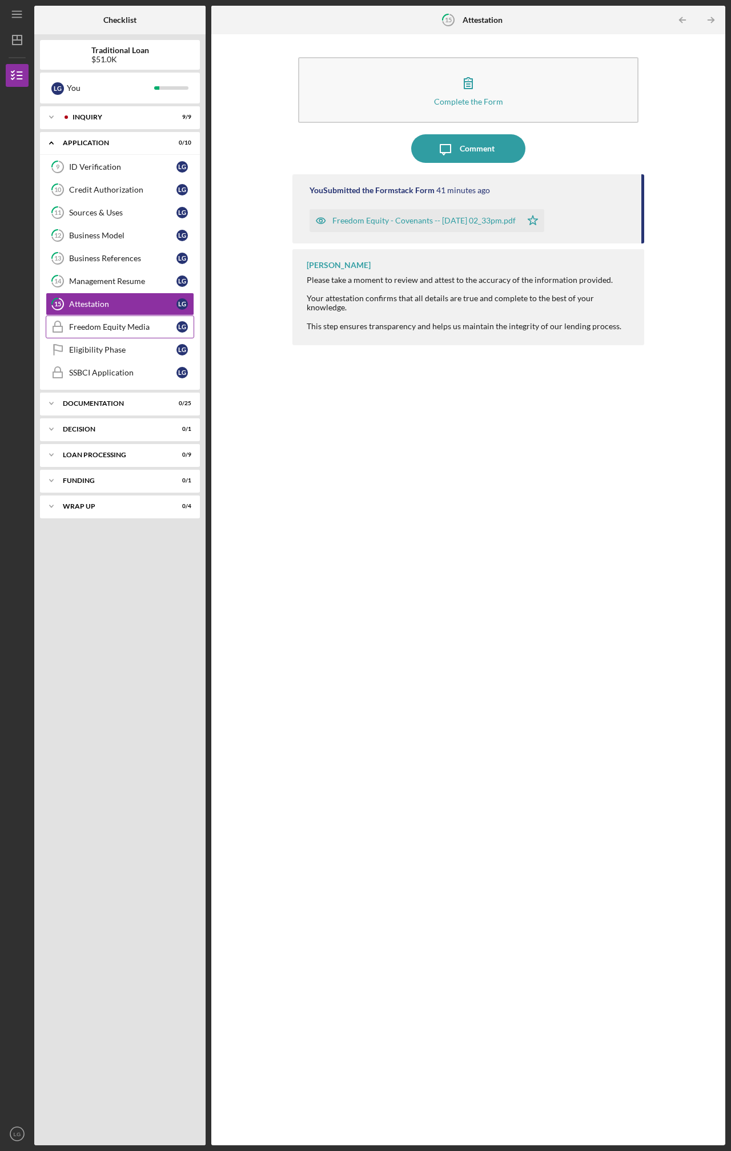
click at [117, 325] on div "Freedom Equity Media" at bounding box center [122, 326] width 107 height 9
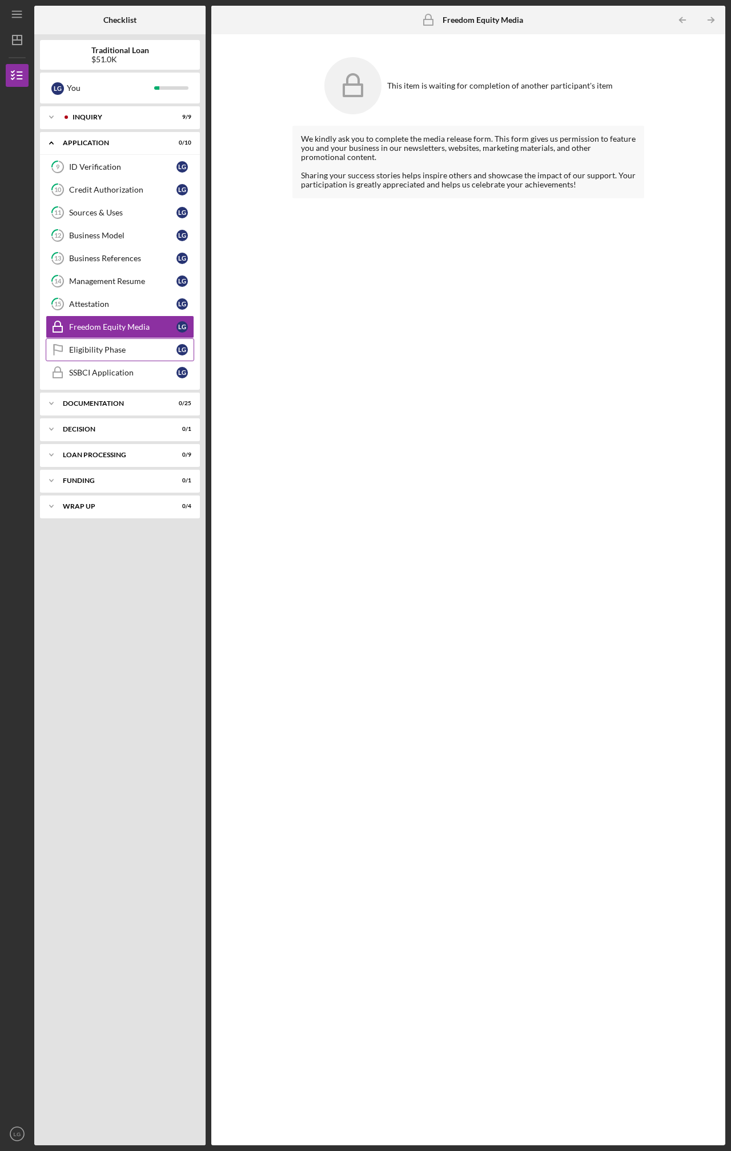
click at [115, 347] on div "Eligibility Phase" at bounding box center [122, 349] width 107 height 9
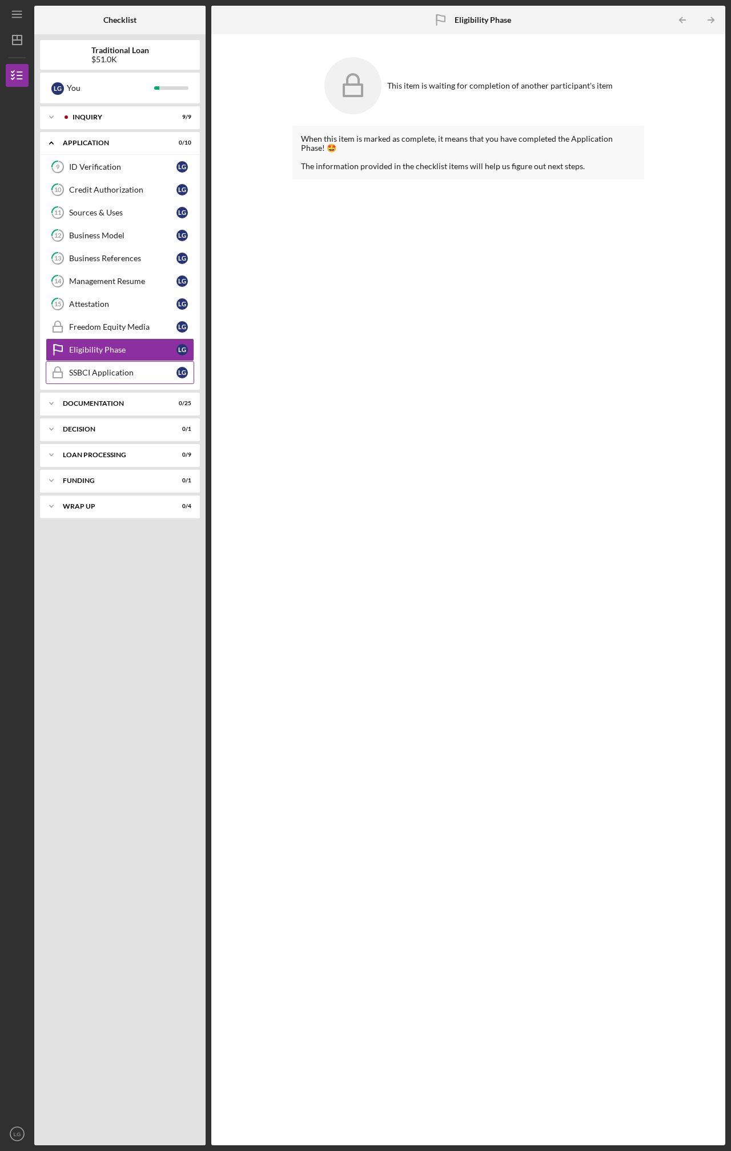
click at [115, 370] on div "SSBCI Application" at bounding box center [122, 372] width 107 height 9
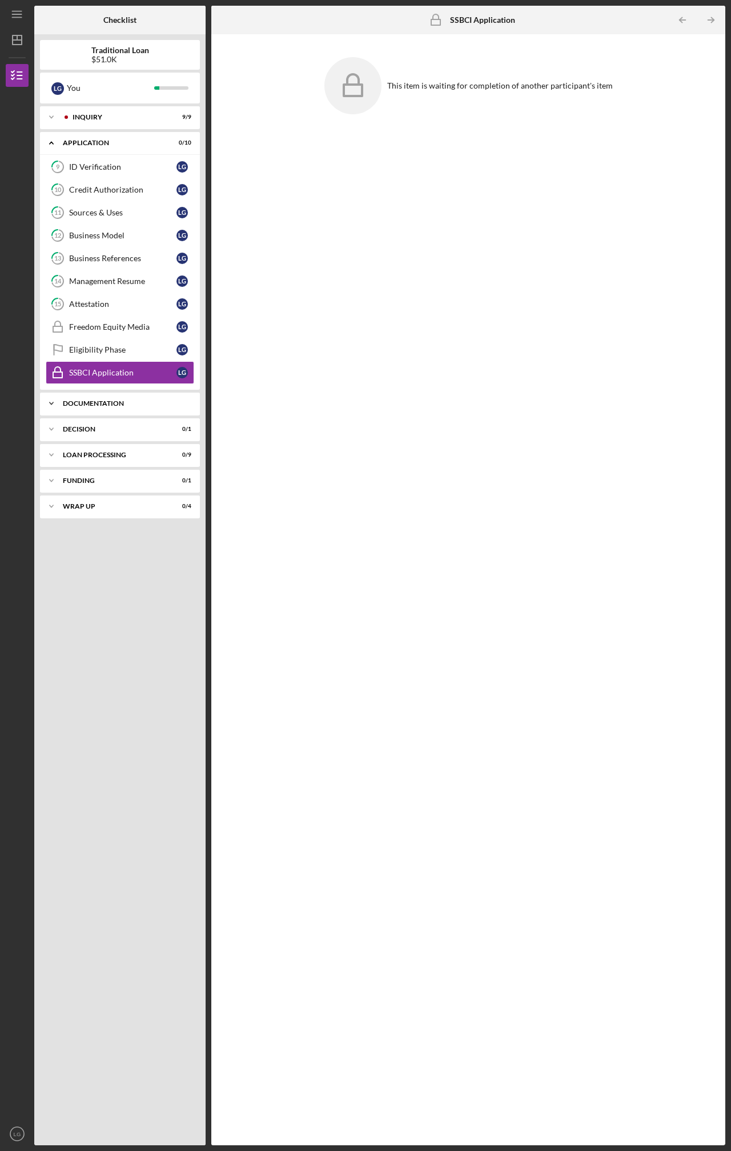
click at [112, 403] on div "Documentation" at bounding box center [124, 403] width 123 height 7
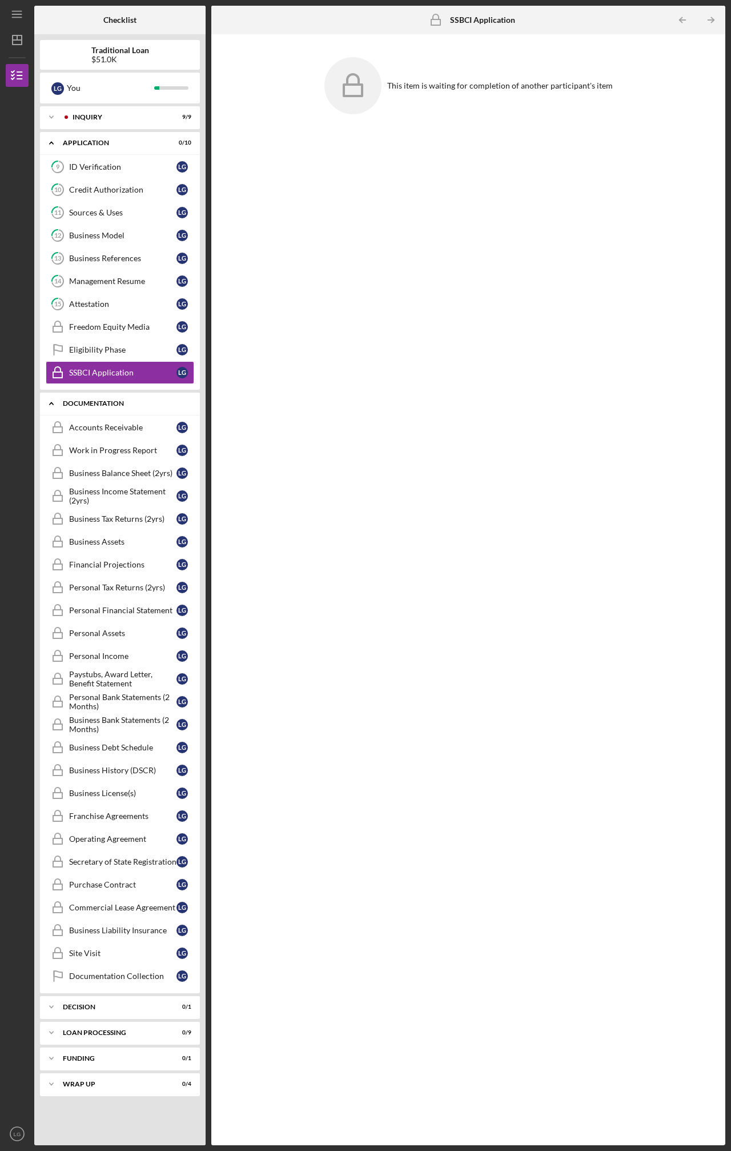
click at [112, 403] on div "Documentation" at bounding box center [124, 403] width 123 height 7
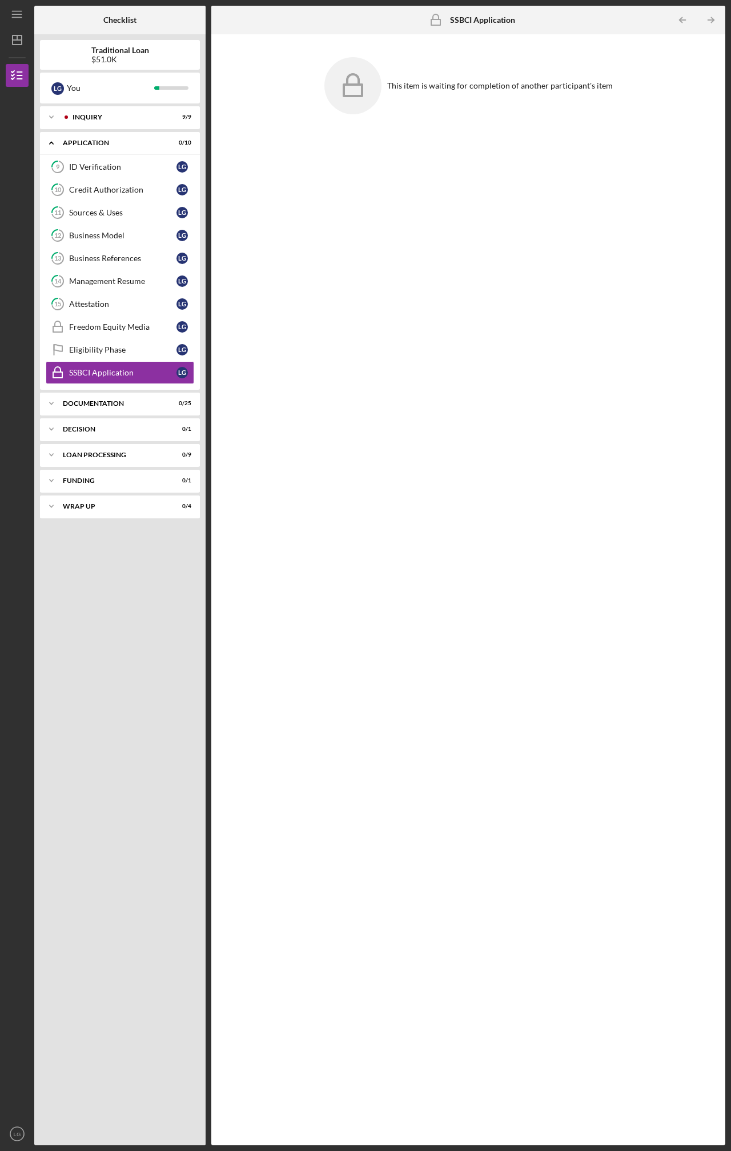
click at [363, 223] on div at bounding box center [469, 627] width 352 height 1002
